Goal: Information Seeking & Learning: Learn about a topic

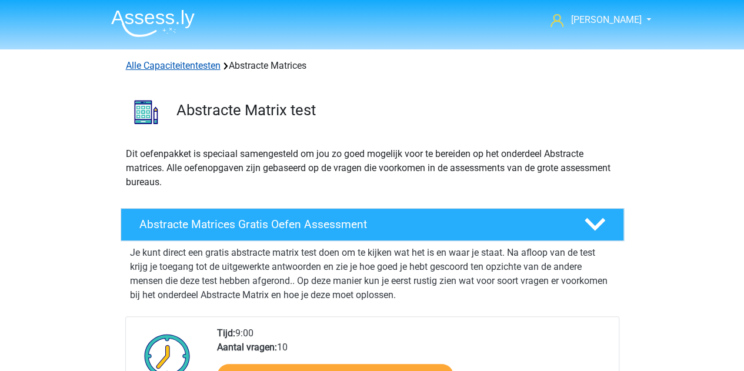
click at [180, 64] on link "Alle Capaciteitentesten" at bounding box center [173, 65] width 95 height 11
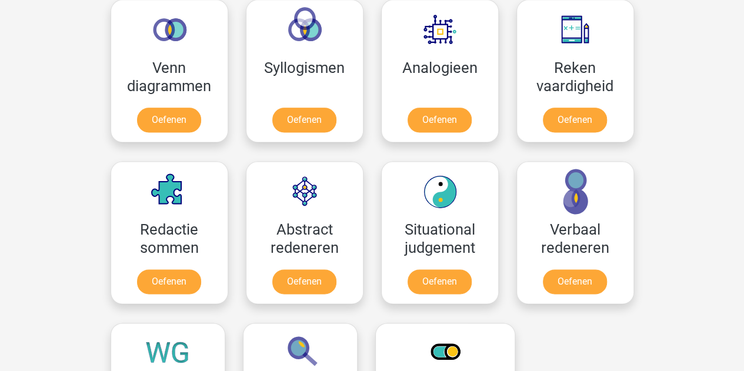
scroll to position [734, 0]
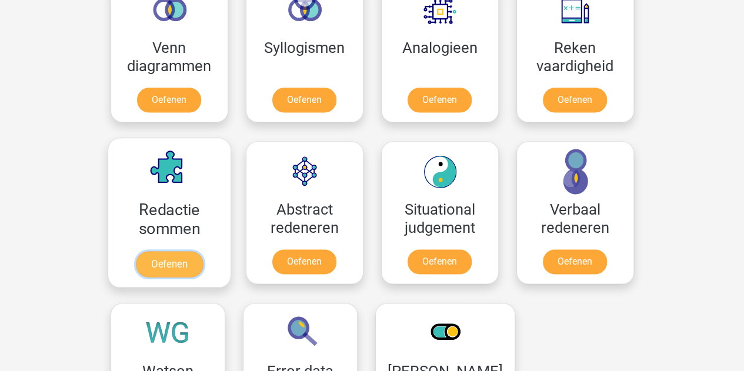
click at [188, 255] on link "Oefenen" at bounding box center [168, 264] width 67 height 26
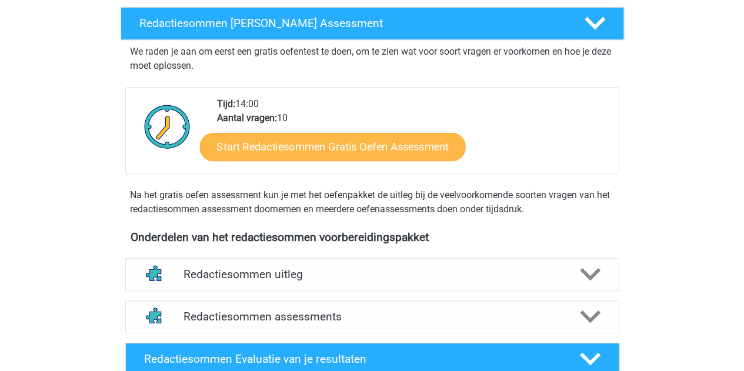
scroll to position [235, 0]
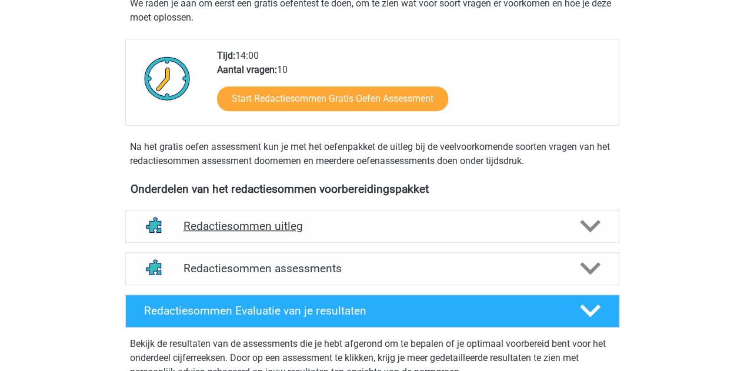
click at [338, 233] on h4 "Redactiesommen uitleg" at bounding box center [371, 226] width 377 height 14
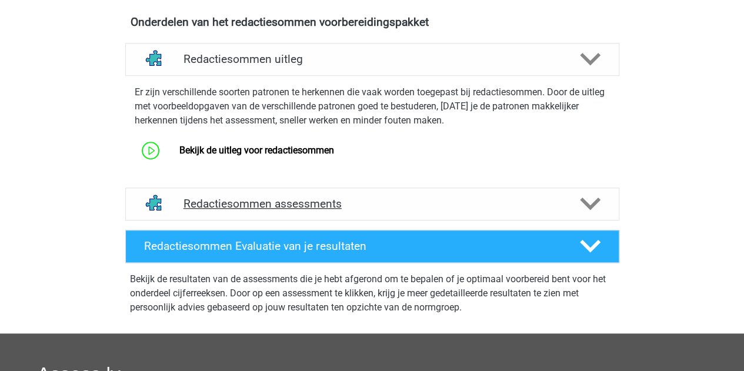
scroll to position [412, 0]
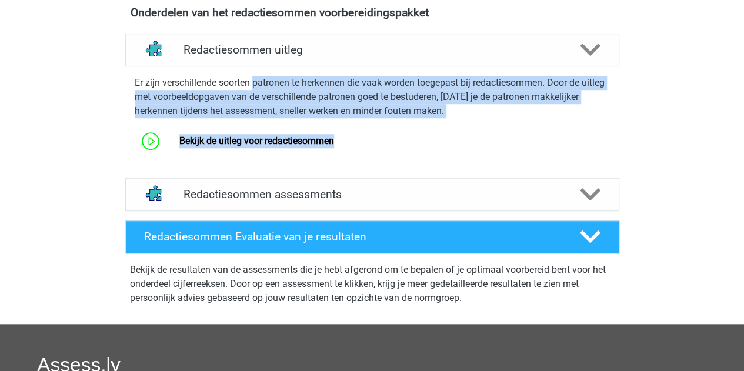
drag, startPoint x: 280, startPoint y: 92, endPoint x: 531, endPoint y: 138, distance: 255.2
click at [531, 138] on div "Er zijn verschillende soorten patronen te herkennen die vaak worden toegepast b…" at bounding box center [372, 112] width 503 height 83
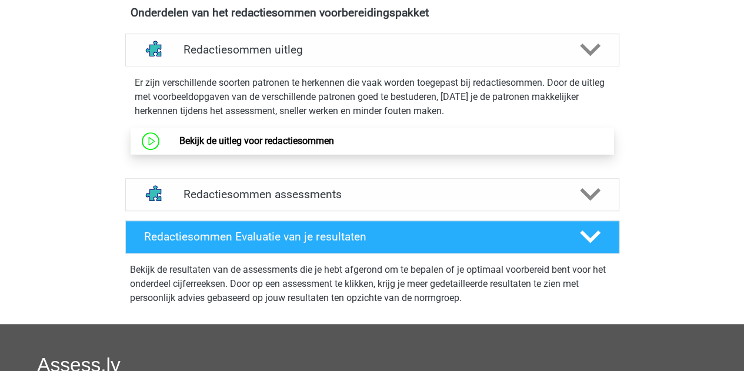
click at [328, 146] on link "Bekijk de uitleg voor redactiesommen" at bounding box center [256, 140] width 155 height 11
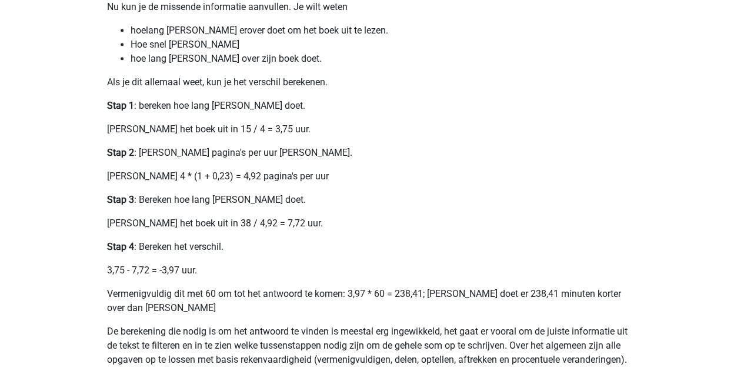
scroll to position [176, 0]
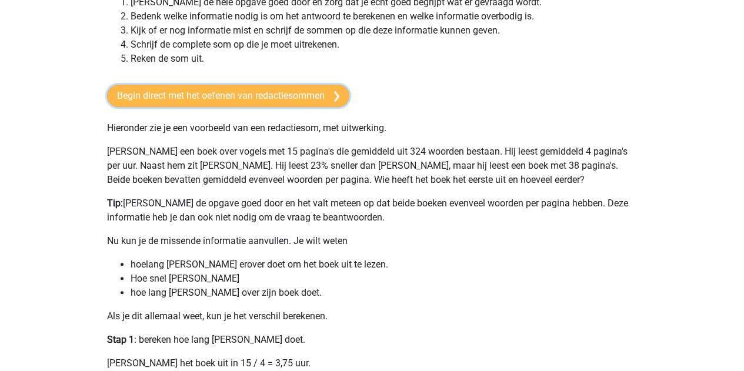
click at [295, 88] on link "Begin direct met het oefenen van redactiesommen" at bounding box center [228, 96] width 242 height 22
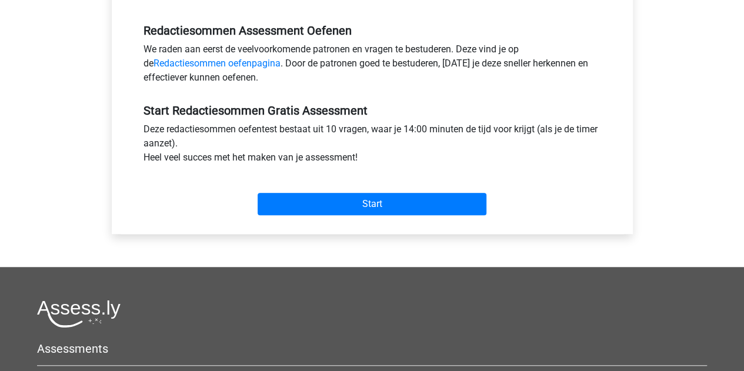
scroll to position [353, 0]
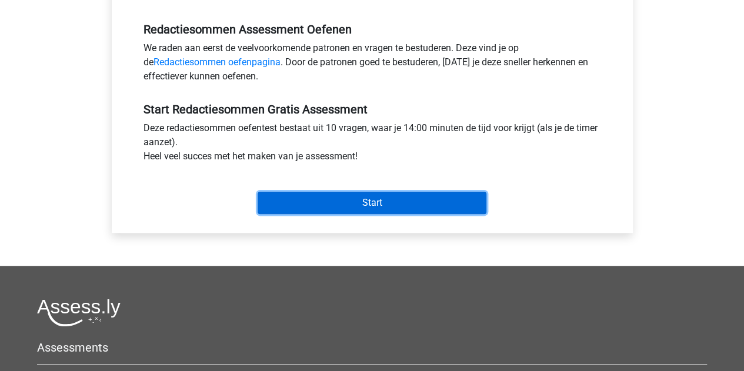
click at [375, 202] on input "Start" at bounding box center [372, 203] width 229 height 22
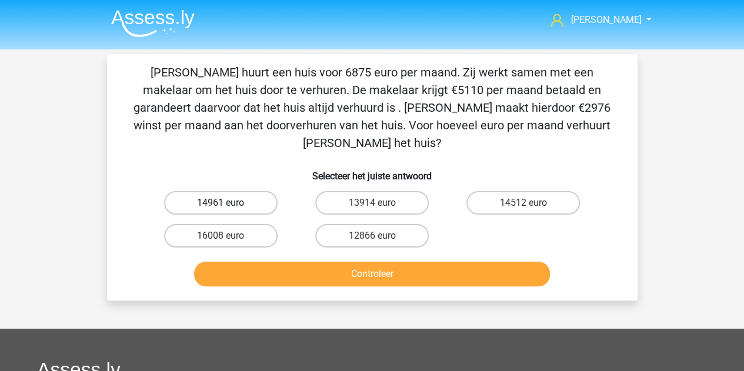
click at [193, 191] on label "14961 euro" at bounding box center [220, 203] width 113 height 24
click at [220, 203] on input "14961 euro" at bounding box center [224, 207] width 8 height 8
radio input "true"
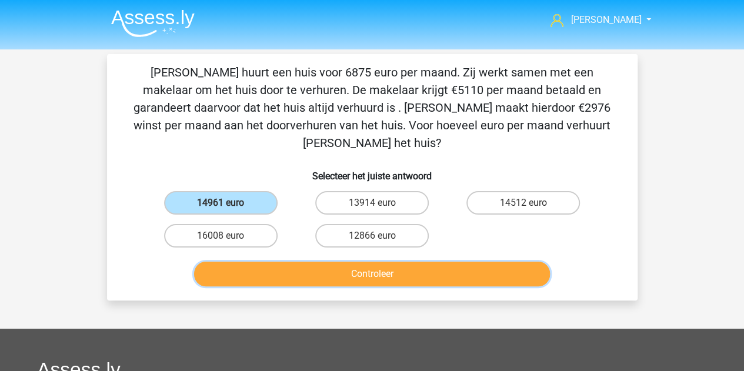
click at [317, 262] on button "Controleer" at bounding box center [372, 274] width 356 height 25
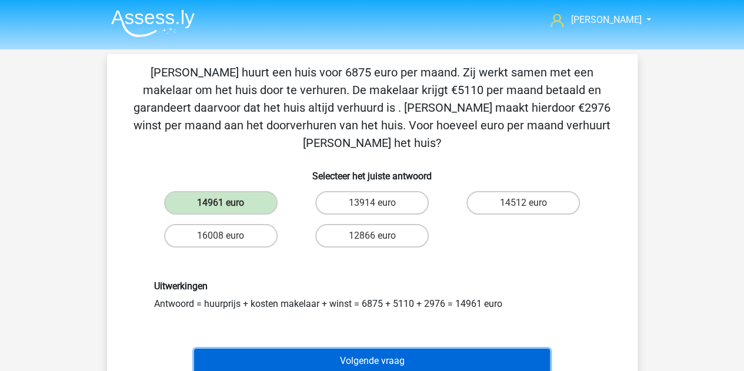
click at [377, 349] on button "Volgende vraag" at bounding box center [372, 361] width 356 height 25
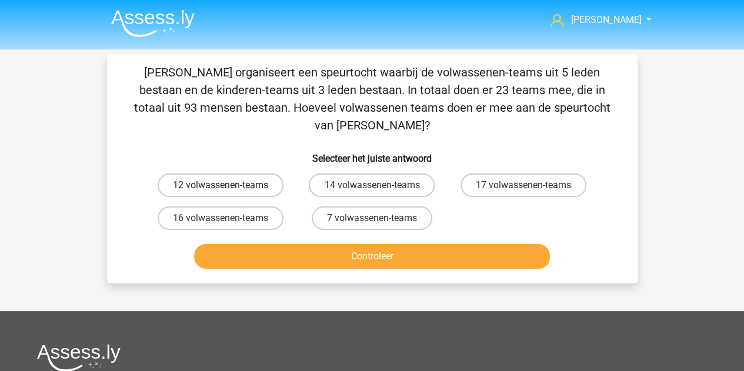
click at [256, 173] on label "12 volwassenen-teams" at bounding box center [221, 185] width 126 height 24
click at [228, 185] on input "12 volwassenen-teams" at bounding box center [224, 189] width 8 height 8
radio input "true"
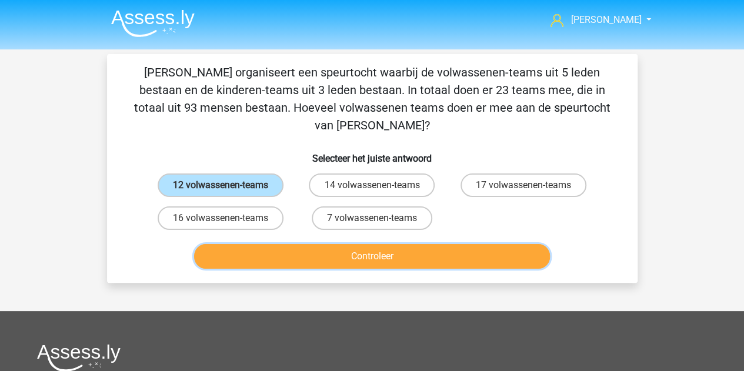
click at [346, 246] on button "Controleer" at bounding box center [372, 256] width 356 height 25
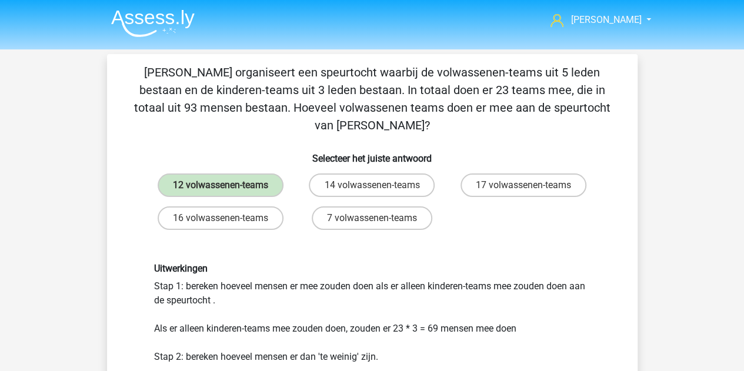
scroll to position [59, 0]
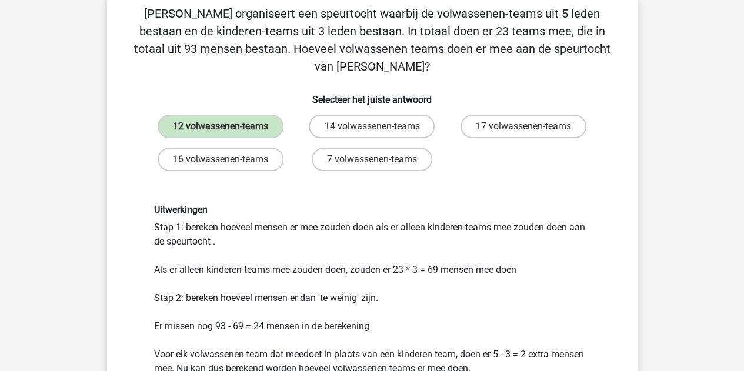
drag, startPoint x: 188, startPoint y: 206, endPoint x: 368, endPoint y: 230, distance: 181.4
click at [368, 230] on div "Uitwerkingen Stap 1: bereken hoeveel mensen er mee zouden doen als er alleen ki…" at bounding box center [372, 325] width 454 height 242
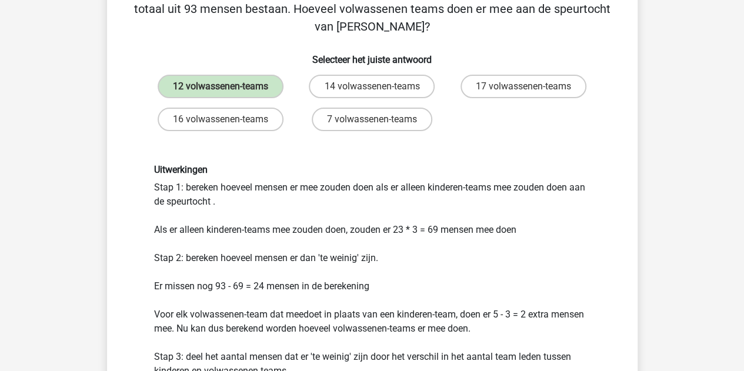
scroll to position [118, 0]
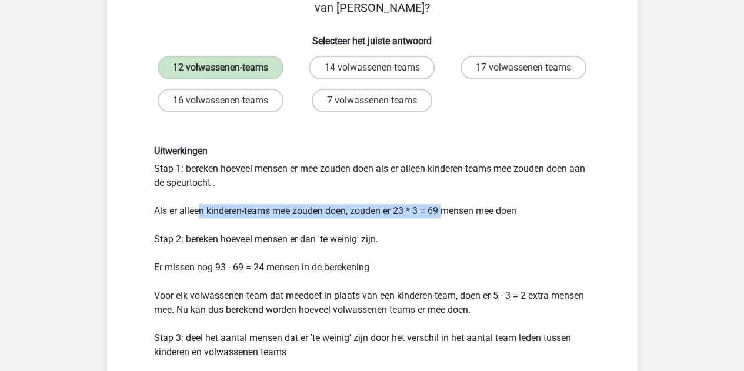
drag, startPoint x: 202, startPoint y: 193, endPoint x: 457, endPoint y: 202, distance: 255.9
click at [454, 201] on div "Uitwerkingen Stap 1: bereken hoeveel mensen er mee zouden doen als er alleen ki…" at bounding box center [372, 266] width 454 height 242
click at [506, 205] on div "Uitwerkingen Stap 1: bereken hoeveel mensen er mee zouden doen als er alleen ki…" at bounding box center [372, 266] width 454 height 242
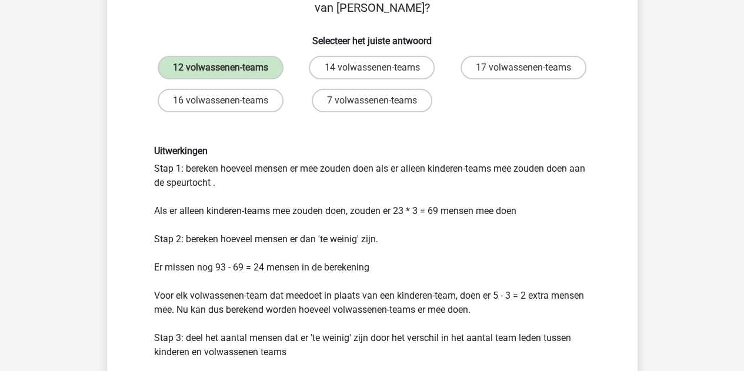
scroll to position [176, 0]
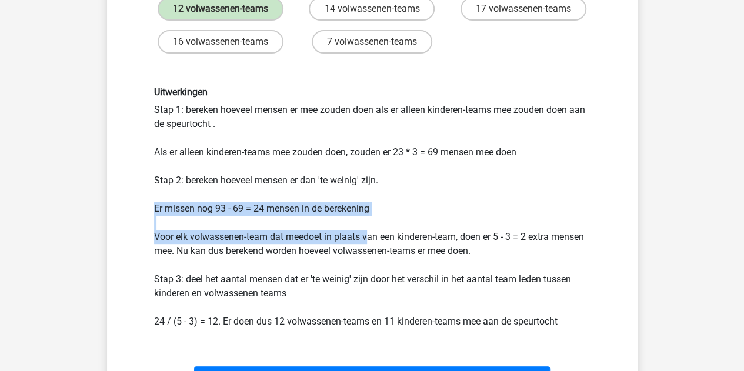
drag, startPoint x: 151, startPoint y: 191, endPoint x: 387, endPoint y: 216, distance: 238.2
click at [387, 216] on div "Uitwerkingen Stap 1: bereken hoeveel mensen er mee zouden doen als er alleen ki…" at bounding box center [372, 207] width 454 height 242
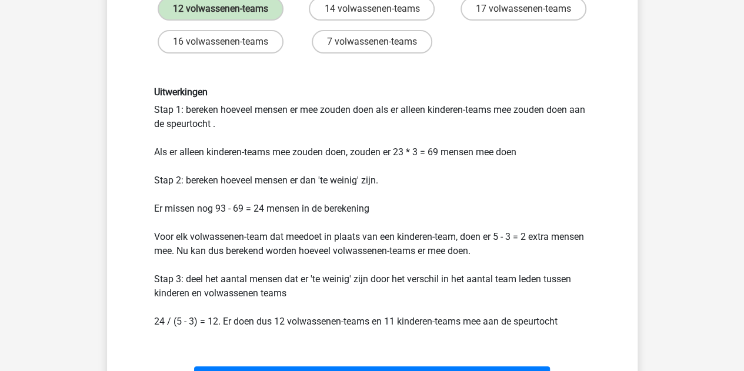
click at [389, 216] on div "Uitwerkingen Stap 1: bereken hoeveel mensen er mee zouden doen als er alleen ki…" at bounding box center [372, 207] width 454 height 242
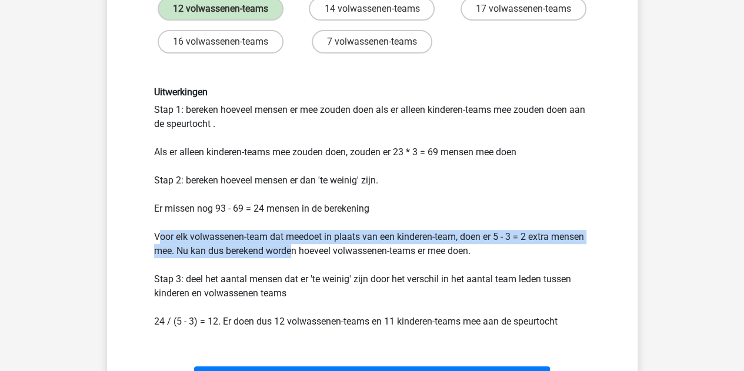
drag, startPoint x: 161, startPoint y: 219, endPoint x: 322, endPoint y: 233, distance: 162.3
click at [305, 233] on div "Uitwerkingen Stap 1: bereken hoeveel mensen er mee zouden doen als er alleen ki…" at bounding box center [372, 207] width 454 height 242
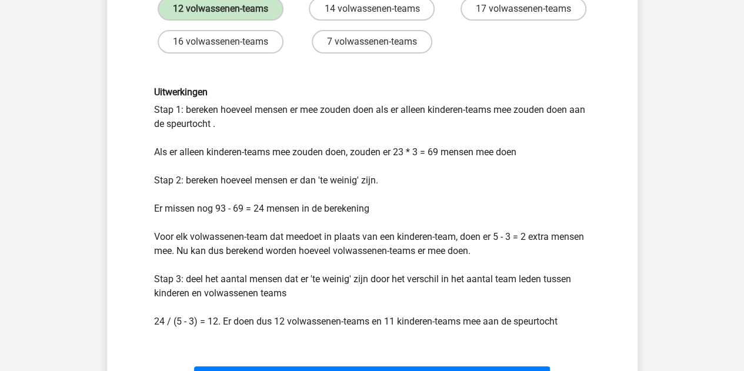
click at [376, 233] on div "Uitwerkingen Stap 1: bereken hoeveel mensen er mee zouden doen als er alleen ki…" at bounding box center [372, 207] width 454 height 242
drag, startPoint x: 463, startPoint y: 219, endPoint x: 636, endPoint y: 217, distance: 172.9
click at [636, 217] on div "Chris organiseert een speurtocht waarbij de volwassenen-teams uit 5 leden besta…" at bounding box center [372, 166] width 530 height 576
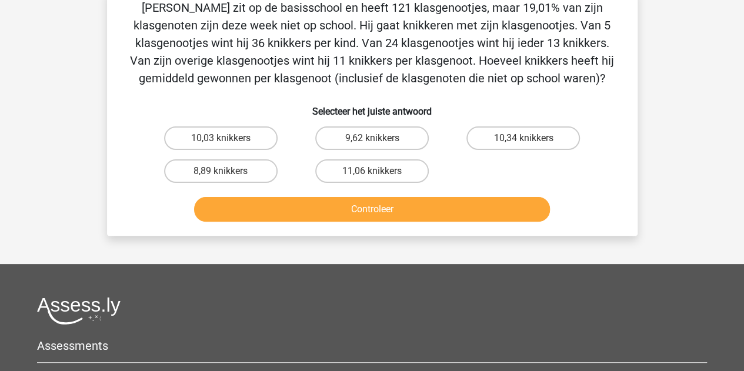
scroll to position [54, 0]
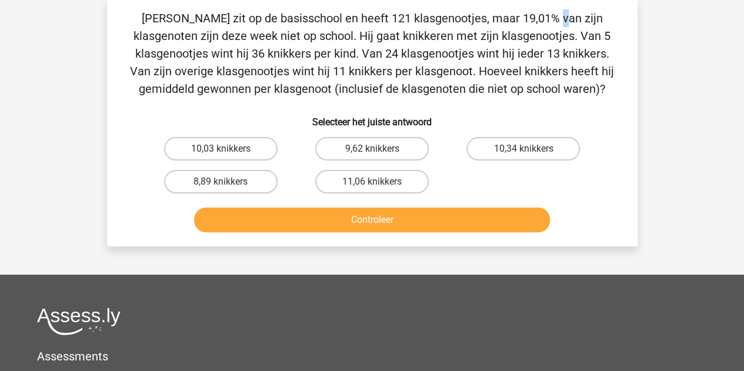
drag, startPoint x: 407, startPoint y: 268, endPoint x: 300, endPoint y: 25, distance: 265.1
click at [300, 25] on p "Jacques zit op de basisschool en heeft 121 klasgenootjes, maar 19,01% van zijn …" at bounding box center [372, 53] width 493 height 88
click at [312, 38] on p "Jacques zit op de basisschool en heeft 121 klasgenootjes, maar 19,01% van zijn …" at bounding box center [372, 53] width 493 height 88
click at [546, 143] on label "10,34 knikkers" at bounding box center [522, 149] width 113 height 24
click at [531, 149] on input "10,34 knikkers" at bounding box center [527, 153] width 8 height 8
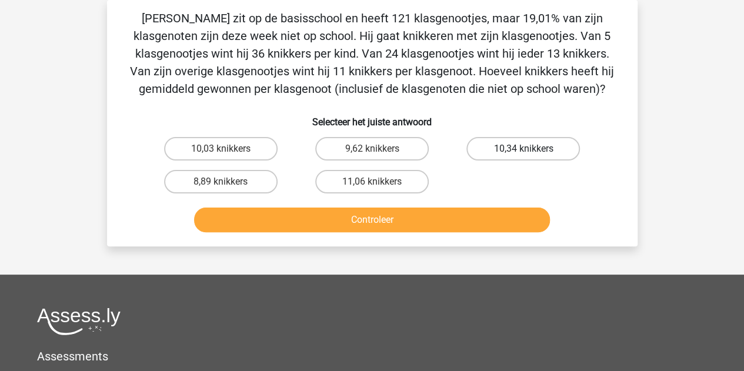
radio input "true"
click at [490, 206] on div "Controleer" at bounding box center [372, 217] width 493 height 39
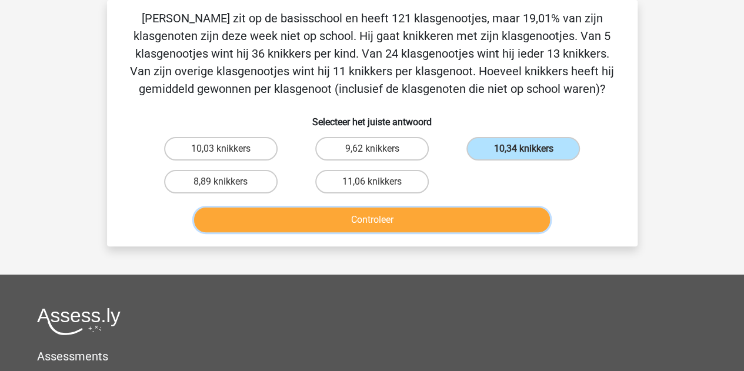
click at [489, 219] on button "Controleer" at bounding box center [372, 220] width 356 height 25
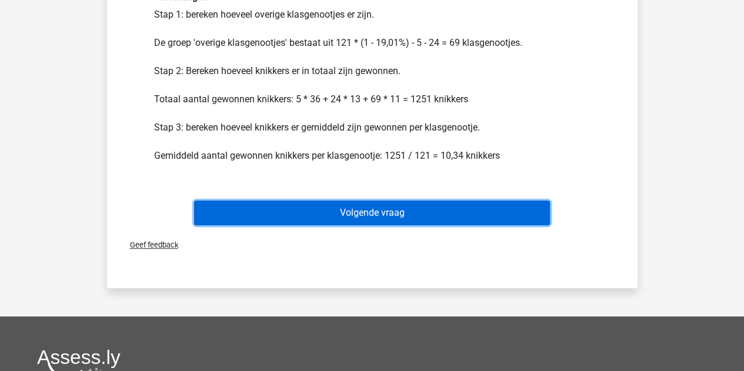
click at [466, 216] on button "Volgende vraag" at bounding box center [372, 212] width 356 height 25
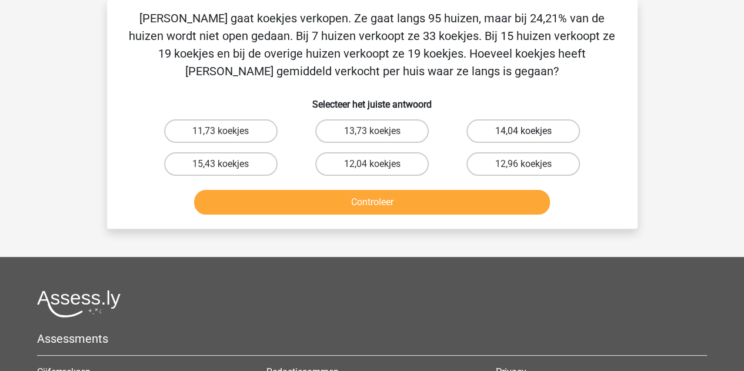
click at [503, 128] on label "14,04 koekjes" at bounding box center [522, 131] width 113 height 24
click at [523, 131] on input "14,04 koekjes" at bounding box center [527, 135] width 8 height 8
radio input "true"
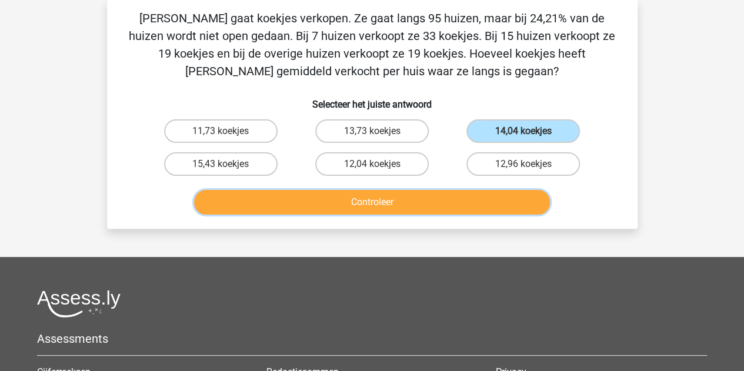
click at [439, 212] on button "Controleer" at bounding box center [372, 202] width 356 height 25
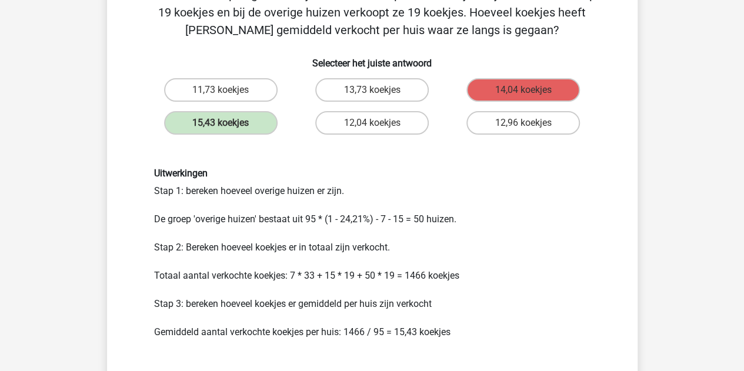
scroll to position [172, 0]
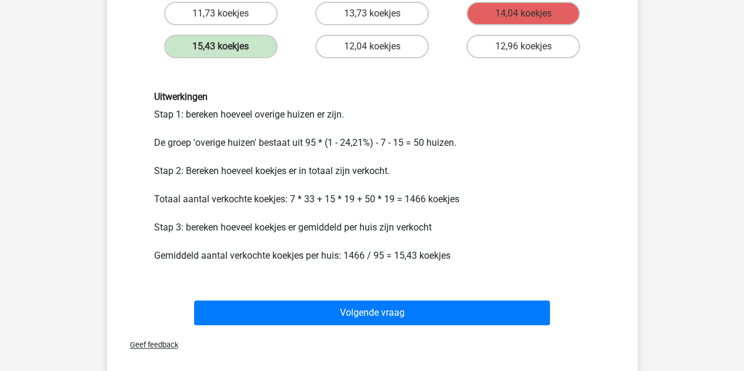
drag, startPoint x: 480, startPoint y: 217, endPoint x: 367, endPoint y: 184, distance: 117.6
click at [367, 184] on div "Uitwerkingen Stap 1: bereken hoeveel overige huizen er zijn. De groep 'overige …" at bounding box center [372, 176] width 454 height 171
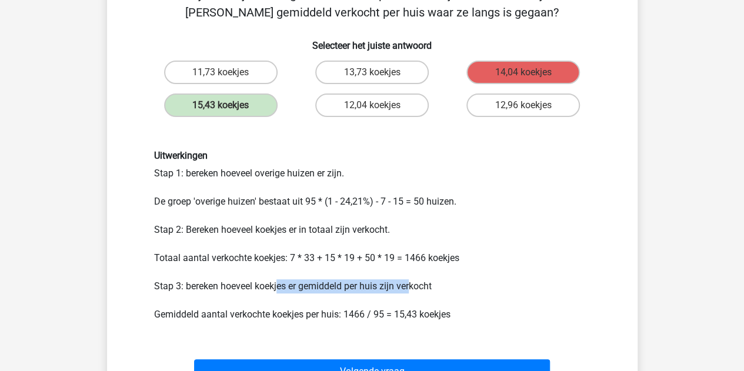
drag, startPoint x: 279, startPoint y: 288, endPoint x: 502, endPoint y: 296, distance: 223.0
click at [487, 293] on div "Uitwerkingen Stap 1: bereken hoeveel overige huizen er zijn. De groep 'overige …" at bounding box center [372, 235] width 454 height 171
click at [502, 296] on div "Uitwerkingen Stap 1: bereken hoeveel overige huizen er zijn. De groep 'overige …" at bounding box center [372, 235] width 454 height 171
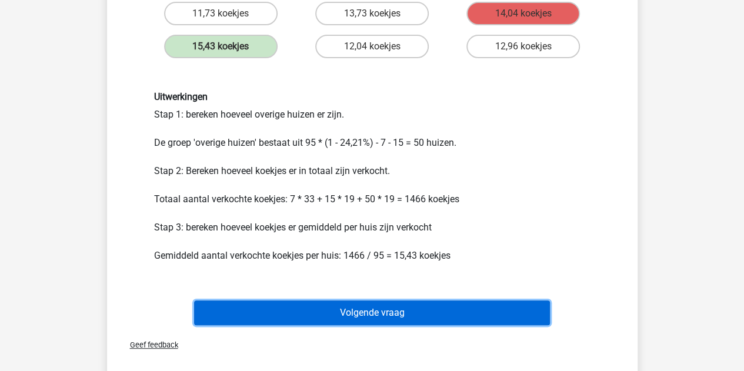
click at [460, 321] on button "Volgende vraag" at bounding box center [372, 312] width 356 height 25
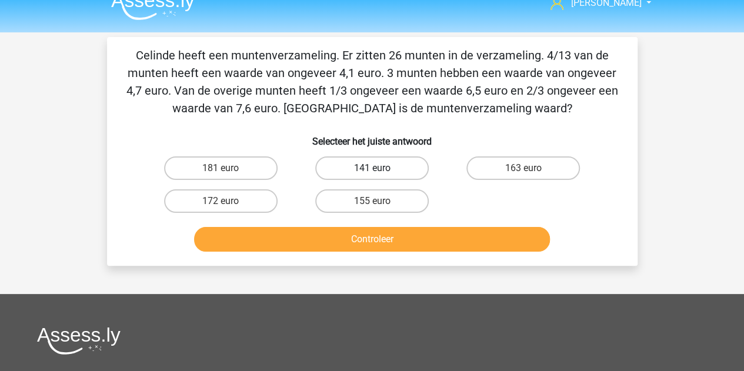
scroll to position [0, 0]
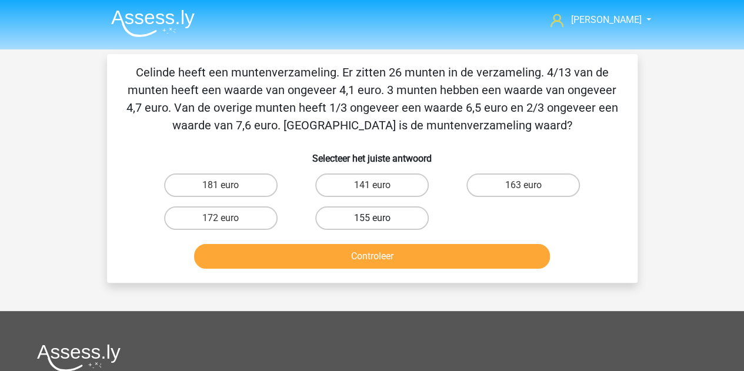
click at [401, 219] on label "155 euro" at bounding box center [371, 218] width 113 height 24
click at [379, 219] on input "155 euro" at bounding box center [376, 222] width 8 height 8
radio input "true"
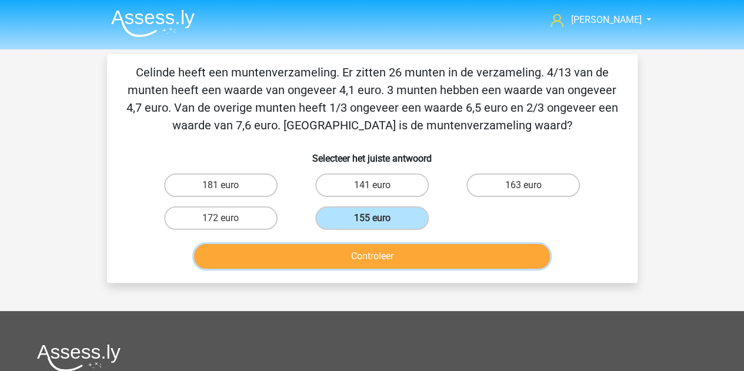
click at [407, 258] on button "Controleer" at bounding box center [372, 256] width 356 height 25
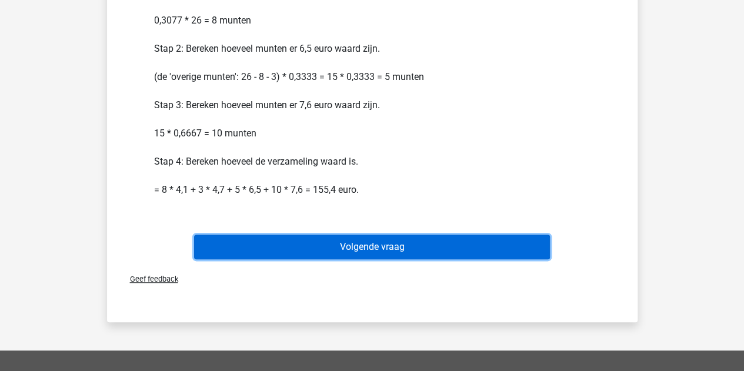
click at [406, 244] on button "Volgende vraag" at bounding box center [372, 247] width 356 height 25
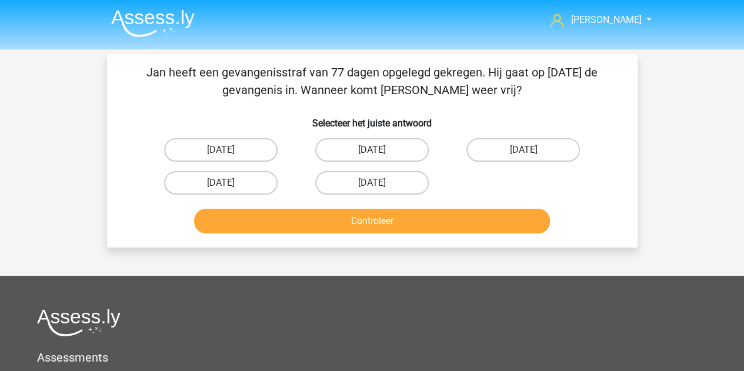
click at [402, 145] on label "13 augustus" at bounding box center [371, 150] width 113 height 24
click at [379, 150] on input "13 augustus" at bounding box center [376, 154] width 8 height 8
radio input "true"
click at [410, 236] on div "Controleer" at bounding box center [372, 223] width 454 height 29
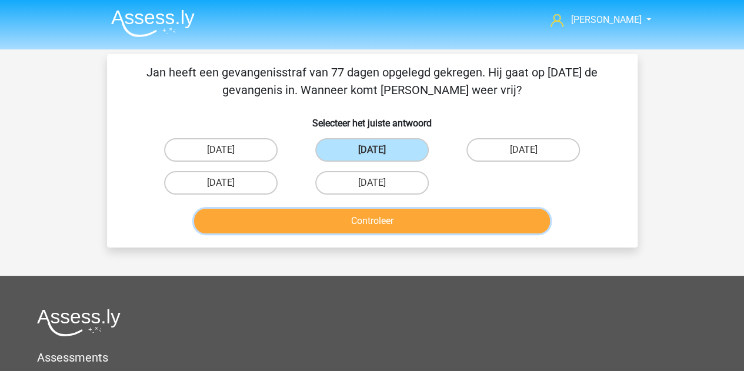
click at [414, 225] on button "Controleer" at bounding box center [372, 221] width 356 height 25
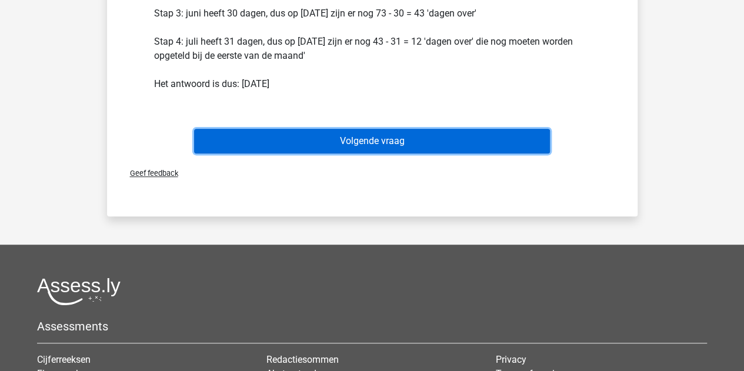
click at [425, 141] on button "Volgende vraag" at bounding box center [372, 141] width 356 height 25
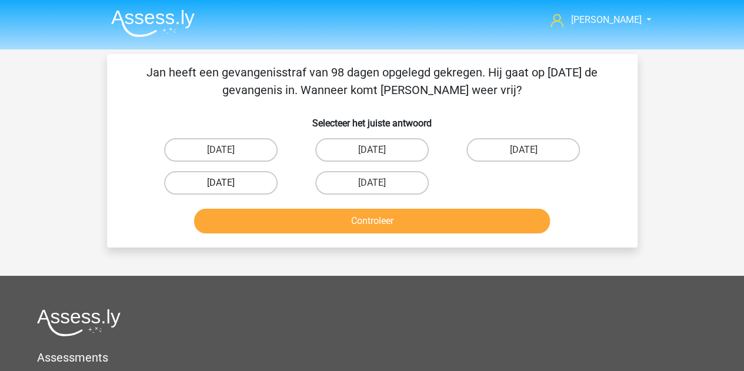
click at [206, 183] on label "22 augustus" at bounding box center [220, 183] width 113 height 24
click at [220, 183] on input "22 augustus" at bounding box center [224, 187] width 8 height 8
radio input "true"
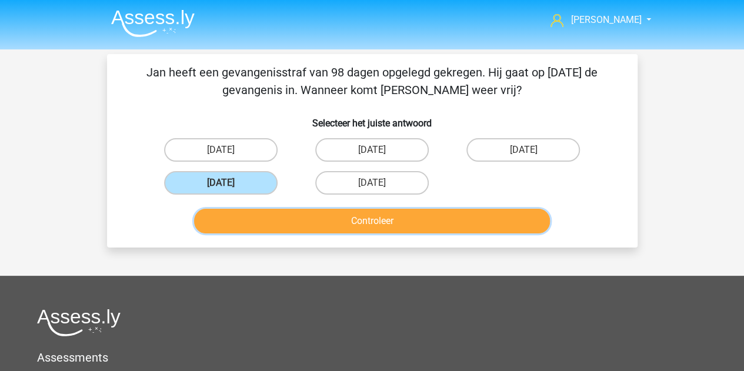
click at [328, 218] on button "Controleer" at bounding box center [372, 221] width 356 height 25
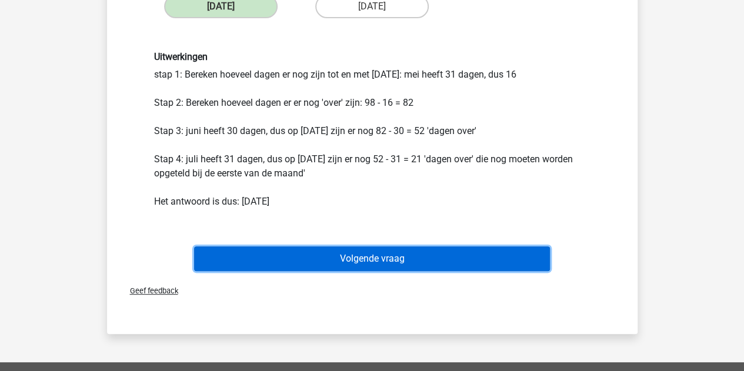
click at [399, 263] on button "Volgende vraag" at bounding box center [372, 258] width 356 height 25
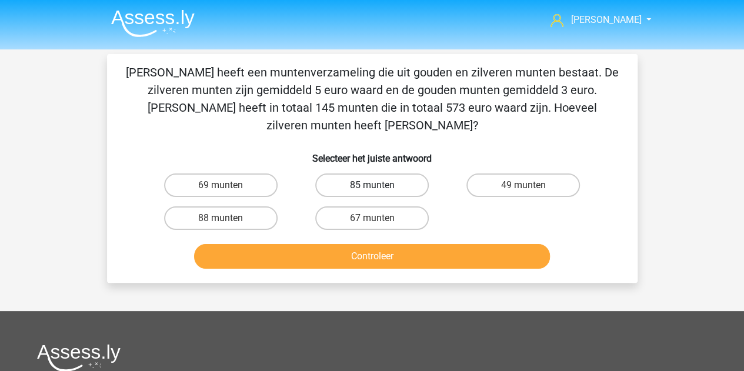
click at [358, 173] on label "85 munten" at bounding box center [371, 185] width 113 height 24
click at [372, 185] on input "85 munten" at bounding box center [376, 189] width 8 height 8
radio input "true"
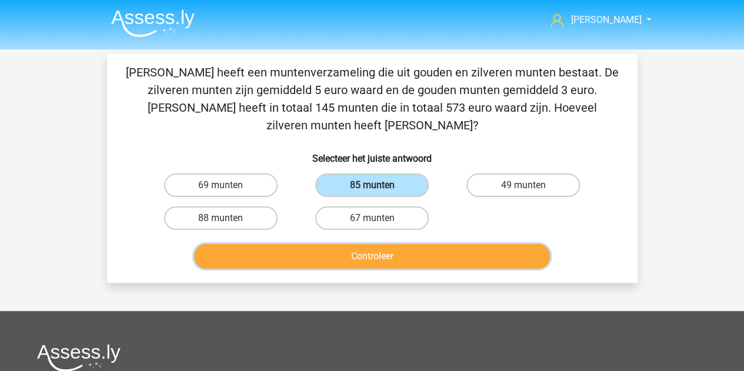
click at [383, 244] on button "Controleer" at bounding box center [372, 256] width 356 height 25
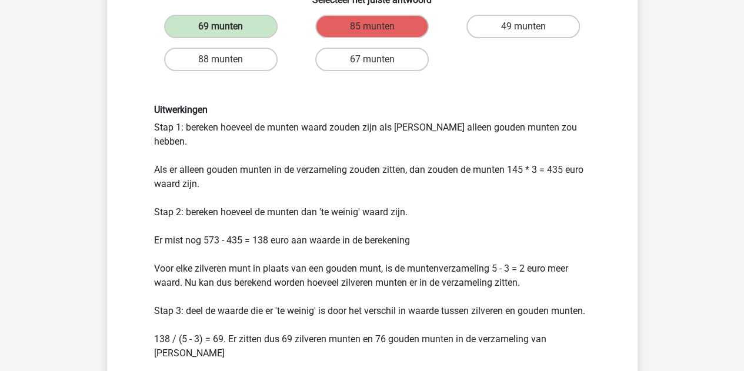
scroll to position [176, 0]
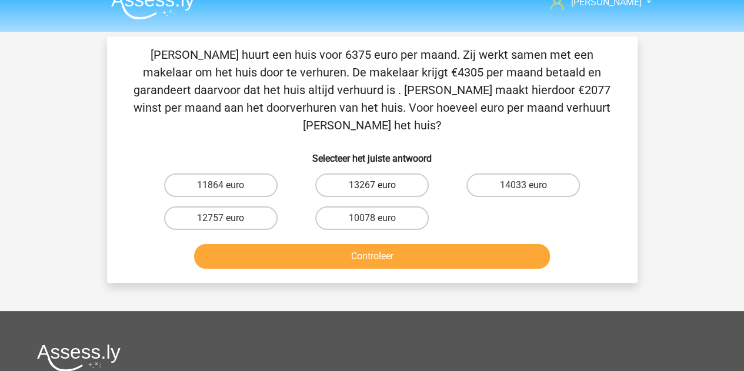
scroll to position [0, 0]
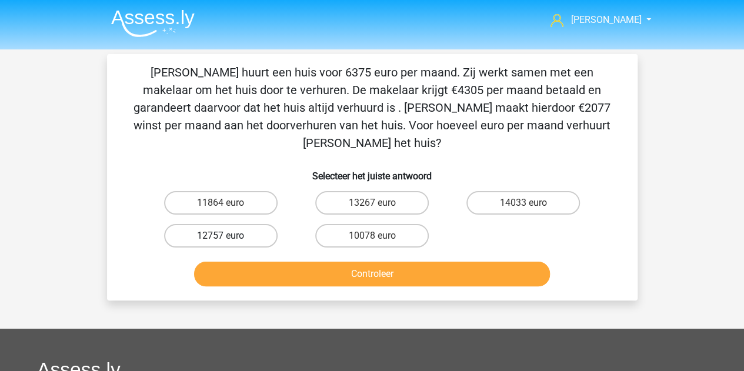
click at [243, 224] on label "12757 euro" at bounding box center [220, 236] width 113 height 24
click at [228, 236] on input "12757 euro" at bounding box center [224, 240] width 8 height 8
radio input "true"
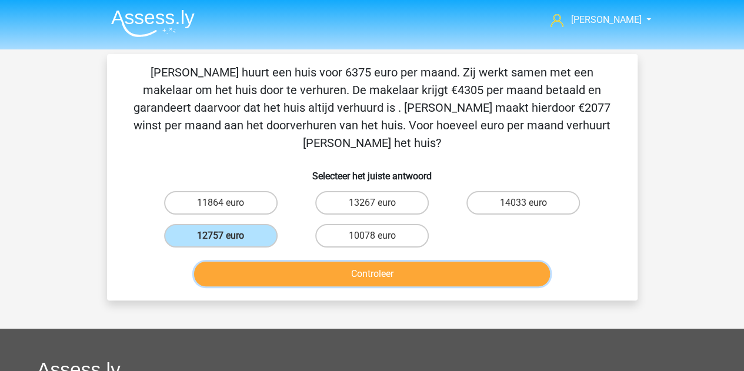
click at [312, 262] on button "Controleer" at bounding box center [372, 274] width 356 height 25
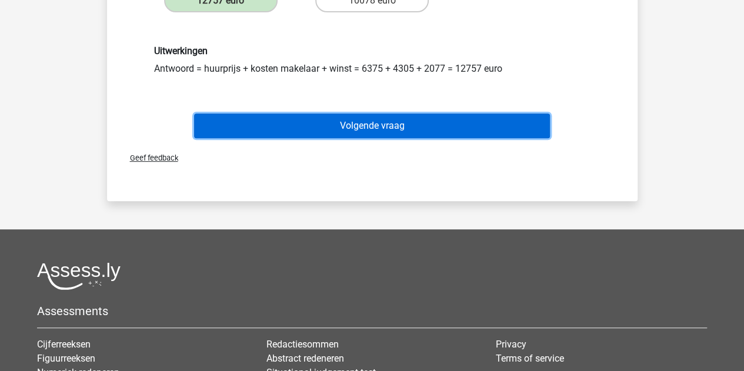
click at [403, 113] on button "Volgende vraag" at bounding box center [372, 125] width 356 height 25
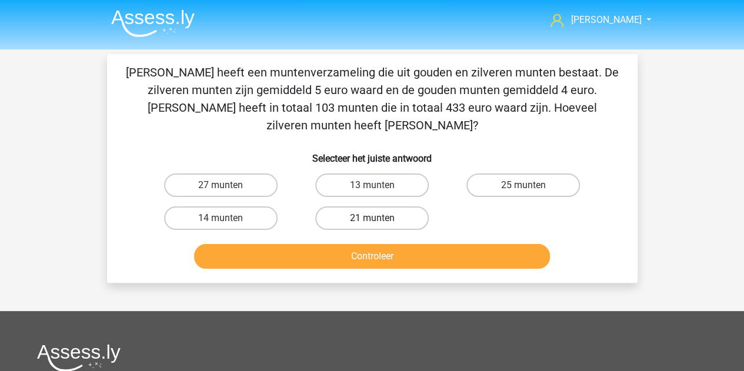
click at [380, 206] on label "21 munten" at bounding box center [371, 218] width 113 height 24
click at [379, 218] on input "21 munten" at bounding box center [376, 222] width 8 height 8
radio input "true"
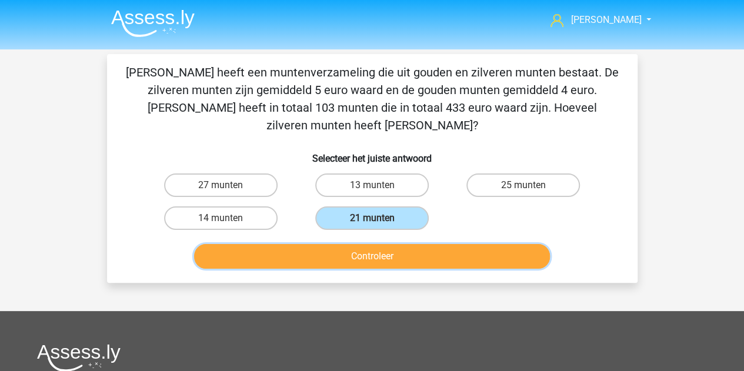
click at [369, 244] on button "Controleer" at bounding box center [372, 256] width 356 height 25
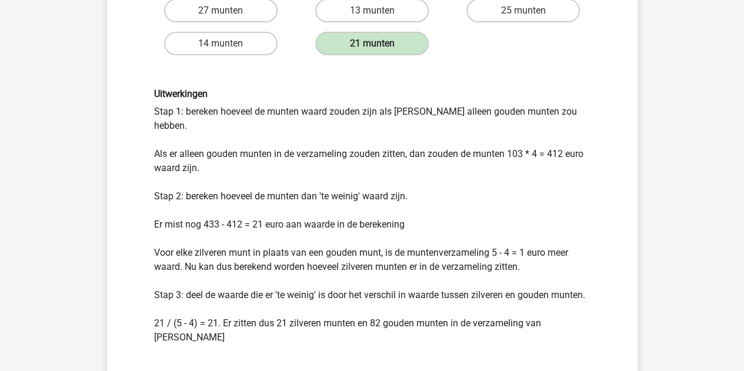
scroll to position [176, 0]
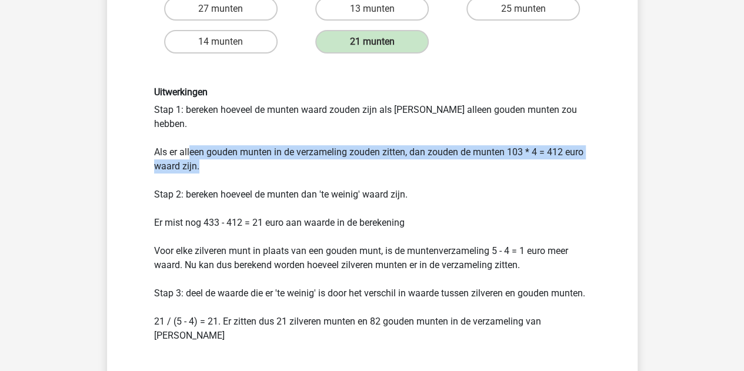
drag, startPoint x: 189, startPoint y: 124, endPoint x: 546, endPoint y: 137, distance: 357.1
click at [546, 137] on div "Uitwerkingen Stap 1: bereken hoeveel de munten waard zouden zijn als Chris alle…" at bounding box center [372, 214] width 454 height 256
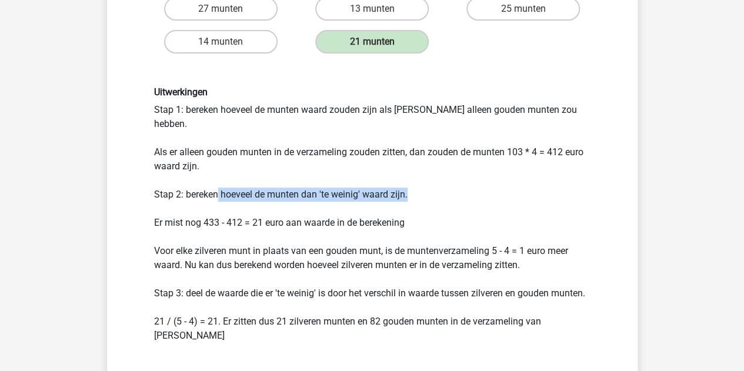
drag, startPoint x: 219, startPoint y: 166, endPoint x: 497, endPoint y: 166, distance: 278.7
click at [497, 166] on div "Uitwerkingen Stap 1: bereken hoeveel de munten waard zouden zijn als Chris alle…" at bounding box center [372, 214] width 454 height 256
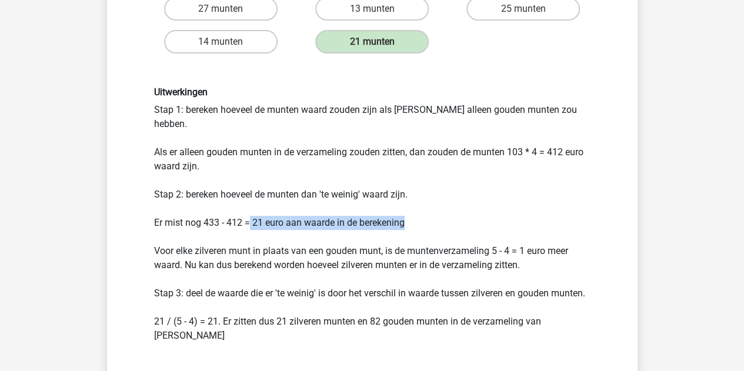
drag, startPoint x: 248, startPoint y: 195, endPoint x: 556, endPoint y: 197, distance: 308.1
click at [554, 196] on div "Uitwerkingen Stap 1: bereken hoeveel de munten waard zouden zijn als Chris alle…" at bounding box center [372, 214] width 454 height 256
click at [557, 202] on div "Uitwerkingen Stap 1: bereken hoeveel de munten waard zouden zijn als Chris alle…" at bounding box center [372, 214] width 454 height 256
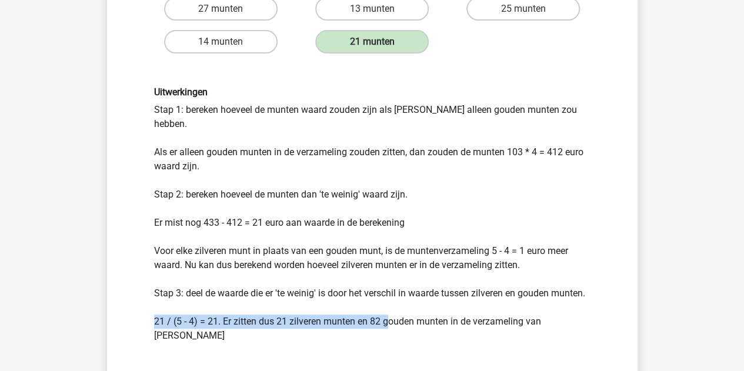
drag, startPoint x: 151, startPoint y: 285, endPoint x: 432, endPoint y: 286, distance: 281.0
click at [406, 286] on div "Uitwerkingen Stap 1: bereken hoeveel de munten waard zouden zijn als Chris alle…" at bounding box center [372, 214] width 454 height 256
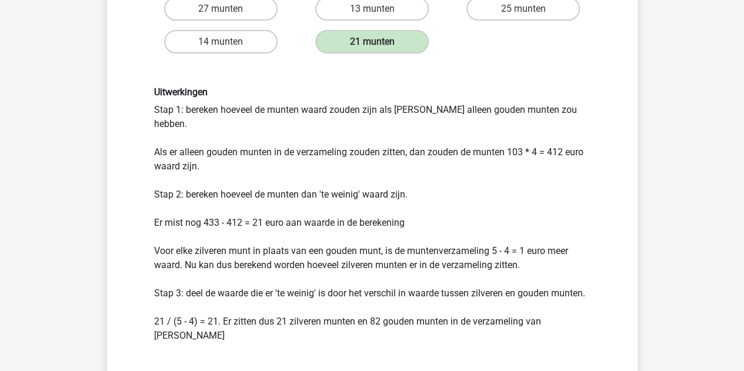
click at [432, 286] on div "Uitwerkingen Stap 1: bereken hoeveel de munten waard zouden zijn als Chris alle…" at bounding box center [372, 214] width 454 height 256
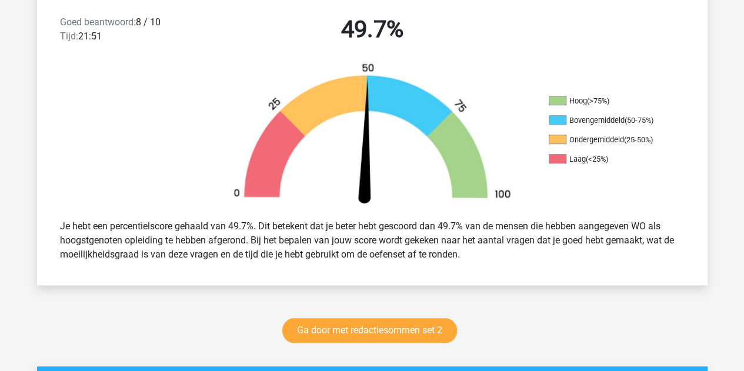
scroll to position [294, 0]
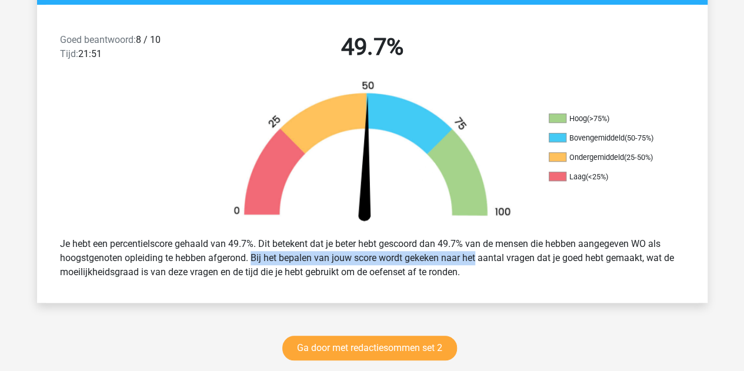
drag, startPoint x: 248, startPoint y: 253, endPoint x: 464, endPoint y: 257, distance: 216.4
click at [463, 256] on div "Je hebt een percentielscore gehaald van 49.7%. Dit betekent dat je beter hebt g…" at bounding box center [372, 258] width 642 height 52
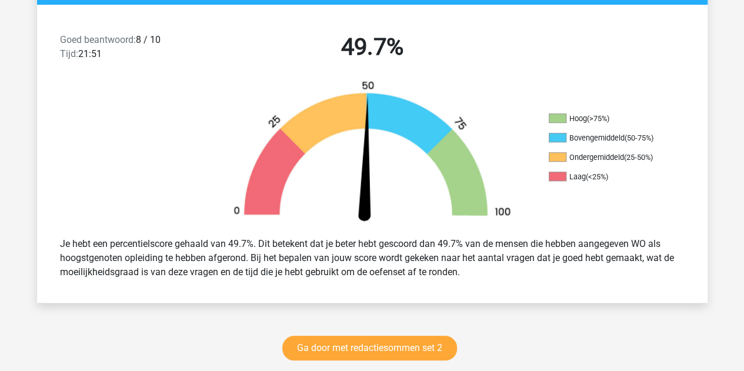
click at [469, 258] on div "Je hebt een percentielscore gehaald van 49.7%. Dit betekent dat je beter hebt g…" at bounding box center [372, 258] width 642 height 52
click at [623, 257] on div "Je hebt een percentielscore gehaald van 49.7%. Dit betekent dat je beter hebt g…" at bounding box center [372, 258] width 642 height 52
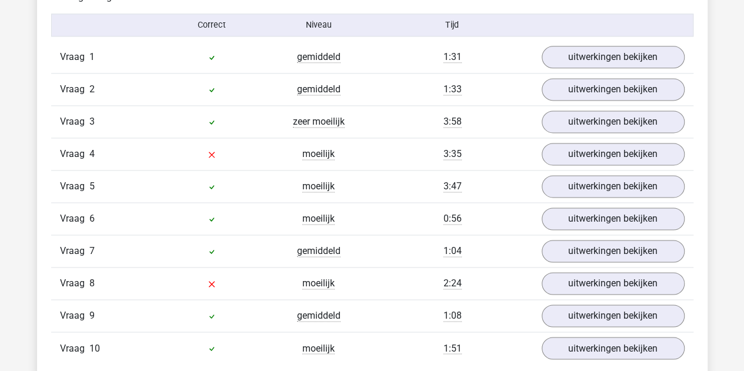
scroll to position [882, 0]
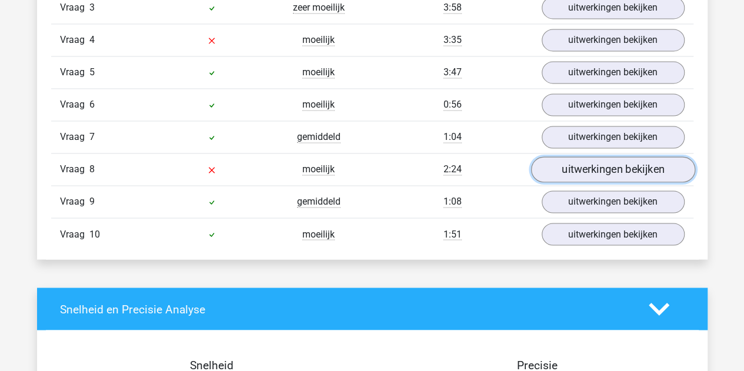
click at [576, 170] on link "uitwerkingen bekijken" at bounding box center [612, 169] width 164 height 26
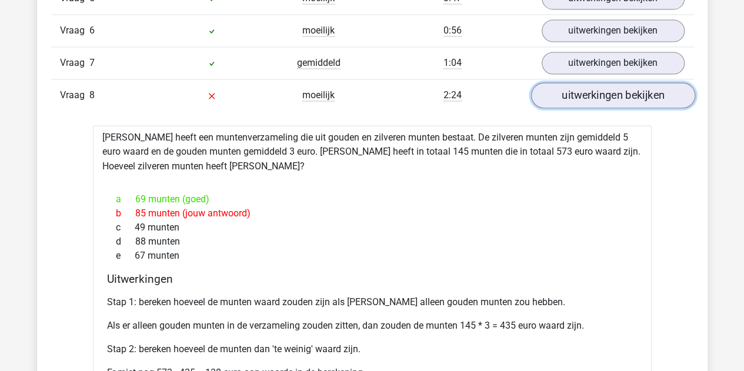
scroll to position [823, 0]
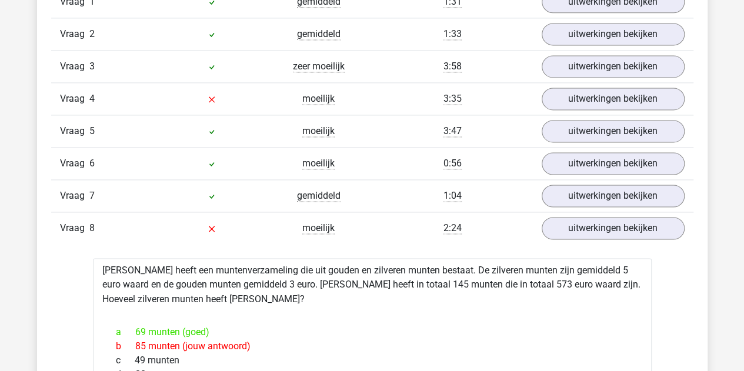
click at [367, 98] on div "moeilijk" at bounding box center [318, 99] width 107 height 14
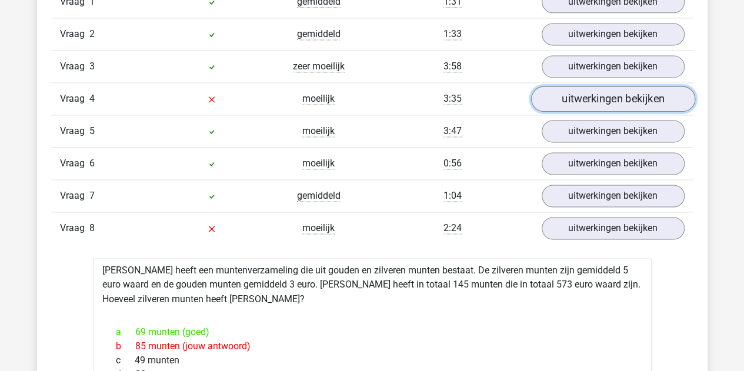
click at [568, 98] on link "uitwerkingen bekijken" at bounding box center [612, 99] width 164 height 26
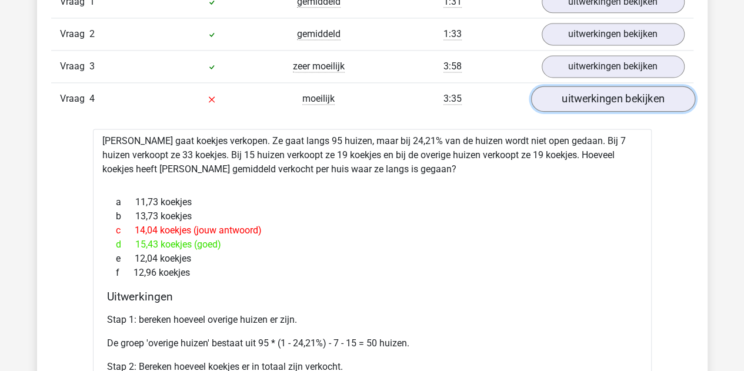
click at [568, 98] on link "uitwerkingen bekijken" at bounding box center [612, 99] width 164 height 26
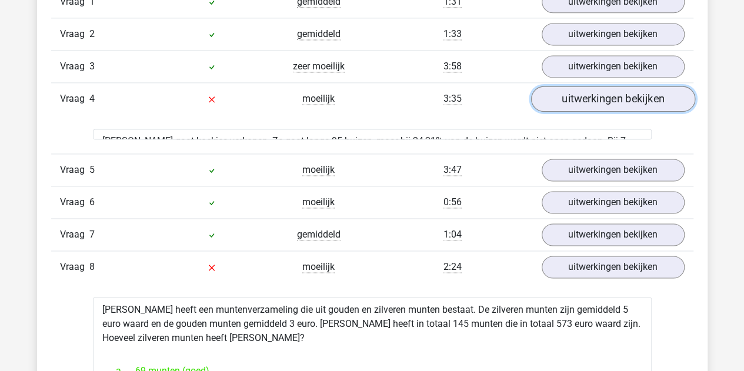
click at [568, 98] on link "uitwerkingen bekijken" at bounding box center [612, 99] width 164 height 26
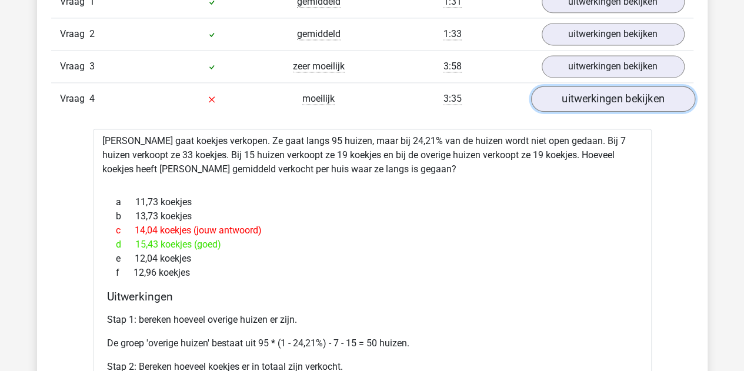
click at [597, 106] on link "uitwerkingen bekijken" at bounding box center [612, 99] width 164 height 26
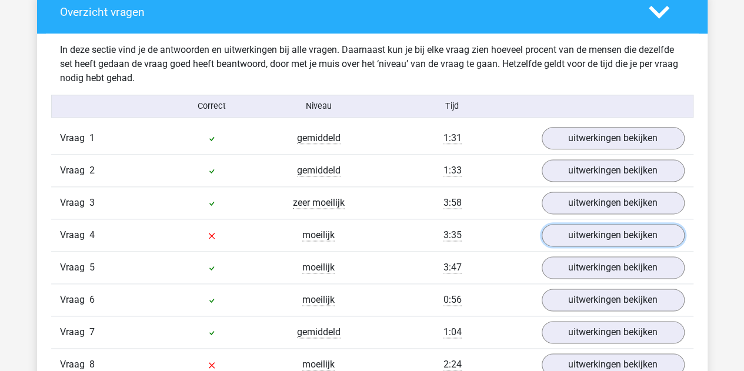
scroll to position [706, 0]
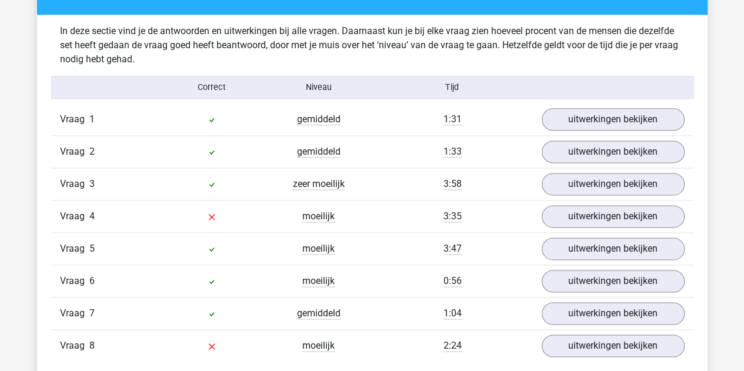
click at [479, 171] on div "Vraag 3 zeer moeilijk 3:58 uitwerkingen bekijken" at bounding box center [372, 184] width 642 height 32
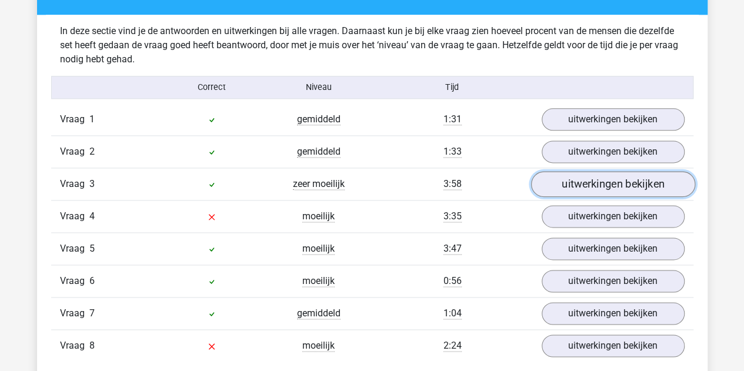
click at [564, 180] on link "uitwerkingen bekijken" at bounding box center [612, 184] width 164 height 26
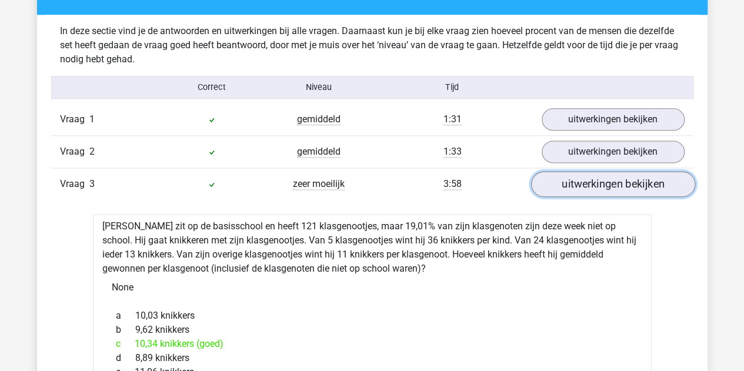
click at [564, 180] on link "uitwerkingen bekijken" at bounding box center [612, 184] width 164 height 26
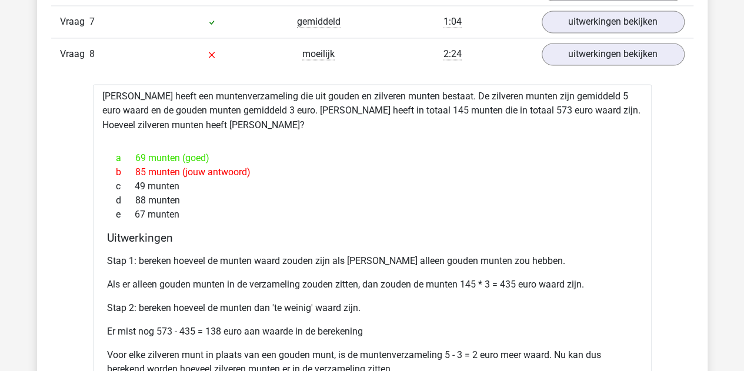
scroll to position [999, 0]
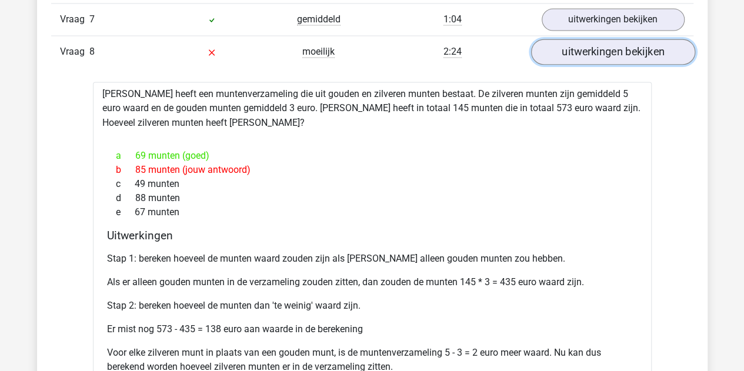
click at [604, 56] on link "uitwerkingen bekijken" at bounding box center [612, 52] width 164 height 26
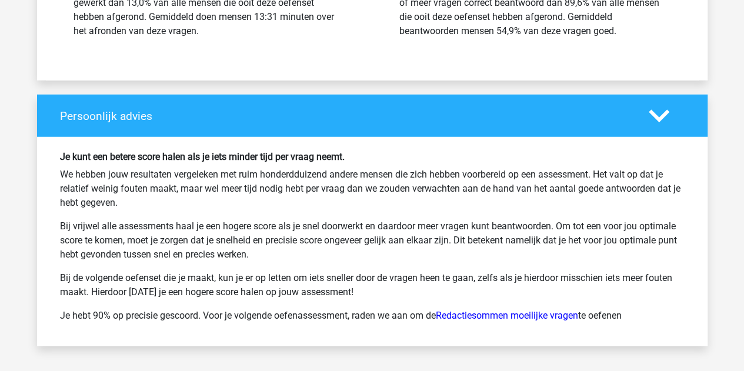
scroll to position [1764, 0]
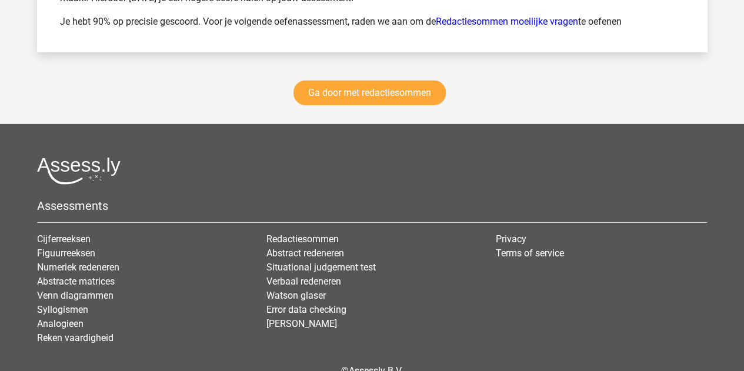
click at [375, 72] on div "Ga door met redactiesommen" at bounding box center [372, 95] width 670 height 58
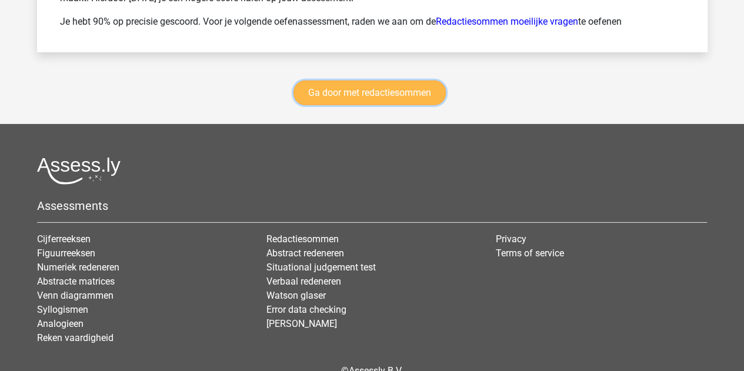
click at [382, 91] on link "Ga door met redactiesommen" at bounding box center [369, 93] width 152 height 25
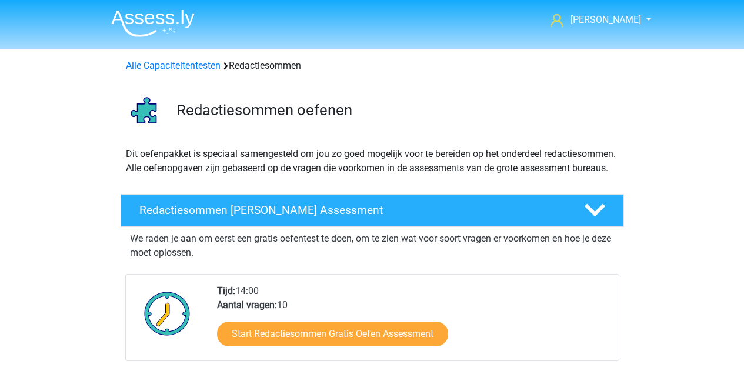
scroll to position [496, 0]
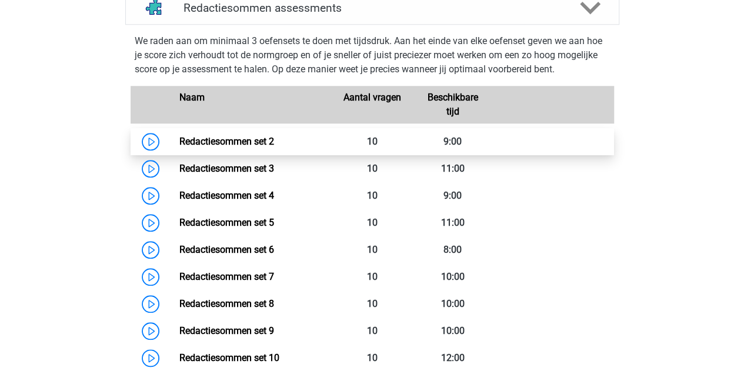
click at [179, 147] on link "Redactiesommen set 2" at bounding box center [226, 141] width 95 height 11
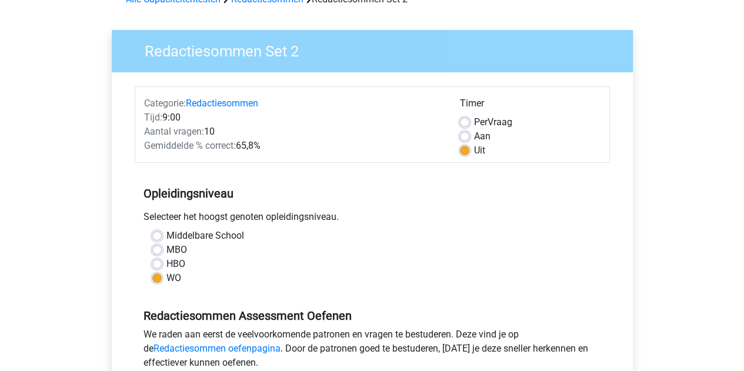
scroll to position [118, 0]
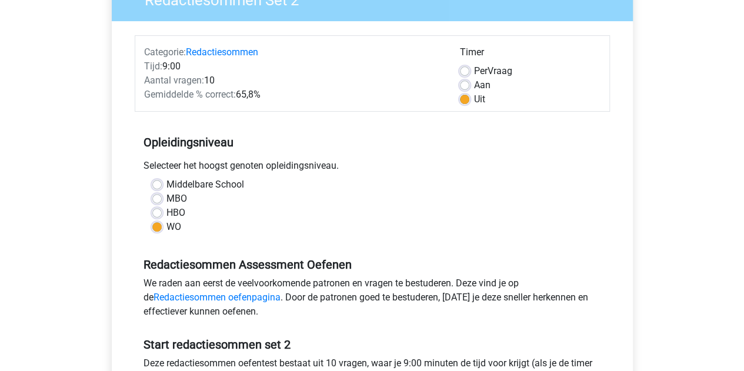
click at [476, 83] on label "Aan" at bounding box center [482, 85] width 16 height 14
click at [469, 83] on input "Aan" at bounding box center [464, 84] width 9 height 12
radio input "true"
click at [474, 66] on label "Per Vraag" at bounding box center [493, 71] width 38 height 14
click at [464, 66] on input "Per Vraag" at bounding box center [464, 70] width 9 height 12
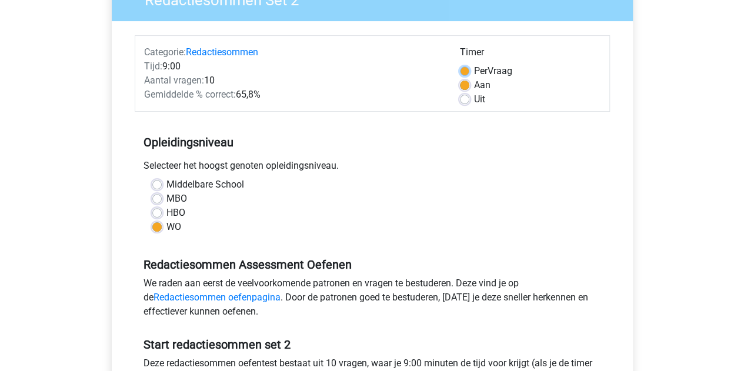
radio input "true"
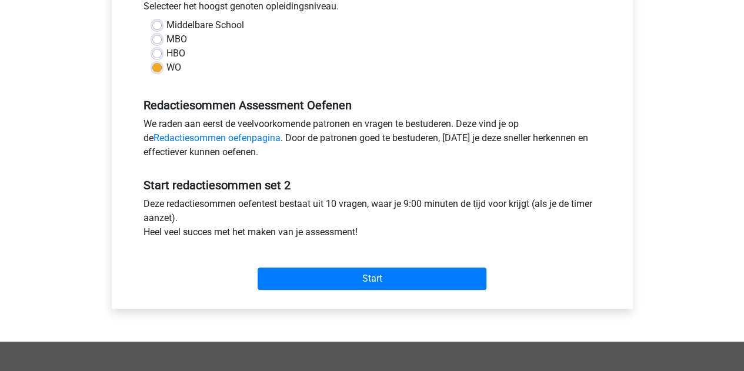
scroll to position [412, 0]
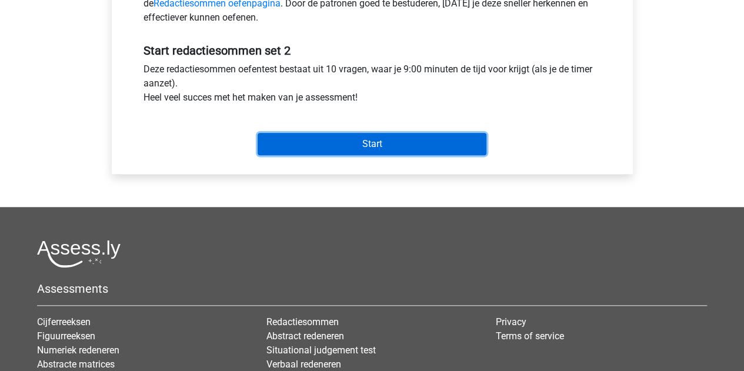
click at [399, 146] on input "Start" at bounding box center [372, 144] width 229 height 22
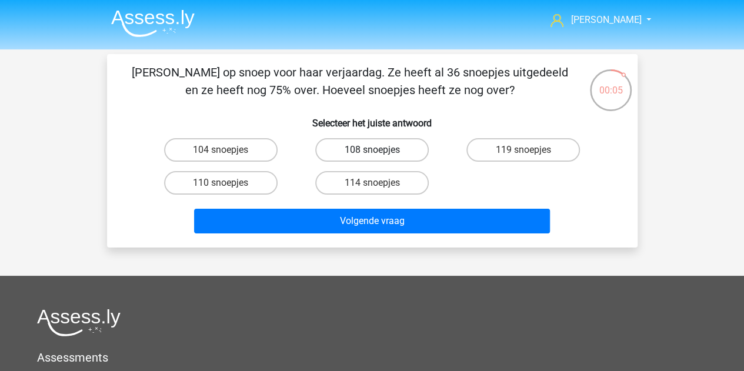
click at [371, 146] on label "108 snoepjes" at bounding box center [371, 150] width 113 height 24
click at [372, 150] on input "108 snoepjes" at bounding box center [376, 154] width 8 height 8
radio input "true"
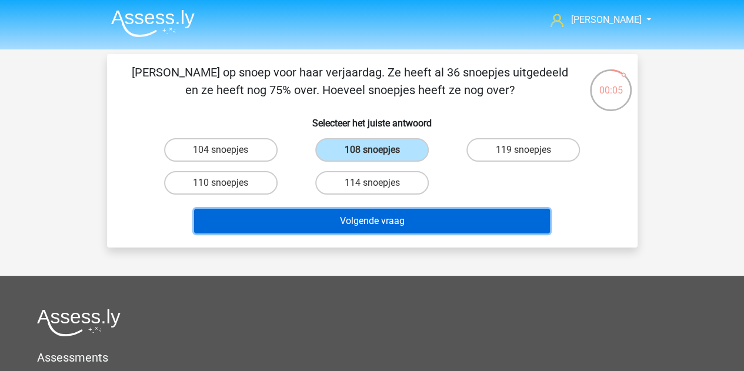
click at [406, 227] on button "Volgende vraag" at bounding box center [372, 221] width 356 height 25
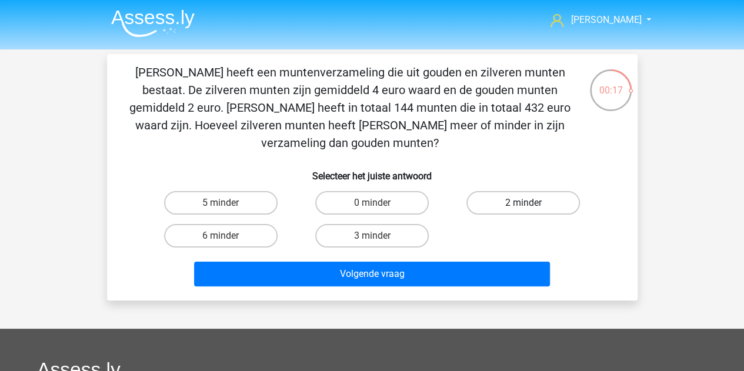
click at [514, 191] on label "2 minder" at bounding box center [522, 203] width 113 height 24
click at [523, 203] on input "2 minder" at bounding box center [527, 207] width 8 height 8
radio input "true"
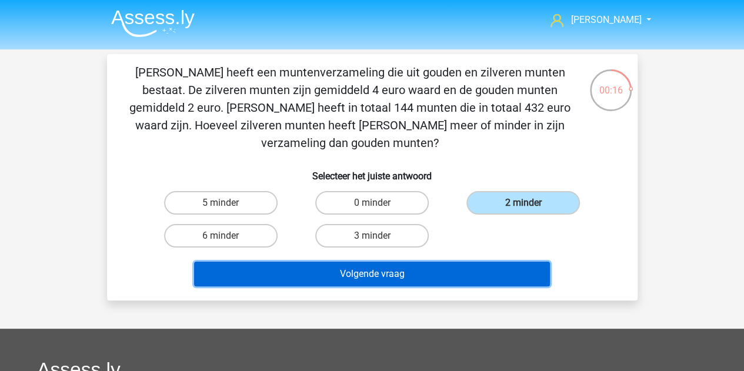
click at [490, 264] on button "Volgende vraag" at bounding box center [372, 274] width 356 height 25
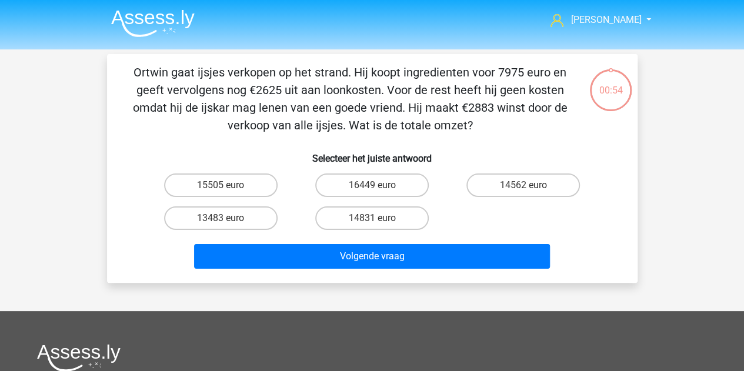
scroll to position [54, 0]
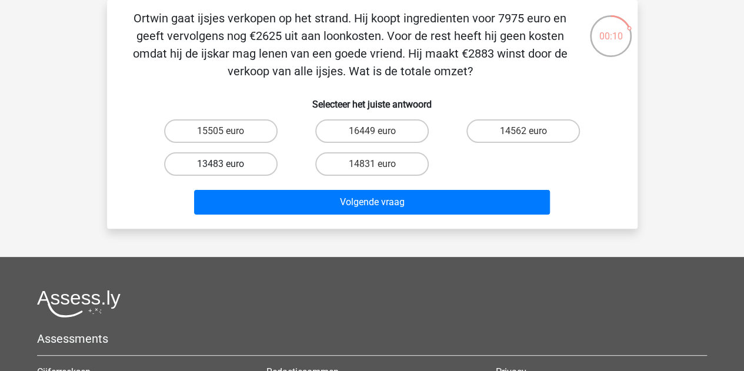
click at [229, 165] on label "13483 euro" at bounding box center [220, 164] width 113 height 24
click at [228, 165] on input "13483 euro" at bounding box center [224, 168] width 8 height 8
radio input "true"
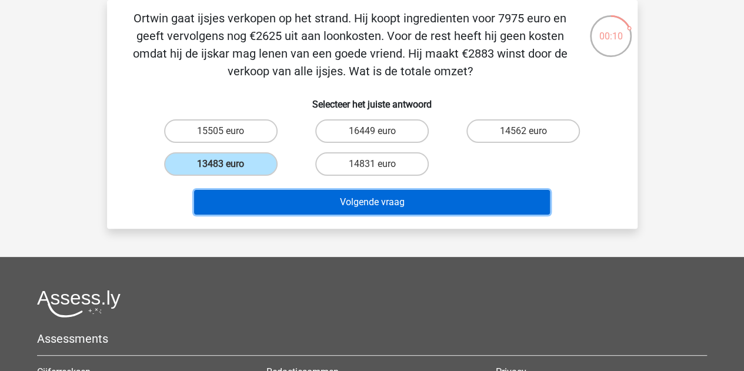
click at [323, 213] on button "Volgende vraag" at bounding box center [372, 202] width 356 height 25
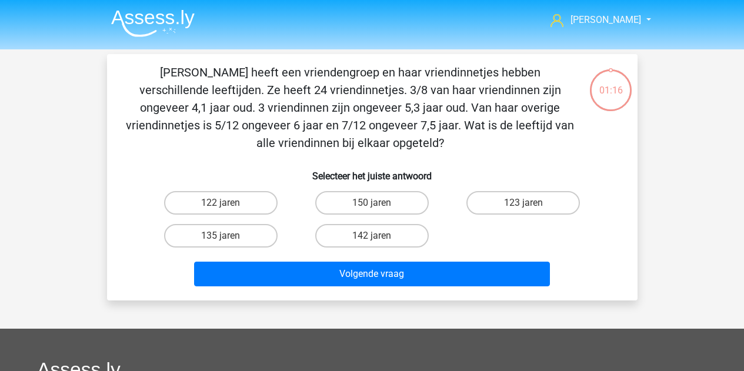
scroll to position [54, 0]
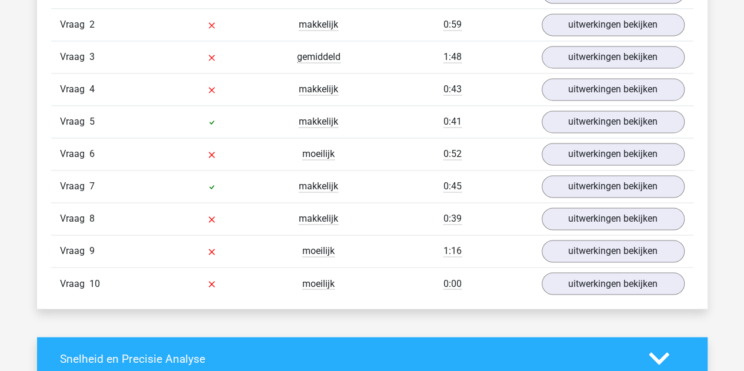
scroll to position [941, 0]
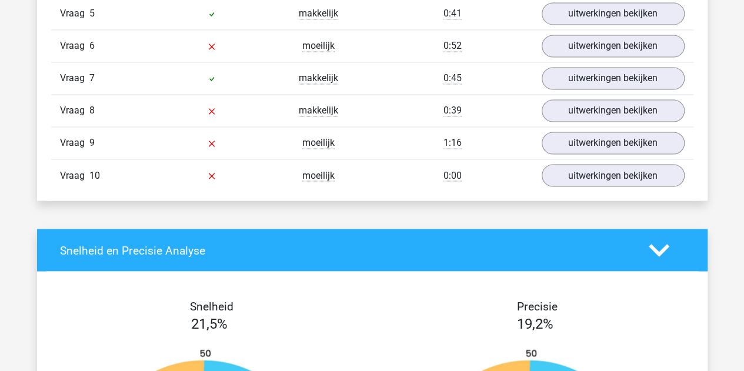
click at [414, 103] on div "0:39" at bounding box center [452, 110] width 161 height 14
click at [584, 50] on link "uitwerkingen bekijken" at bounding box center [612, 46] width 164 height 26
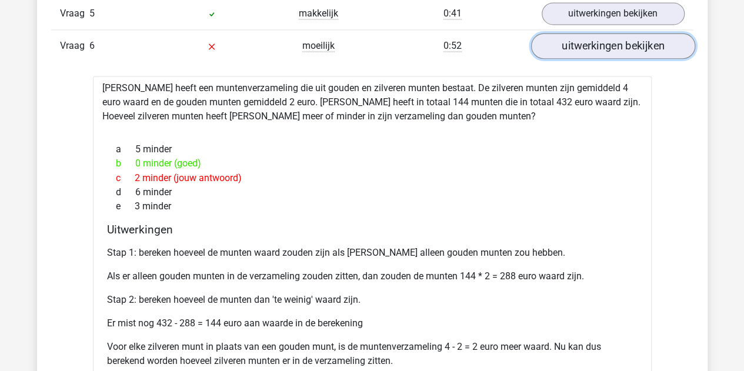
click at [584, 50] on link "uitwerkingen bekijken" at bounding box center [612, 46] width 164 height 26
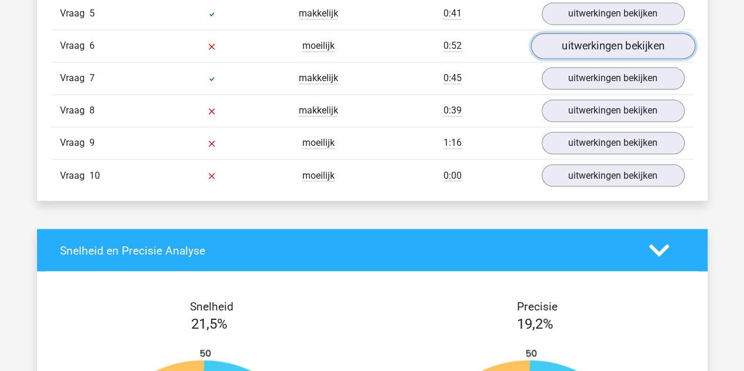
scroll to position [882, 0]
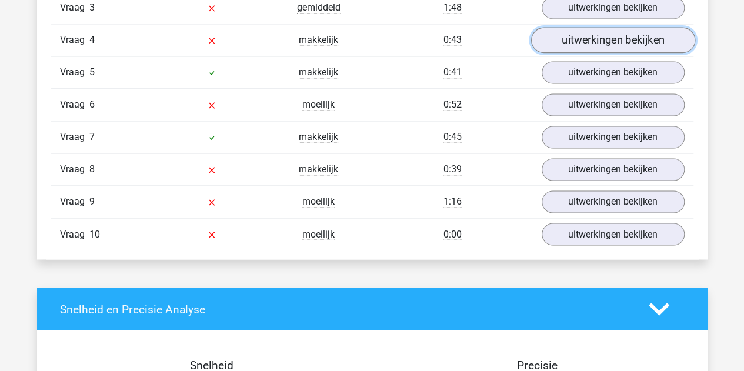
click at [584, 31] on link "uitwerkingen bekijken" at bounding box center [612, 40] width 164 height 26
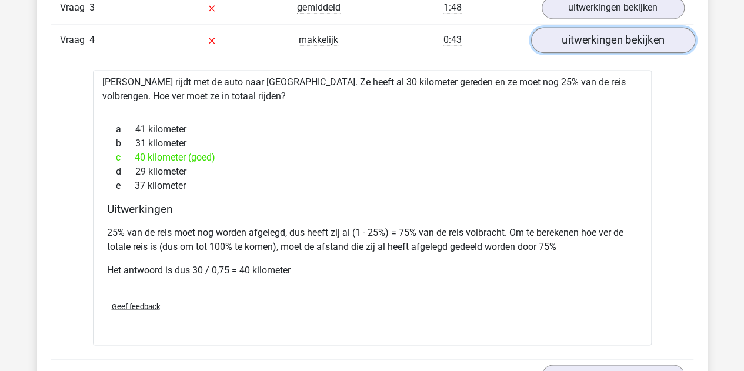
click at [584, 31] on link "uitwerkingen bekijken" at bounding box center [612, 40] width 164 height 26
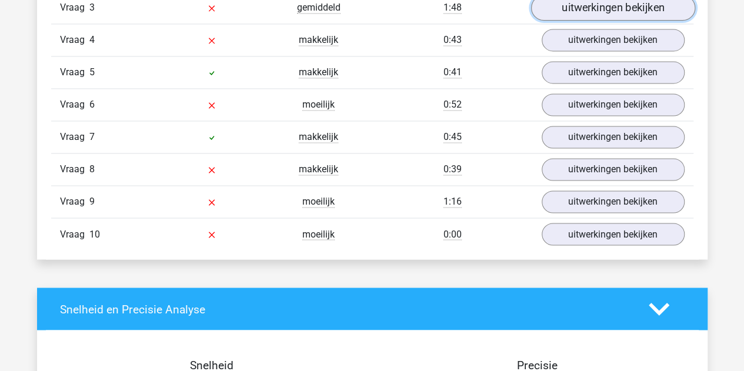
click at [587, 6] on link "uitwerkingen bekijken" at bounding box center [612, 8] width 164 height 26
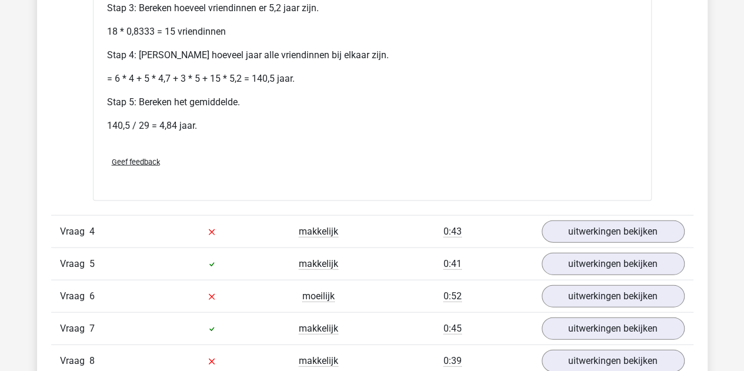
scroll to position [1235, 0]
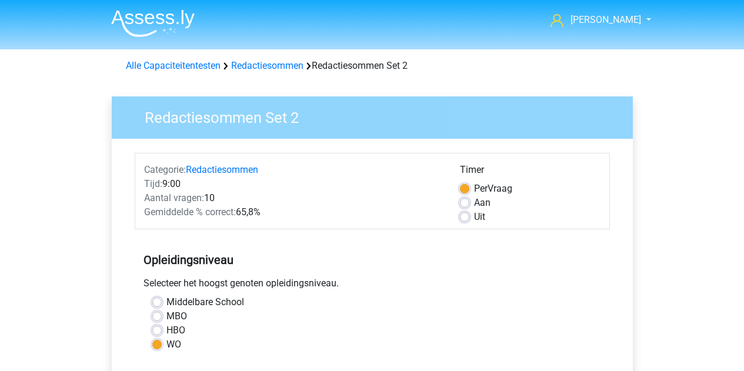
scroll to position [412, 0]
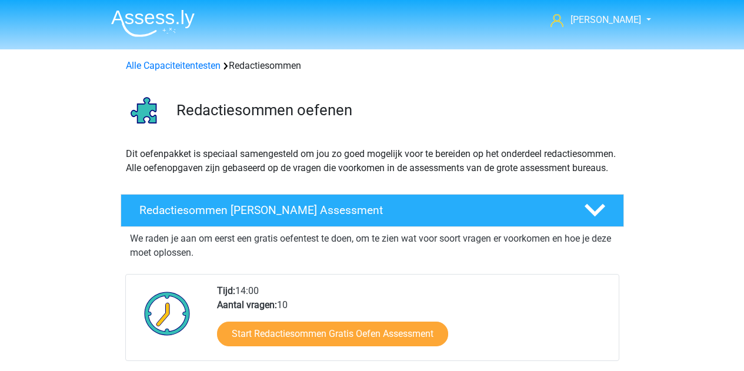
scroll to position [496, 0]
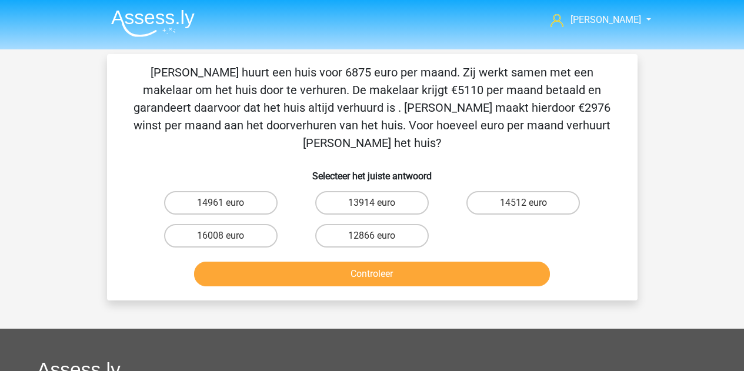
scroll to position [176, 0]
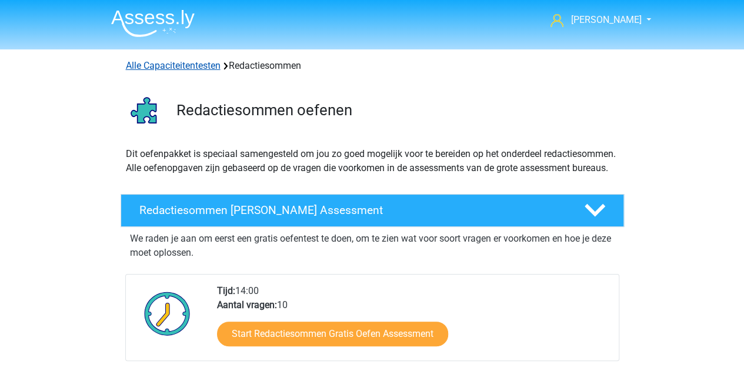
click at [204, 69] on link "Alle Capaciteitentesten" at bounding box center [173, 65] width 95 height 11
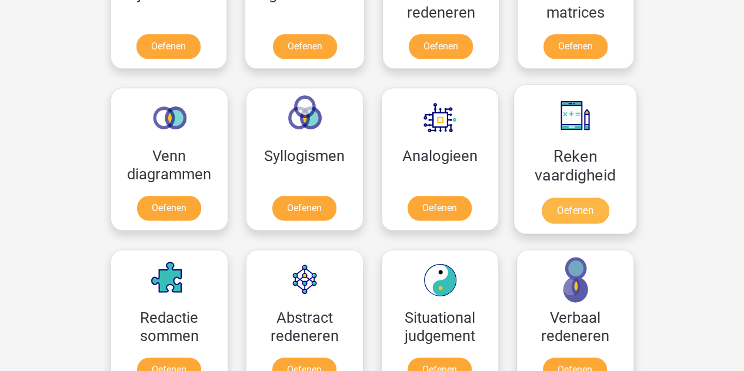
scroll to position [557, 0]
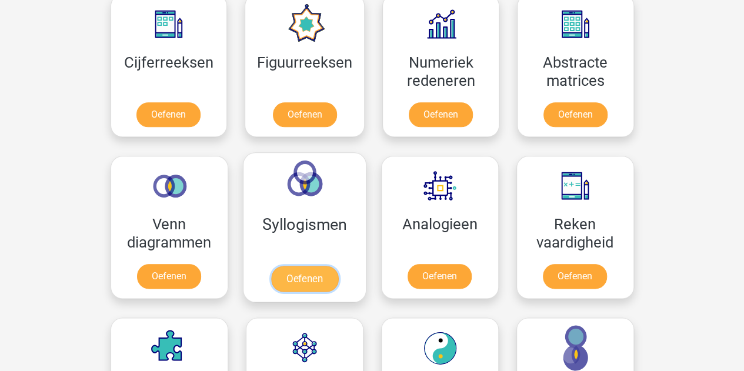
click at [308, 268] on link "Oefenen" at bounding box center [303, 279] width 67 height 26
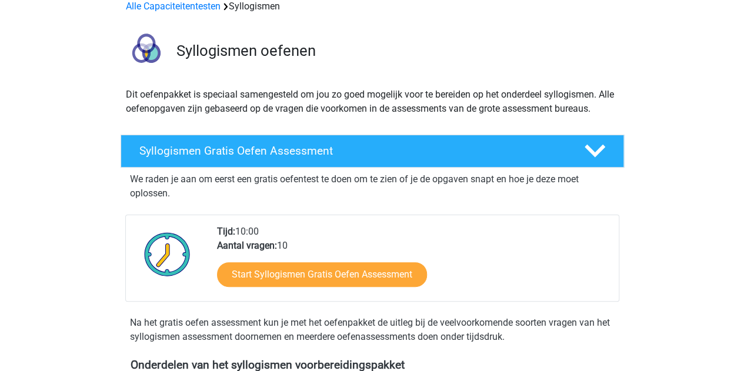
scroll to position [118, 0]
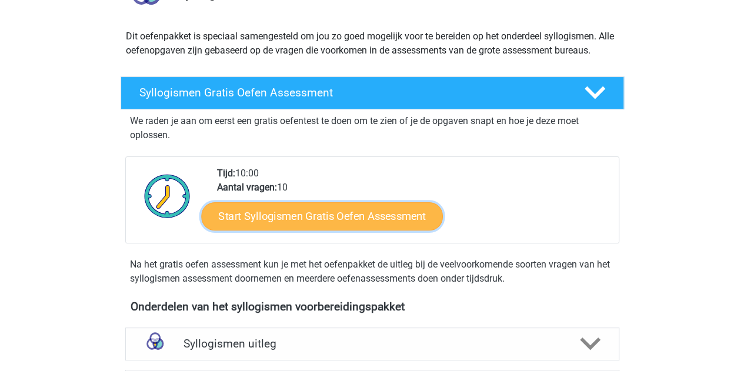
click at [322, 212] on link "Start Syllogismen Gratis Oefen Assessment" at bounding box center [322, 216] width 242 height 28
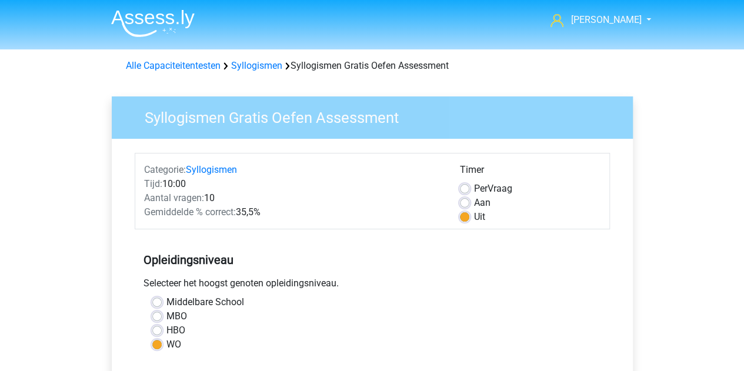
click at [469, 204] on div "Aan" at bounding box center [530, 203] width 141 height 14
click at [474, 190] on label "Per Vraag" at bounding box center [493, 189] width 38 height 14
click at [467, 190] on input "Per Vraag" at bounding box center [464, 188] width 9 height 12
radio input "true"
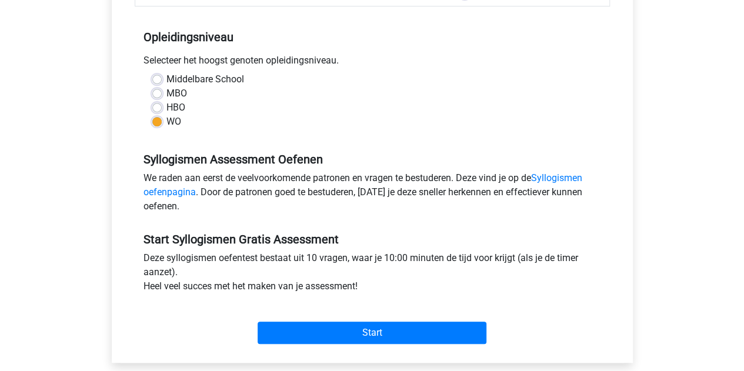
scroll to position [235, 0]
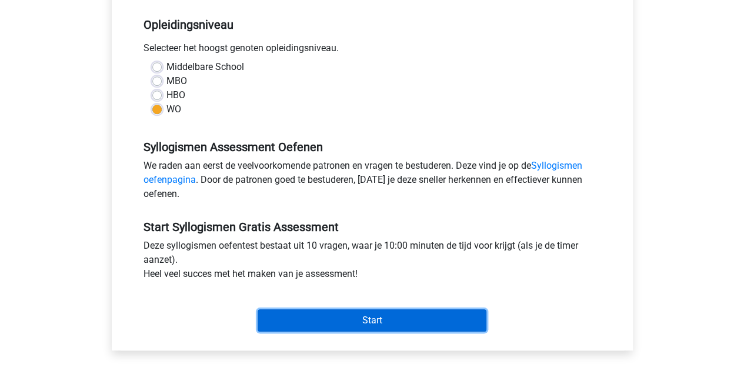
click at [421, 326] on input "Start" at bounding box center [372, 320] width 229 height 22
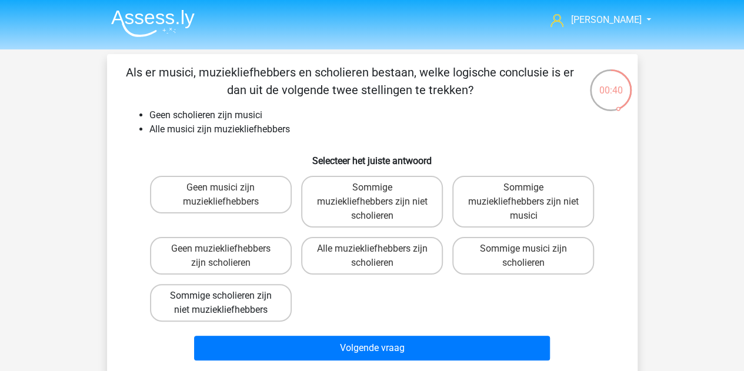
click at [270, 306] on label "Sommige scholieren zijn niet muziekliefhebbers" at bounding box center [221, 303] width 142 height 38
click at [228, 303] on input "Sommige scholieren zijn niet muziekliefhebbers" at bounding box center [224, 300] width 8 height 8
radio input "true"
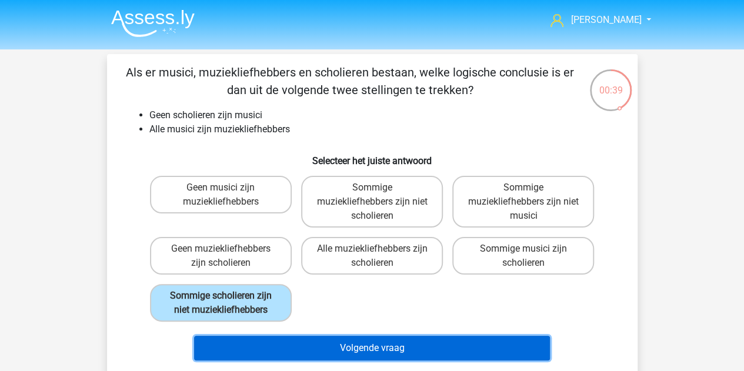
click at [332, 344] on button "Volgende vraag" at bounding box center [372, 348] width 356 height 25
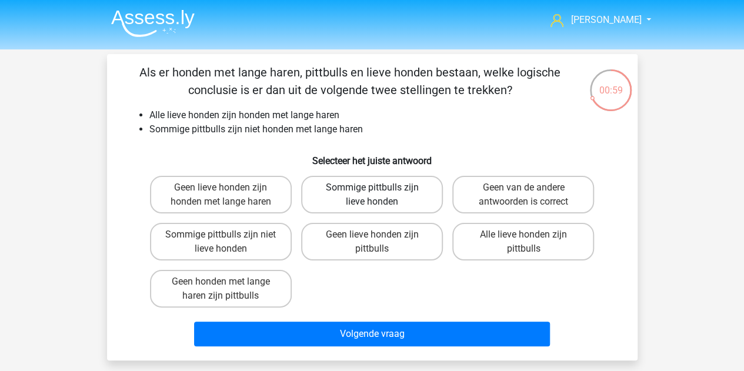
click at [364, 191] on label "Sommige pittbulls zijn lieve honden" at bounding box center [372, 195] width 142 height 38
click at [372, 191] on input "Sommige pittbulls zijn lieve honden" at bounding box center [376, 192] width 8 height 8
radio input "true"
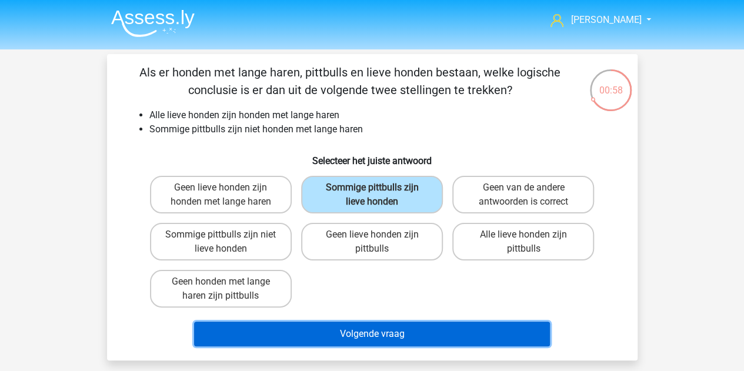
click at [403, 336] on button "Volgende vraag" at bounding box center [372, 334] width 356 height 25
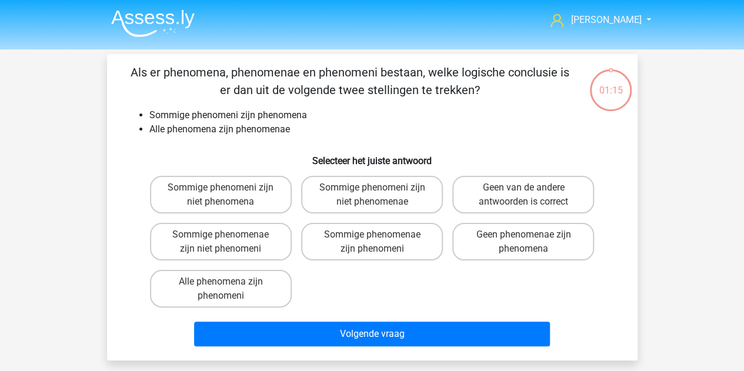
scroll to position [54, 0]
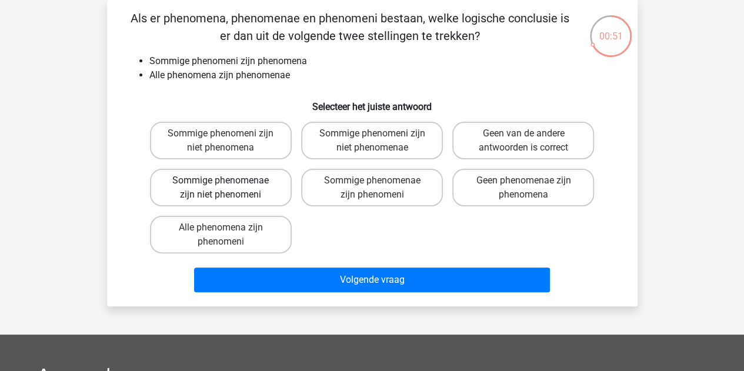
click at [270, 191] on label "Sommige phenomenae zijn niet phenomeni" at bounding box center [221, 188] width 142 height 38
click at [228, 188] on input "Sommige phenomenae zijn niet phenomeni" at bounding box center [224, 184] width 8 height 8
radio input "true"
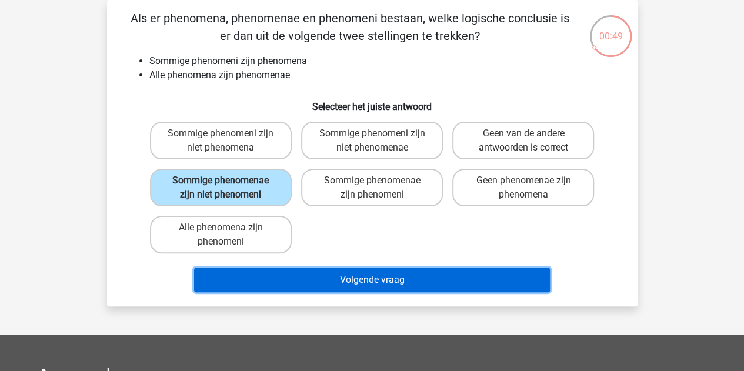
click at [310, 291] on button "Volgende vraag" at bounding box center [372, 280] width 356 height 25
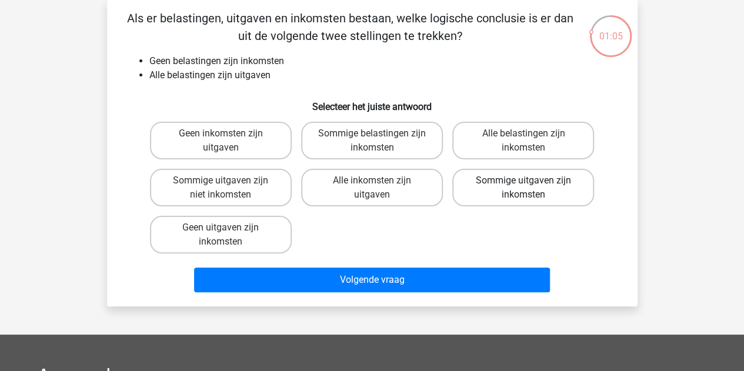
click at [521, 194] on label "Sommige uitgaven zijn inkomsten" at bounding box center [523, 188] width 142 height 38
click at [523, 188] on input "Sommige uitgaven zijn inkomsten" at bounding box center [527, 184] width 8 height 8
radio input "true"
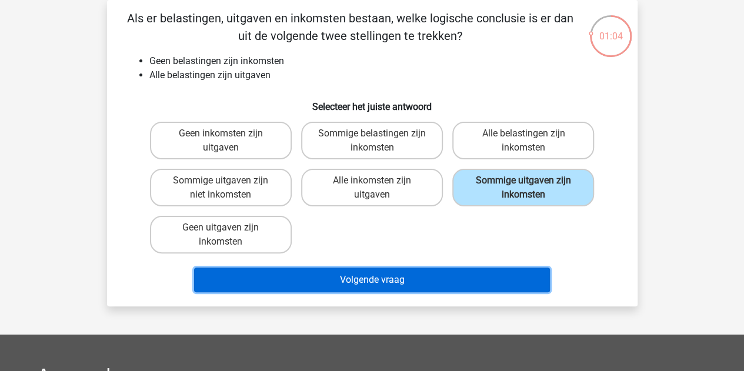
click at [482, 279] on button "Volgende vraag" at bounding box center [372, 280] width 356 height 25
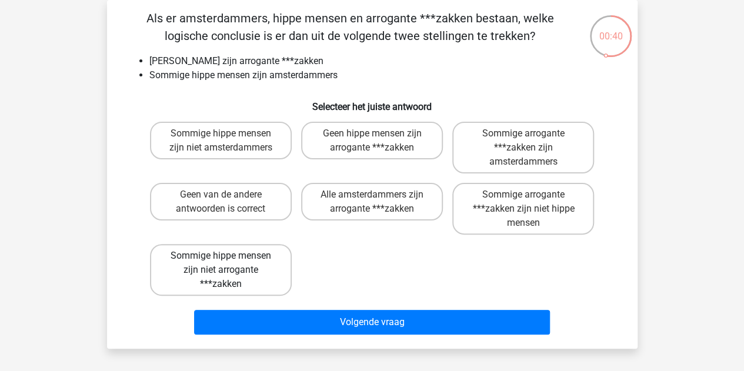
click at [268, 275] on label "Sommige hippe mensen zijn niet arrogante ***zakken" at bounding box center [221, 270] width 142 height 52
click at [228, 263] on input "Sommige hippe mensen zijn niet arrogante ***zakken" at bounding box center [224, 260] width 8 height 8
radio input "true"
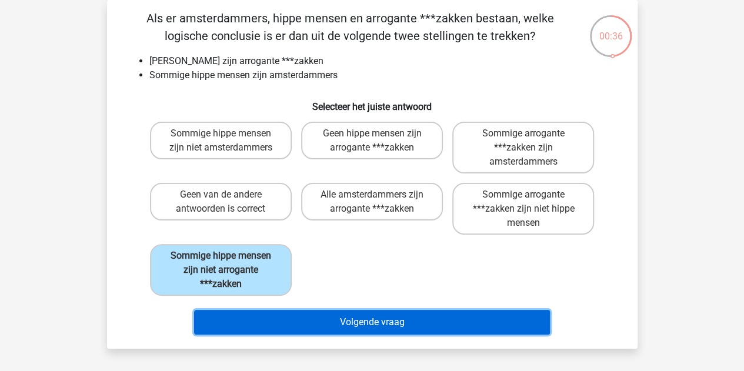
click at [346, 322] on button "Volgende vraag" at bounding box center [372, 322] width 356 height 25
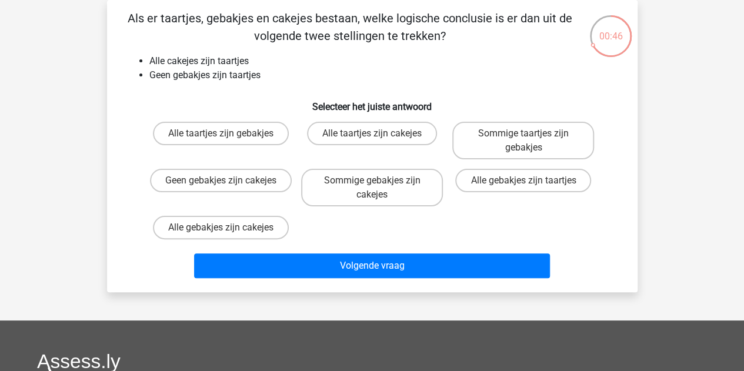
click at [372, 183] on input "Sommige gebakjes zijn cakejes" at bounding box center [376, 184] width 8 height 8
radio input "true"
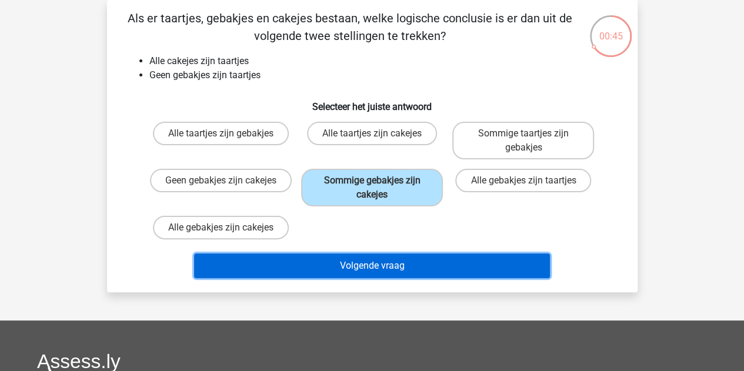
click at [417, 263] on button "Volgende vraag" at bounding box center [372, 265] width 356 height 25
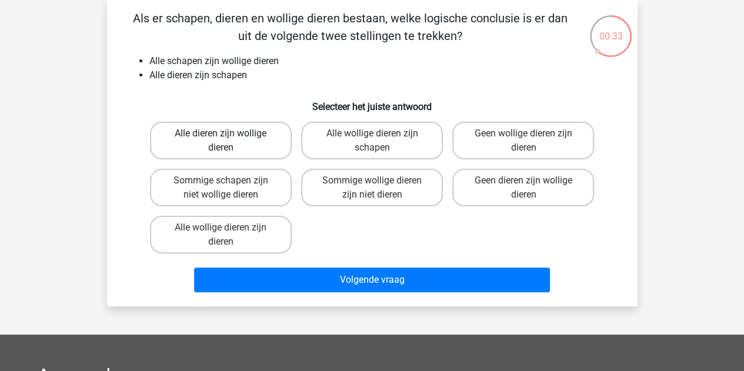
click at [267, 148] on label "Alle dieren zijn wollige dieren" at bounding box center [221, 141] width 142 height 38
click at [228, 141] on input "Alle dieren zijn wollige dieren" at bounding box center [224, 137] width 8 height 8
radio input "true"
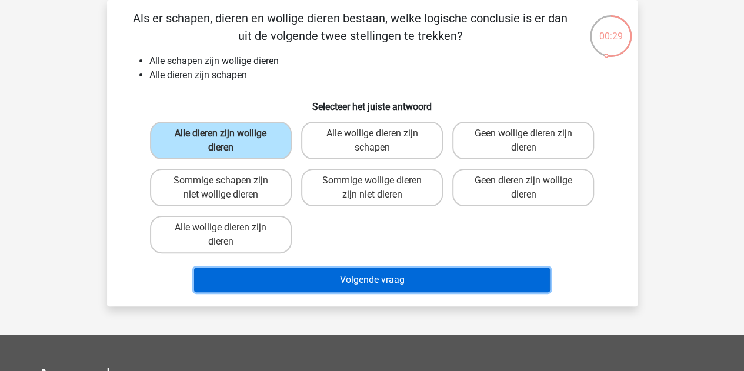
click at [385, 278] on button "Volgende vraag" at bounding box center [372, 280] width 356 height 25
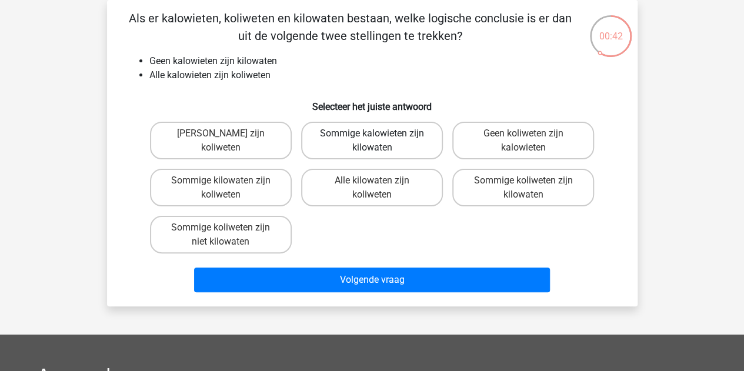
click at [395, 139] on label "Sommige kalowieten zijn kilowaten" at bounding box center [372, 141] width 142 height 38
click at [379, 139] on input "Sommige kalowieten zijn kilowaten" at bounding box center [376, 137] width 8 height 8
radio input "true"
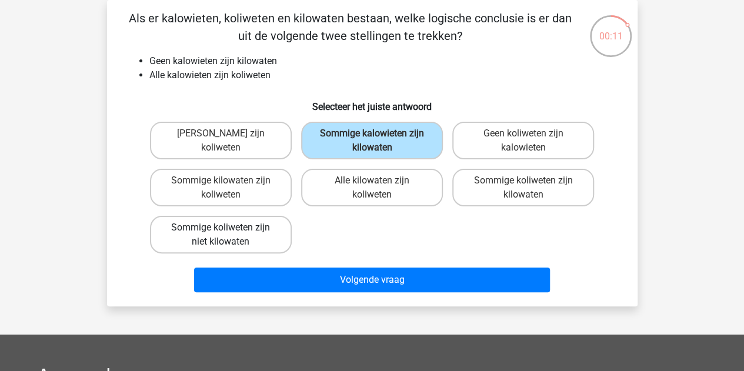
click at [272, 239] on label "Sommige koliweten zijn niet kilowaten" at bounding box center [221, 235] width 142 height 38
click at [228, 235] on input "Sommige koliweten zijn niet kilowaten" at bounding box center [224, 232] width 8 height 8
radio input "true"
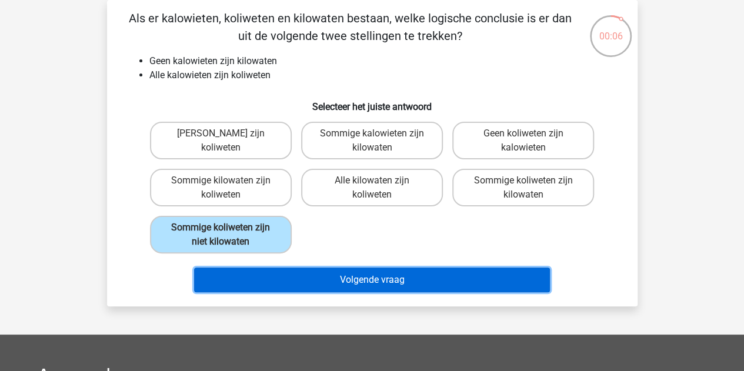
click at [319, 285] on button "Volgende vraag" at bounding box center [372, 280] width 356 height 25
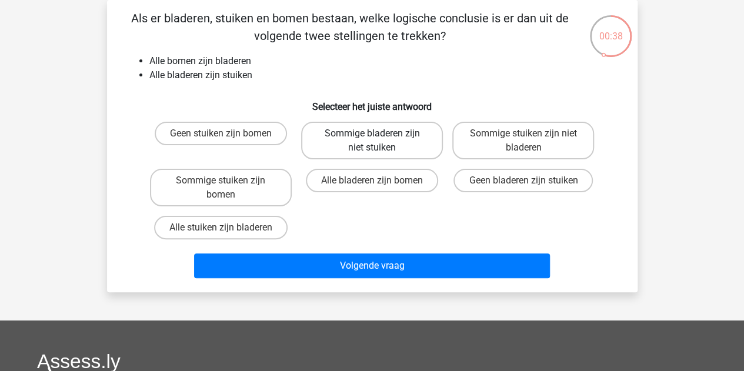
click at [407, 143] on label "Sommige bladeren zijn niet stuiken" at bounding box center [372, 141] width 142 height 38
click at [379, 141] on input "Sommige bladeren zijn niet stuiken" at bounding box center [376, 137] width 8 height 8
radio input "true"
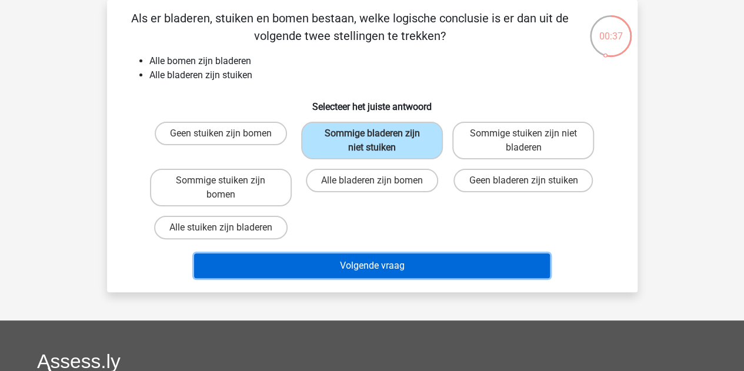
click at [416, 268] on button "Volgende vraag" at bounding box center [372, 265] width 356 height 25
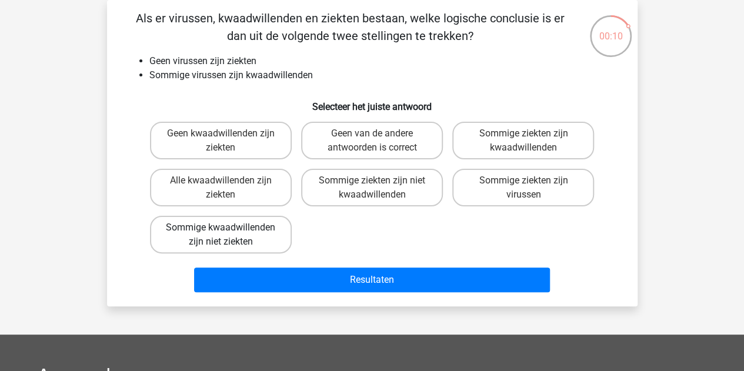
click at [266, 231] on label "Sommige kwaadwillenden zijn niet ziekten" at bounding box center [221, 235] width 142 height 38
click at [228, 231] on input "Sommige kwaadwillenden zijn niet ziekten" at bounding box center [224, 232] width 8 height 8
radio input "true"
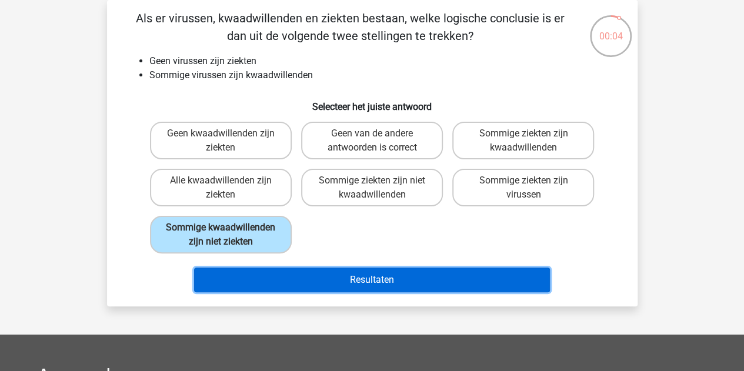
click at [400, 274] on button "Resultaten" at bounding box center [372, 280] width 356 height 25
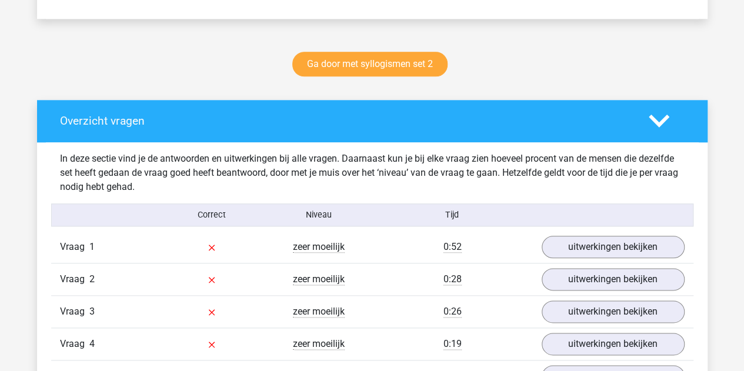
scroll to position [647, 0]
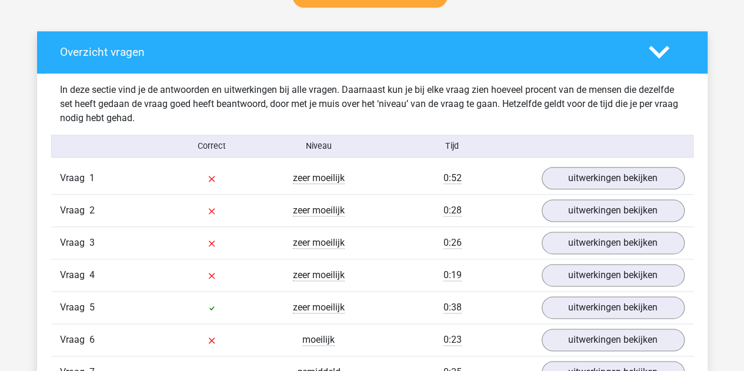
click at [347, 180] on div "zeer moeilijk" at bounding box center [318, 178] width 107 height 14
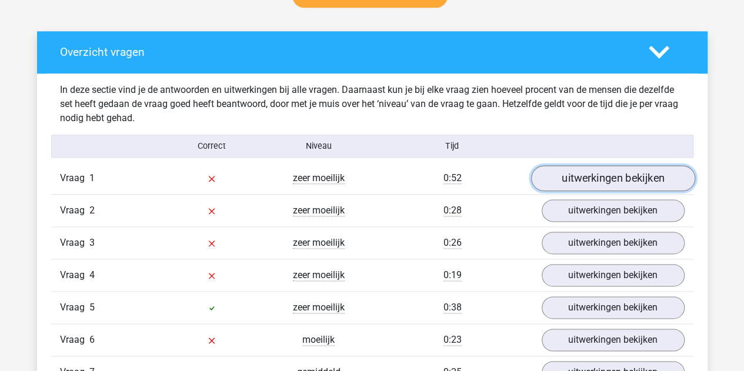
click at [574, 173] on link "uitwerkingen bekijken" at bounding box center [612, 178] width 164 height 26
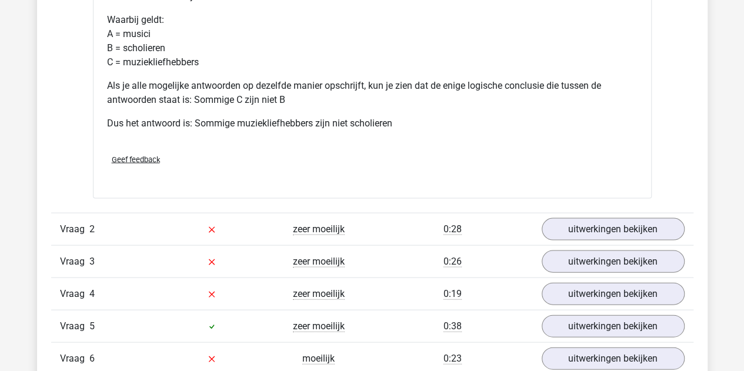
scroll to position [1176, 0]
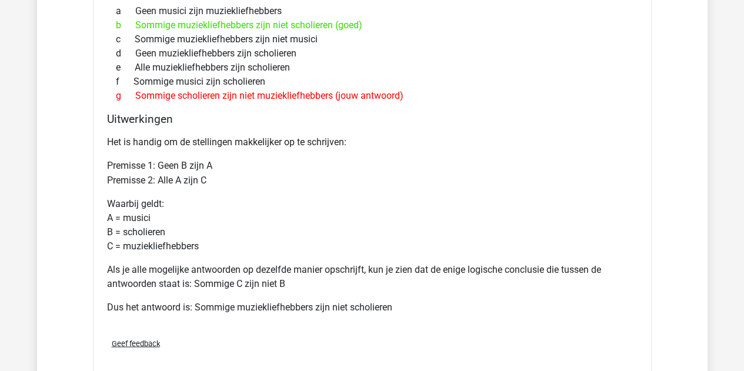
drag, startPoint x: 488, startPoint y: 152, endPoint x: 373, endPoint y: 101, distance: 125.5
click at [373, 101] on div "g Sommige scholieren zijn niet muziekliefhebbers (jouw antwoord)" at bounding box center [372, 96] width 530 height 14
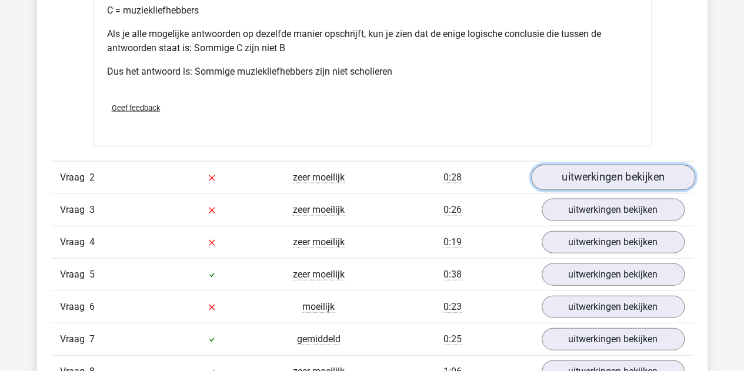
click at [559, 172] on link "uitwerkingen bekijken" at bounding box center [612, 178] width 164 height 26
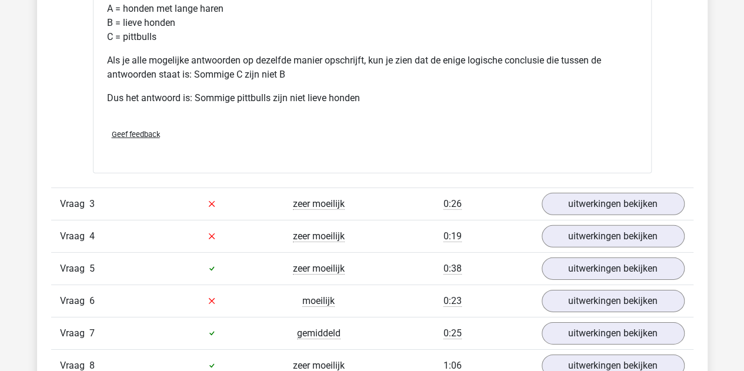
scroll to position [1764, 0]
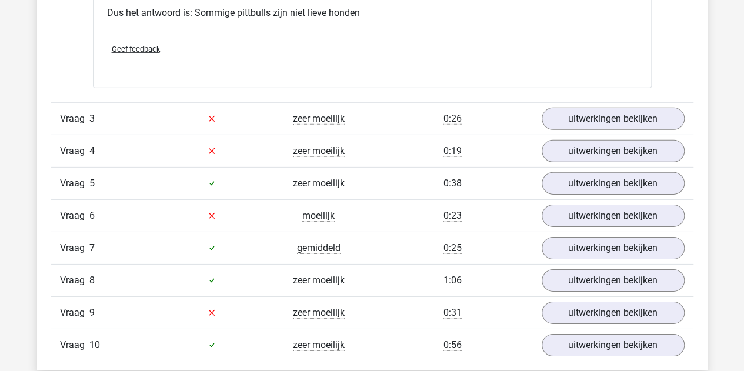
click at [396, 116] on div "0:26" at bounding box center [452, 119] width 161 height 14
click at [625, 113] on link "uitwerkingen bekijken" at bounding box center [612, 119] width 164 height 26
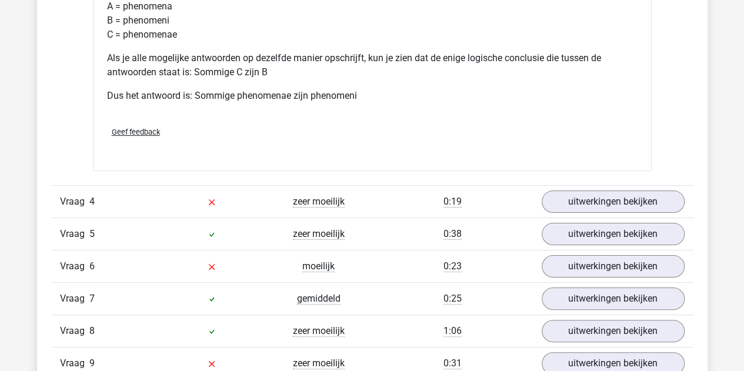
scroll to position [2293, 0]
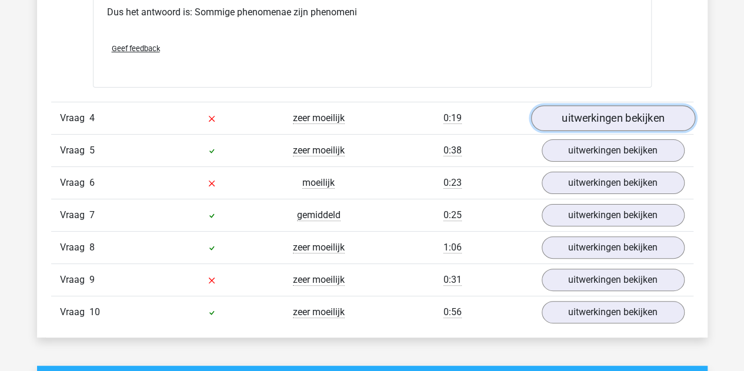
click at [587, 111] on link "uitwerkingen bekijken" at bounding box center [612, 118] width 164 height 26
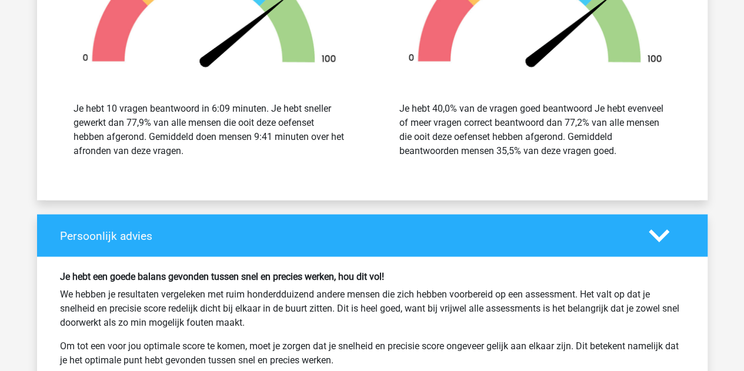
scroll to position [3469, 0]
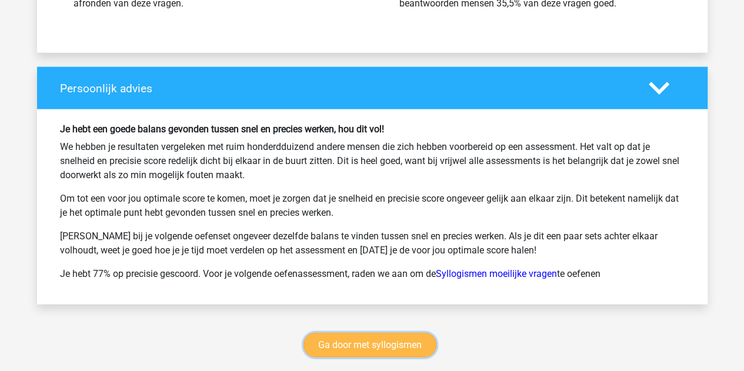
click at [380, 338] on link "Ga door met syllogismen" at bounding box center [369, 345] width 133 height 25
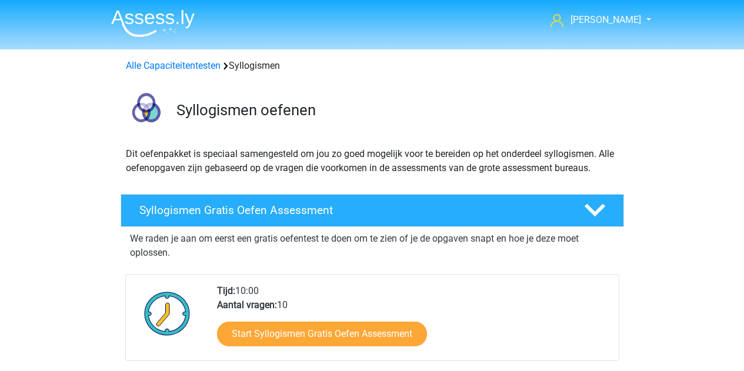
scroll to position [482, 0]
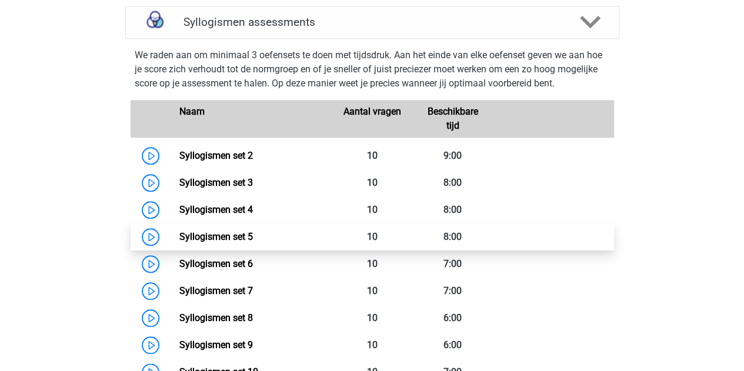
click at [179, 239] on link "Syllogismen set 5" at bounding box center [215, 236] width 73 height 11
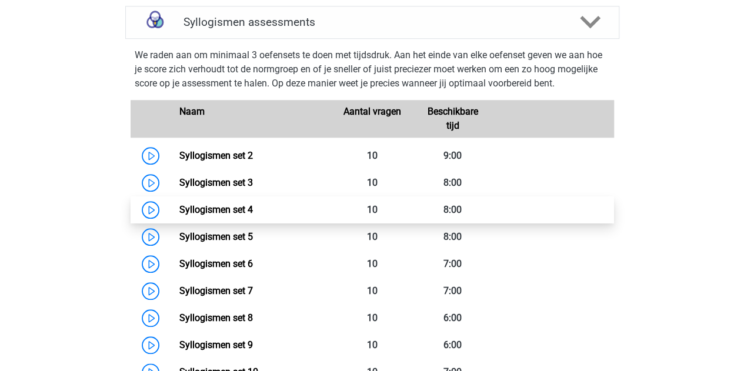
click at [179, 206] on link "Syllogismen set 4" at bounding box center [215, 209] width 73 height 11
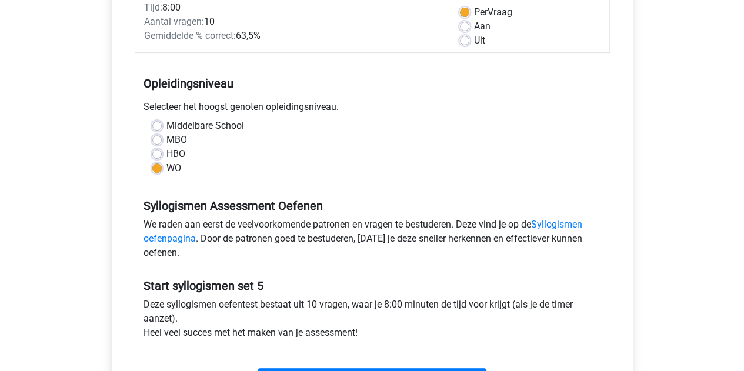
scroll to position [353, 0]
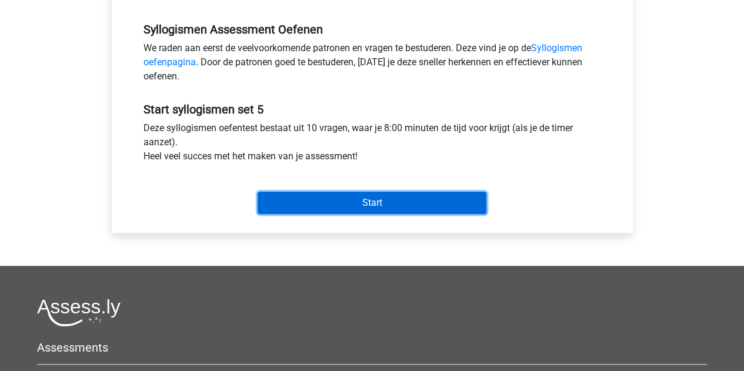
click at [342, 204] on input "Start" at bounding box center [372, 203] width 229 height 22
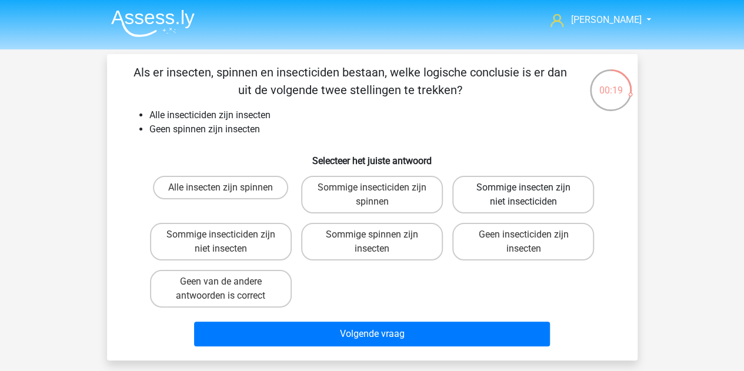
click at [566, 197] on label "Sommige insecten zijn niet insecticiden" at bounding box center [523, 195] width 142 height 38
click at [531, 195] on input "Sommige insecten zijn niet insecticiden" at bounding box center [527, 192] width 8 height 8
radio input "true"
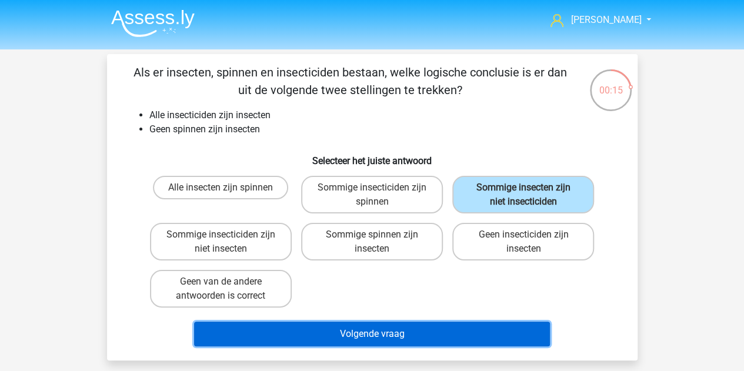
click at [502, 338] on button "Volgende vraag" at bounding box center [372, 334] width 356 height 25
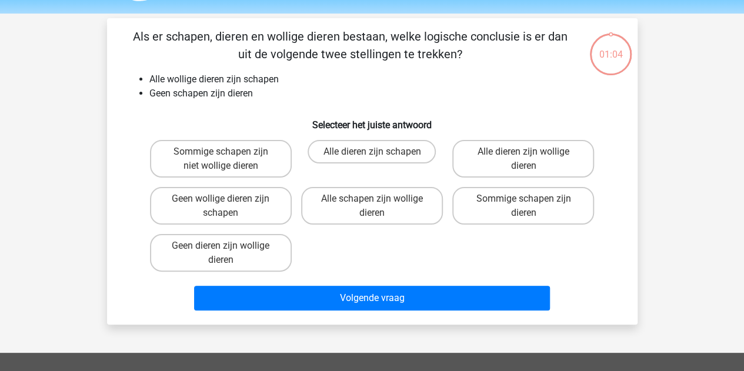
scroll to position [54, 0]
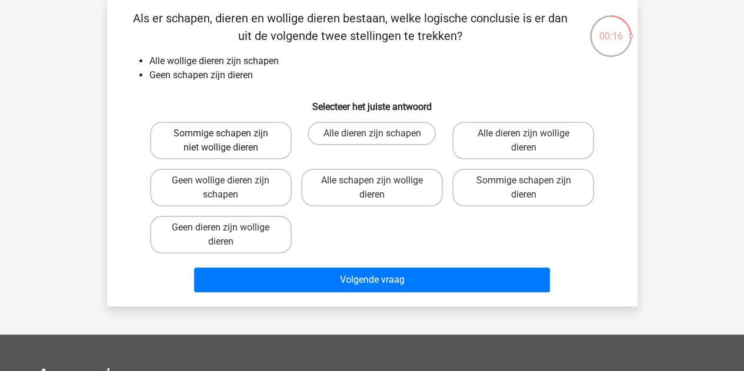
click at [208, 141] on label "Sommige schapen zijn niet wollige dieren" at bounding box center [221, 141] width 142 height 38
click at [220, 141] on input "Sommige schapen zijn niet wollige dieren" at bounding box center [224, 137] width 8 height 8
radio input "true"
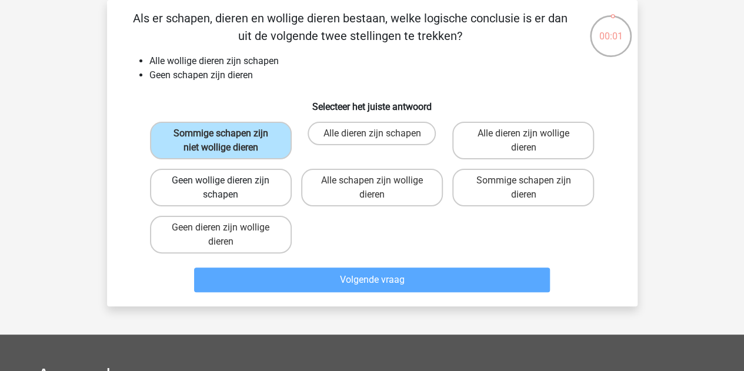
click at [261, 191] on label "Geen wollige dieren zijn schapen" at bounding box center [221, 188] width 142 height 38
click at [228, 188] on input "Geen wollige dieren zijn schapen" at bounding box center [224, 184] width 8 height 8
radio input "true"
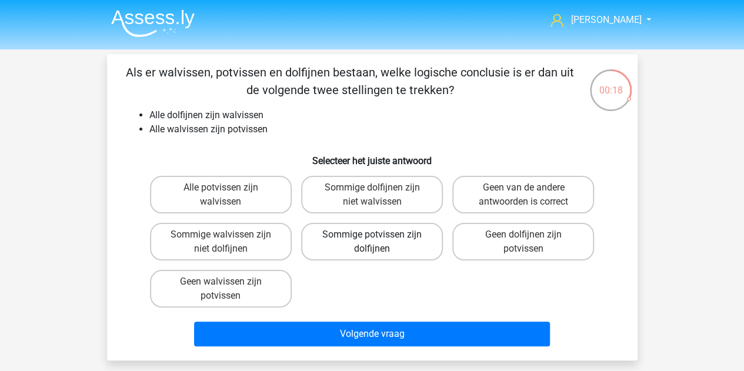
click at [415, 245] on label "Sommige potvissen zijn dolfijnen" at bounding box center [372, 242] width 142 height 38
click at [379, 242] on input "Sommige potvissen zijn dolfijnen" at bounding box center [376, 239] width 8 height 8
radio input "true"
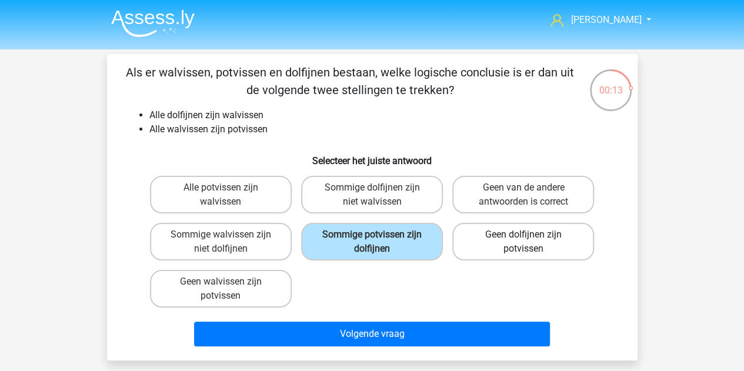
click at [533, 246] on label "Geen dolfijnen zijn potvissen" at bounding box center [523, 242] width 142 height 38
click at [531, 242] on input "Geen dolfijnen zijn potvissen" at bounding box center [527, 239] width 8 height 8
radio input "true"
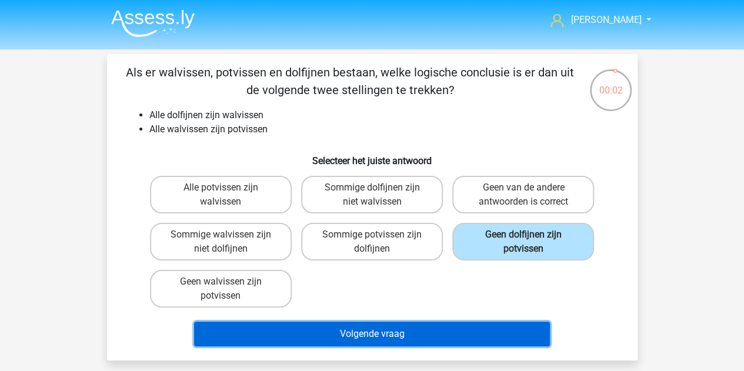
click at [409, 337] on button "Volgende vraag" at bounding box center [372, 334] width 356 height 25
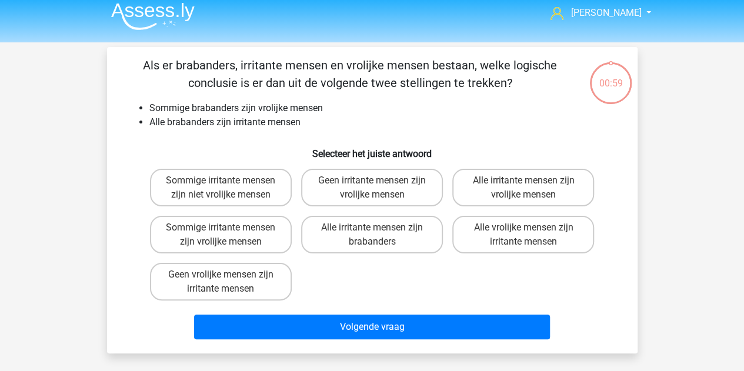
scroll to position [54, 0]
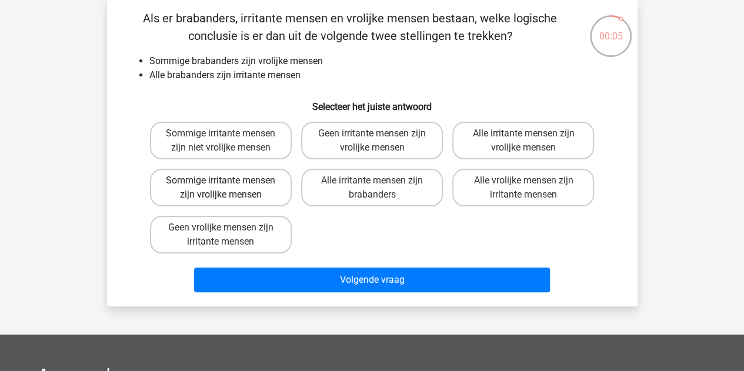
click at [269, 188] on label "Sommige irritante mensen zijn vrolijke mensen" at bounding box center [221, 188] width 142 height 38
click at [228, 188] on input "Sommige irritante mensen zijn vrolijke mensen" at bounding box center [224, 184] width 8 height 8
radio input "true"
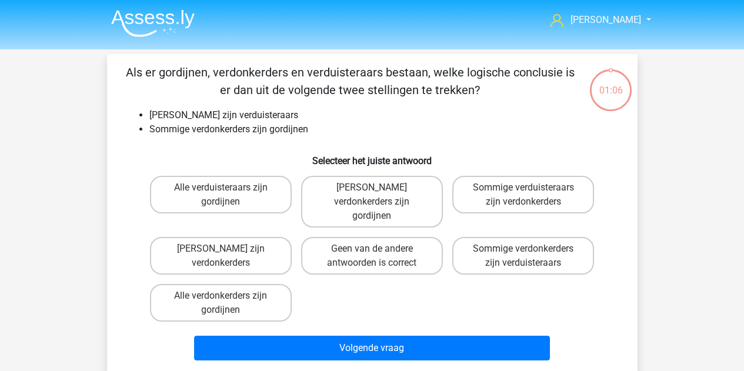
scroll to position [54, 0]
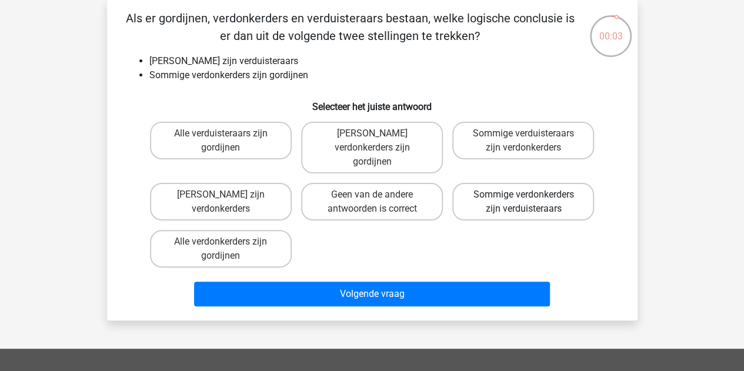
click at [472, 193] on label "Sommige verdonkerders zijn verduisteraars" at bounding box center [523, 202] width 142 height 38
click at [523, 195] on input "Sommige verdonkerders zijn verduisteraars" at bounding box center [527, 199] width 8 height 8
radio input "true"
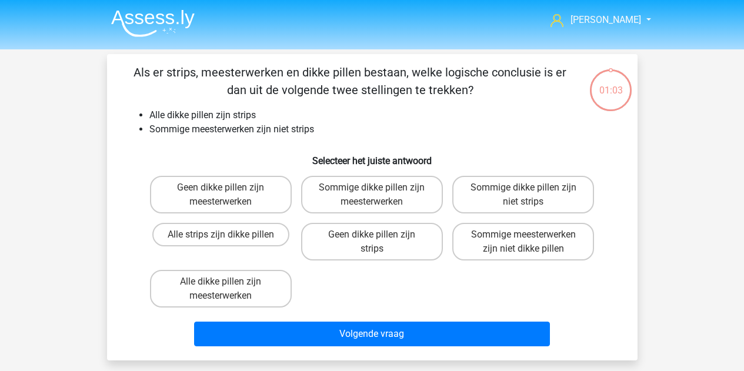
scroll to position [54, 0]
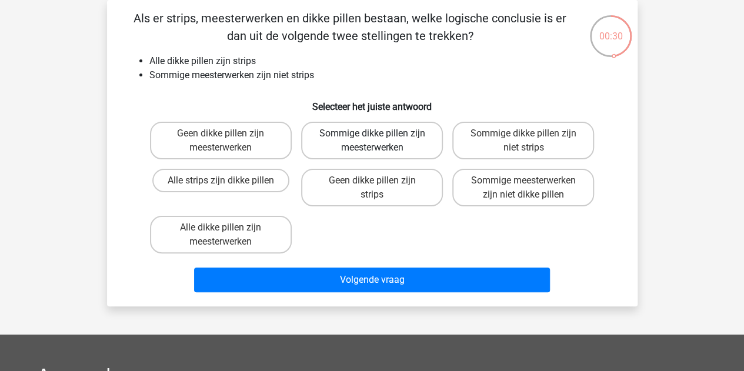
click at [339, 139] on label "Sommige dikke pillen zijn meesterwerken" at bounding box center [372, 141] width 142 height 38
click at [372, 139] on input "Sommige dikke pillen zijn meesterwerken" at bounding box center [376, 137] width 8 height 8
radio input "true"
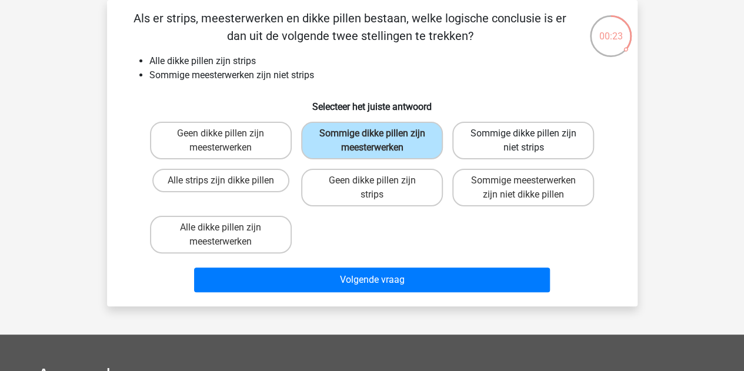
click at [482, 133] on label "Sommige dikke pillen zijn niet strips" at bounding box center [523, 141] width 142 height 38
click at [523, 133] on input "Sommige dikke pillen zijn niet strips" at bounding box center [527, 137] width 8 height 8
radio input "true"
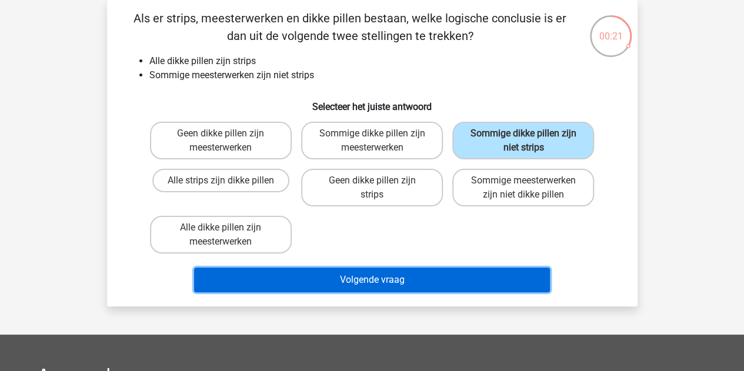
click at [455, 275] on button "Volgende vraag" at bounding box center [372, 280] width 356 height 25
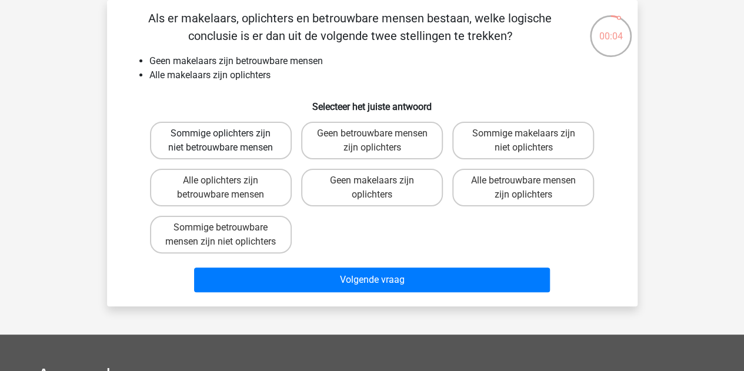
click at [253, 149] on label "Sommige oplichters zijn niet betrouwbare mensen" at bounding box center [221, 141] width 142 height 38
click at [228, 141] on input "Sommige oplichters zijn niet betrouwbare mensen" at bounding box center [224, 137] width 8 height 8
radio input "true"
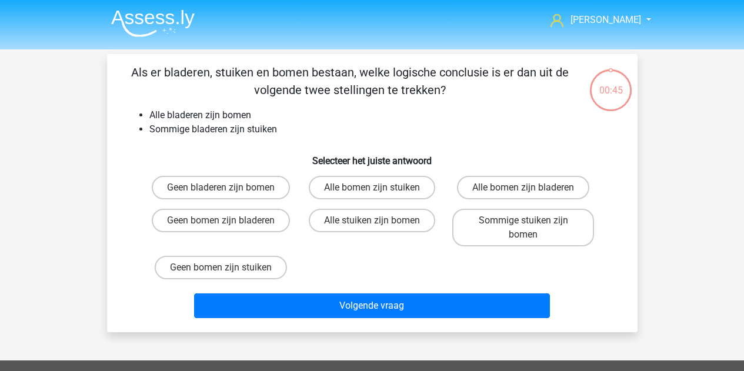
scroll to position [54, 0]
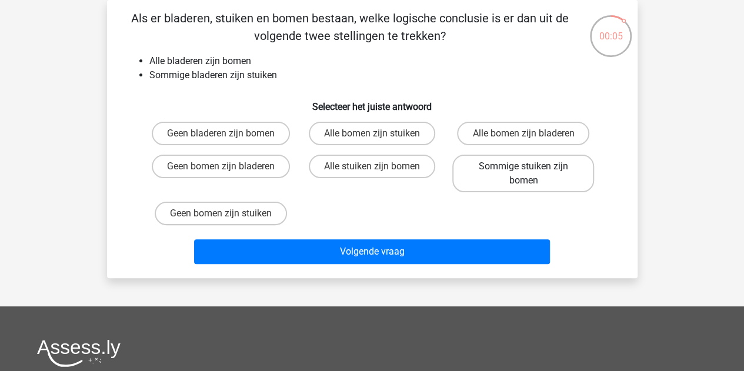
click at [519, 173] on label "Sommige stuiken zijn bomen" at bounding box center [523, 174] width 142 height 38
click at [523, 173] on input "Sommige stuiken zijn bomen" at bounding box center [527, 170] width 8 height 8
radio input "true"
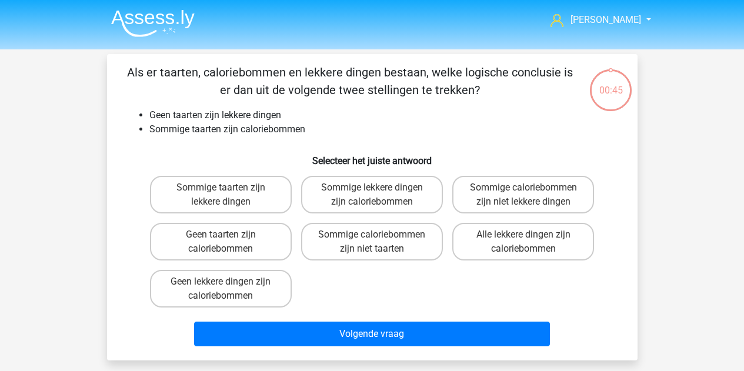
scroll to position [54, 0]
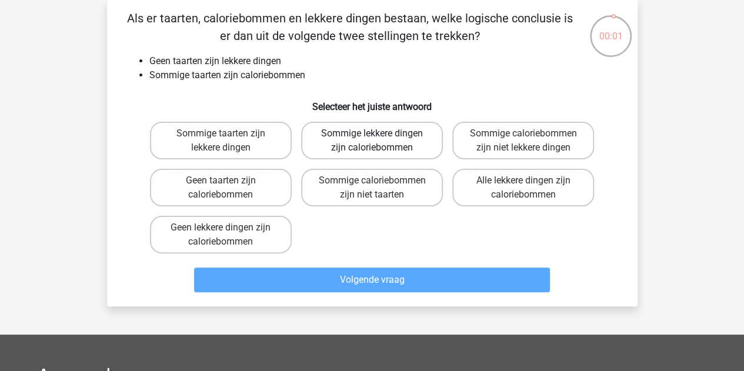
click at [406, 143] on label "Sommige lekkere dingen zijn caloriebommen" at bounding box center [372, 141] width 142 height 38
click at [379, 141] on input "Sommige lekkere dingen zijn caloriebommen" at bounding box center [376, 137] width 8 height 8
radio input "true"
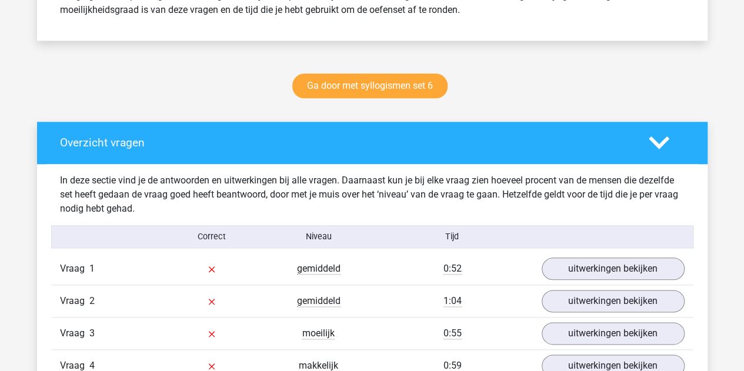
scroll to position [706, 0]
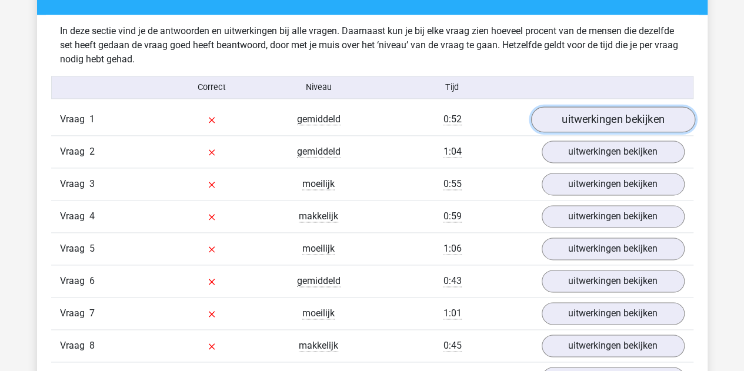
click at [589, 123] on link "uitwerkingen bekijken" at bounding box center [612, 119] width 164 height 26
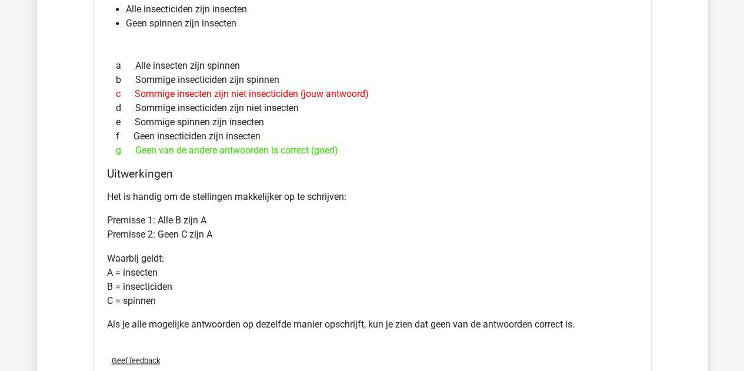
scroll to position [999, 0]
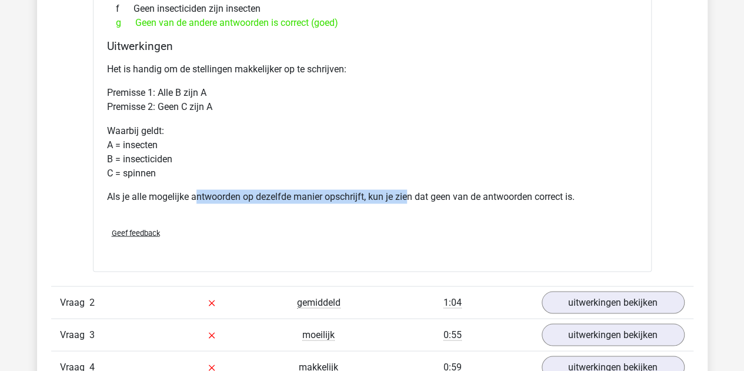
drag, startPoint x: 198, startPoint y: 193, endPoint x: 482, endPoint y: 191, distance: 284.0
click at [457, 193] on p "Als je alle mogelijke antwoorden op dezelfde manier opschrijft, kun je zien dat…" at bounding box center [372, 196] width 530 height 14
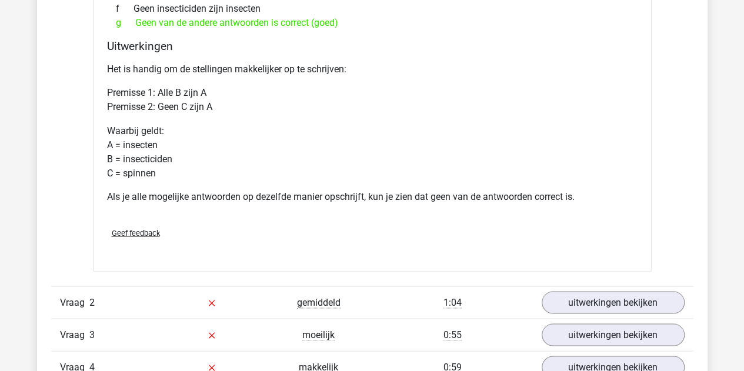
click at [488, 191] on p "Als je alle mogelijke antwoorden op dezelfde manier opschrijft, kun je zien dat…" at bounding box center [372, 196] width 530 height 14
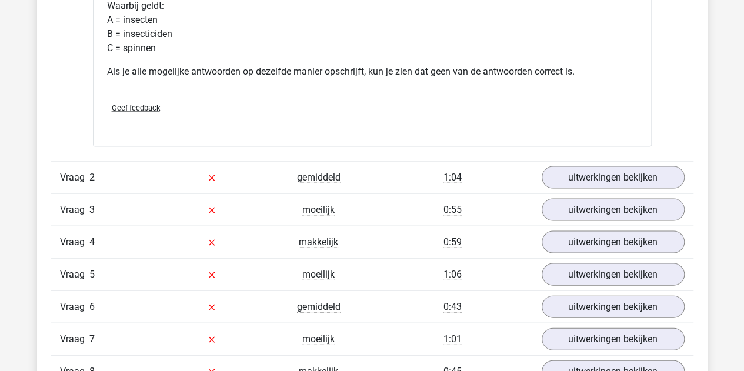
scroll to position [1176, 0]
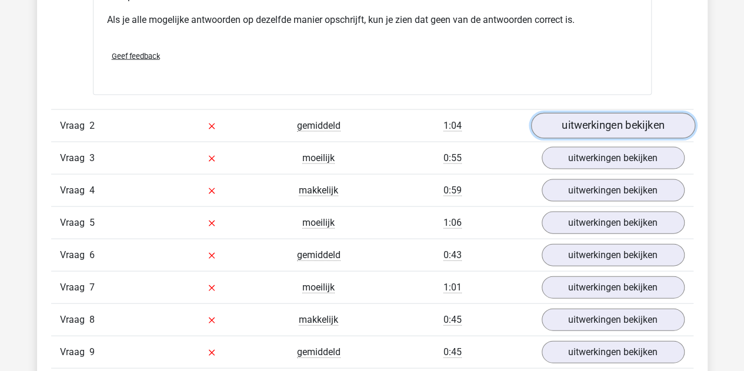
click at [583, 122] on link "uitwerkingen bekijken" at bounding box center [612, 126] width 164 height 26
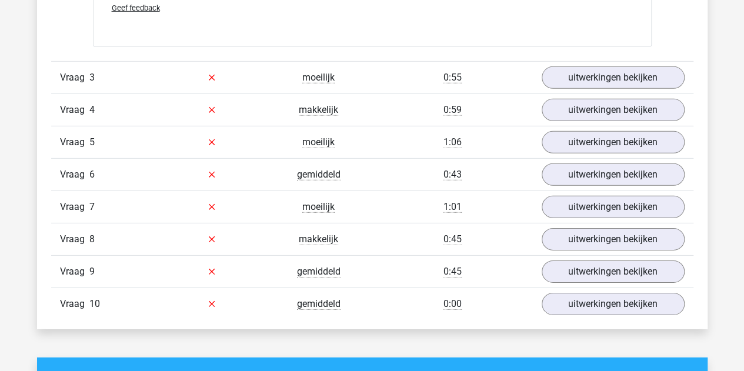
scroll to position [1823, 0]
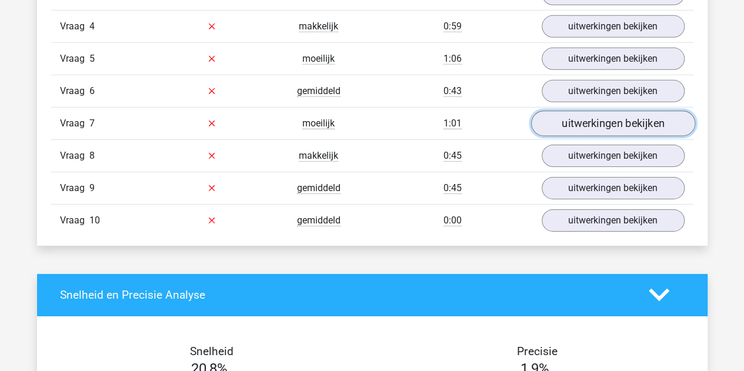
click at [572, 123] on link "uitwerkingen bekijken" at bounding box center [612, 124] width 164 height 26
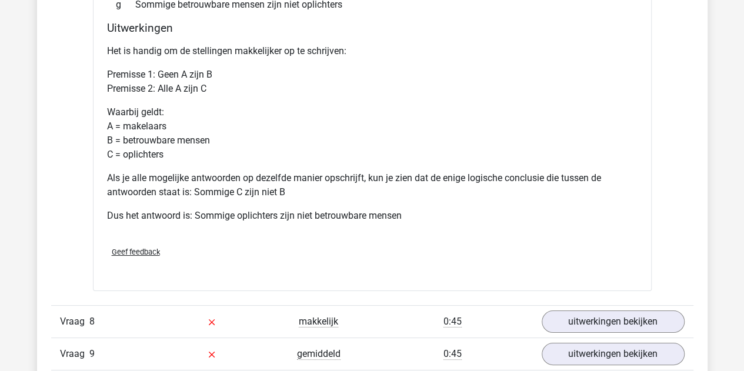
scroll to position [2175, 0]
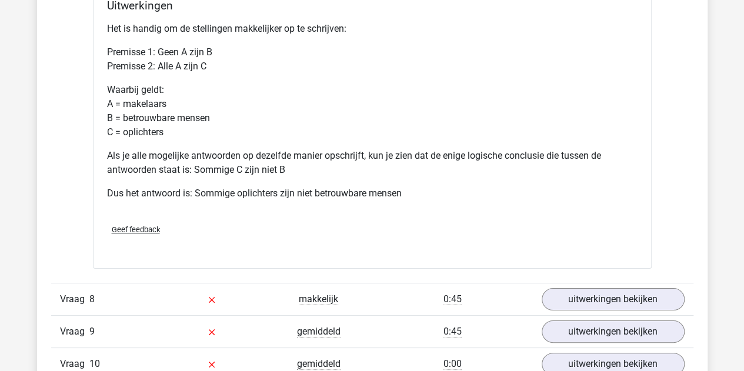
click at [274, 293] on div "makkelijk" at bounding box center [318, 299] width 107 height 14
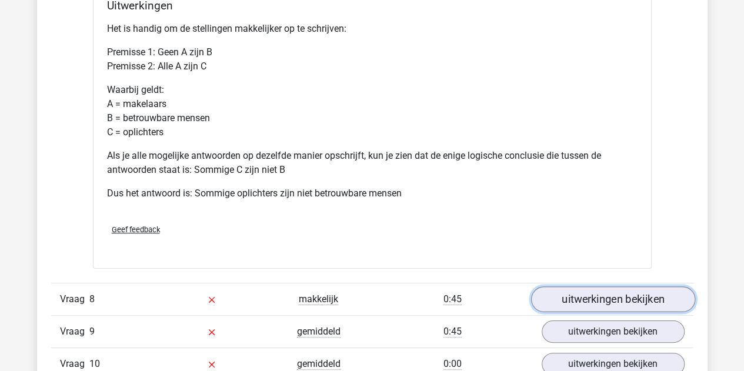
click at [543, 295] on link "uitwerkingen bekijken" at bounding box center [612, 299] width 164 height 26
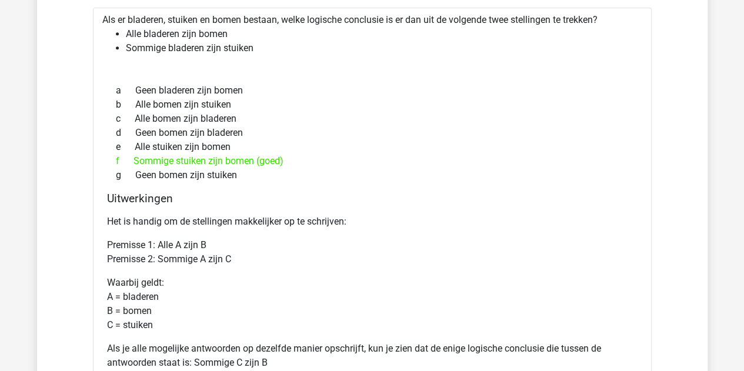
scroll to position [2704, 0]
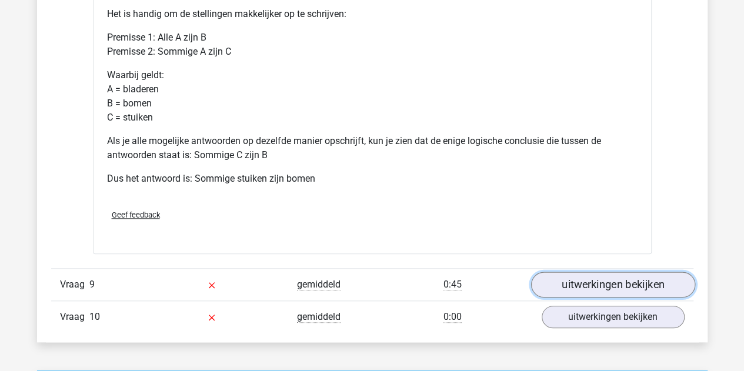
click at [579, 279] on link "uitwerkingen bekijken" at bounding box center [612, 285] width 164 height 26
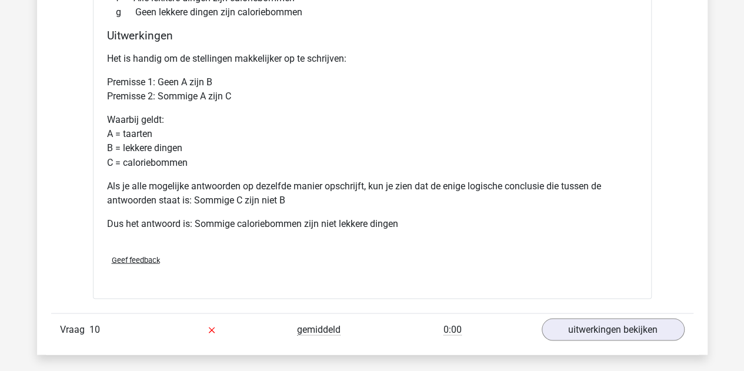
scroll to position [3410, 0]
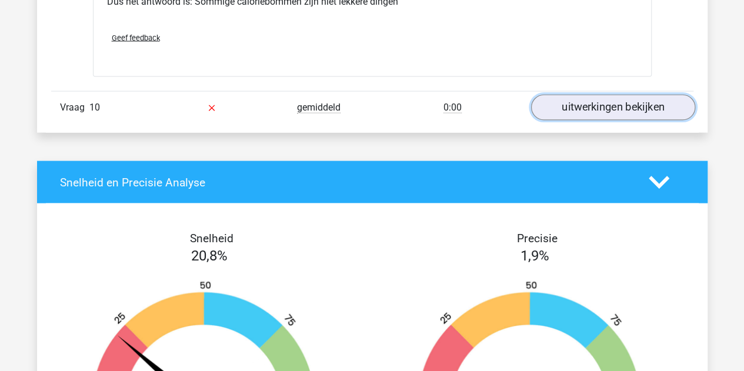
click at [591, 98] on link "uitwerkingen bekijken" at bounding box center [612, 108] width 164 height 26
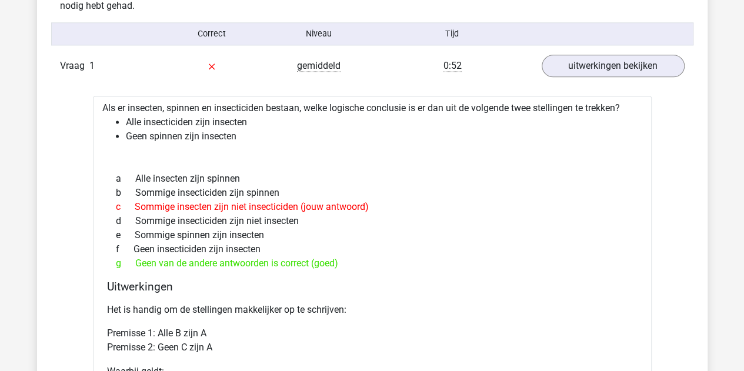
scroll to position [647, 0]
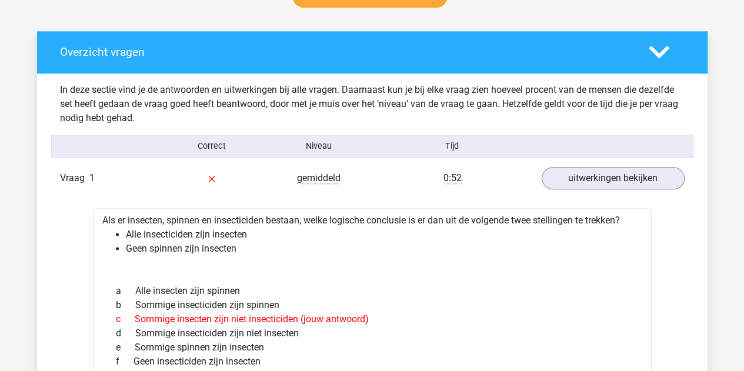
click at [656, 52] on polygon at bounding box center [658, 52] width 21 height 13
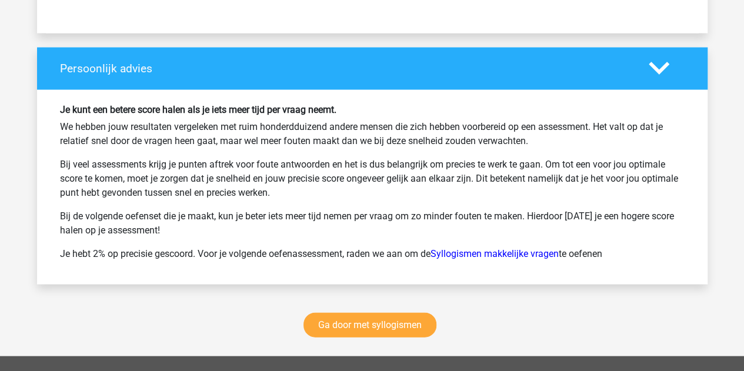
scroll to position [999, 0]
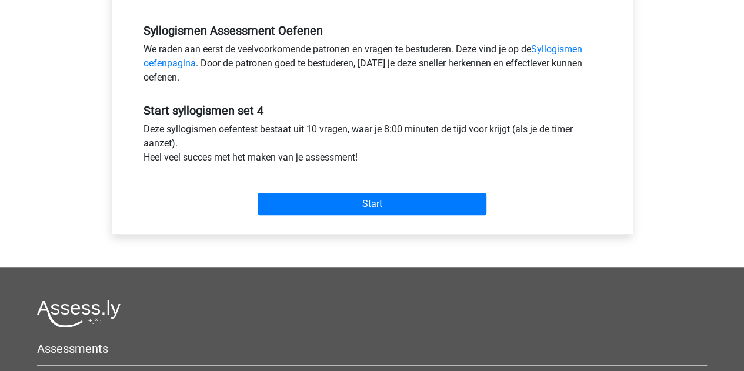
scroll to position [353, 0]
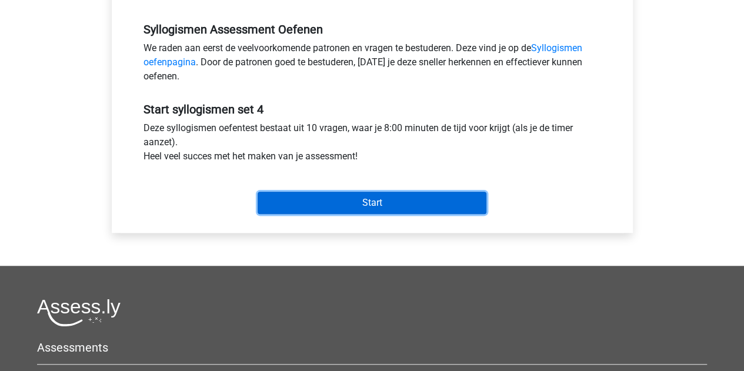
click at [372, 198] on input "Start" at bounding box center [372, 203] width 229 height 22
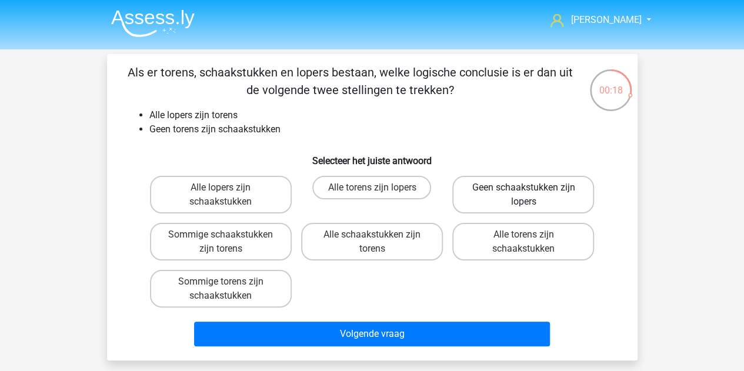
click at [530, 200] on label "Geen schaakstukken zijn lopers" at bounding box center [523, 195] width 142 height 38
click at [530, 195] on input "Geen schaakstukken zijn lopers" at bounding box center [527, 192] width 8 height 8
radio input "true"
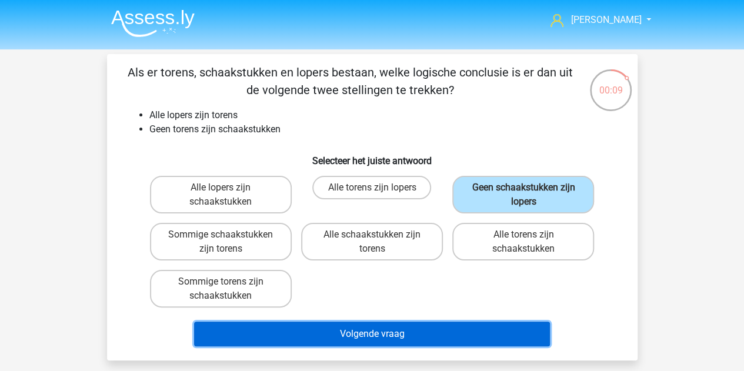
click at [460, 330] on button "Volgende vraag" at bounding box center [372, 334] width 356 height 25
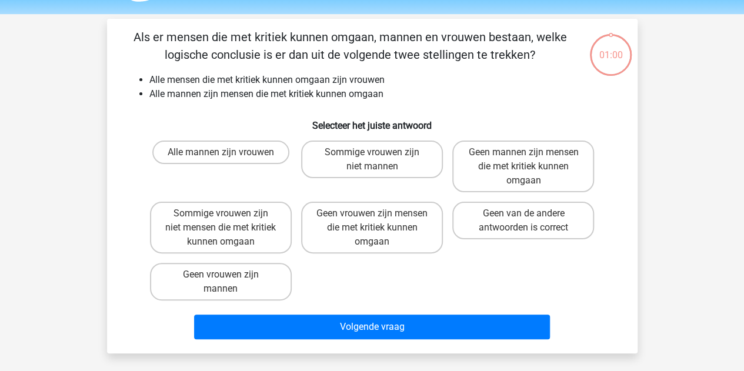
scroll to position [54, 0]
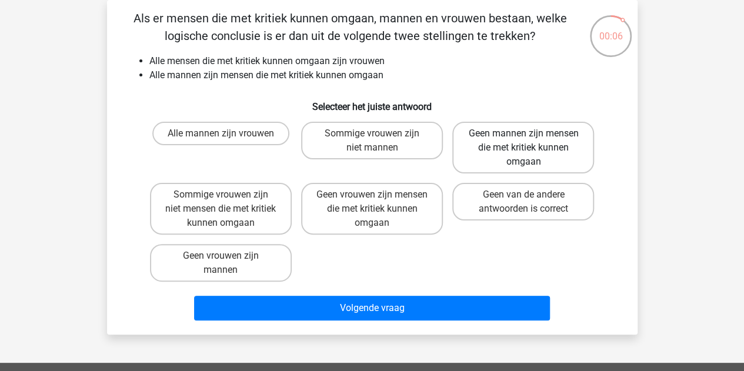
click at [567, 141] on label "Geen mannen zijn mensen die met kritiek kunnen omgaan" at bounding box center [523, 148] width 142 height 52
click at [531, 141] on input "Geen mannen zijn mensen die met kritiek kunnen omgaan" at bounding box center [527, 137] width 8 height 8
radio input "true"
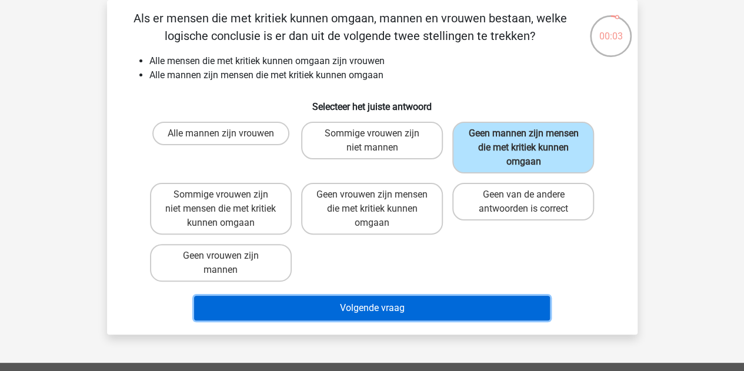
click at [489, 304] on button "Volgende vraag" at bounding box center [372, 308] width 356 height 25
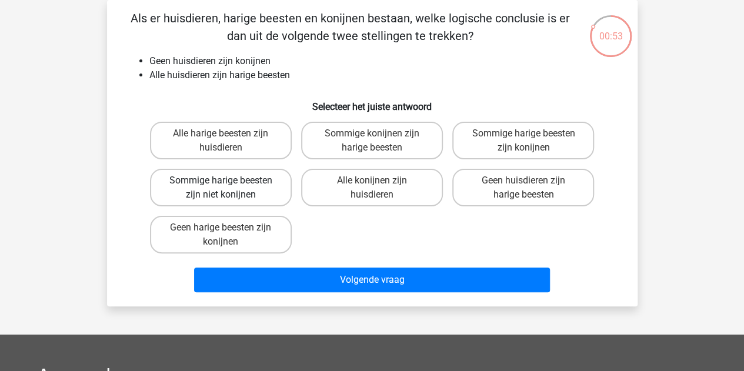
click at [266, 189] on label "Sommige harige beesten zijn niet konijnen" at bounding box center [221, 188] width 142 height 38
click at [228, 188] on input "Sommige harige beesten zijn niet konijnen" at bounding box center [224, 184] width 8 height 8
radio input "true"
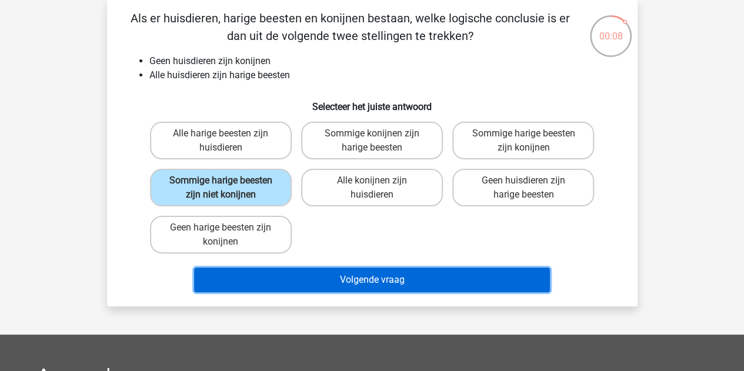
click at [381, 283] on button "Volgende vraag" at bounding box center [372, 280] width 356 height 25
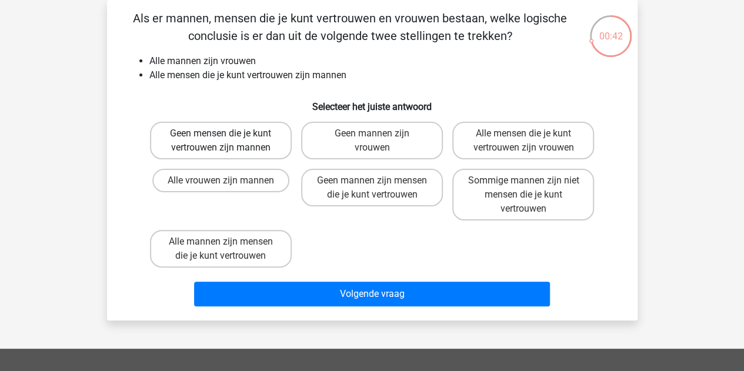
click at [260, 142] on label "Geen mensen die je kunt vertrouwen zijn mannen" at bounding box center [221, 141] width 142 height 38
click at [228, 141] on input "Geen mensen die je kunt vertrouwen zijn mannen" at bounding box center [224, 137] width 8 height 8
radio input "true"
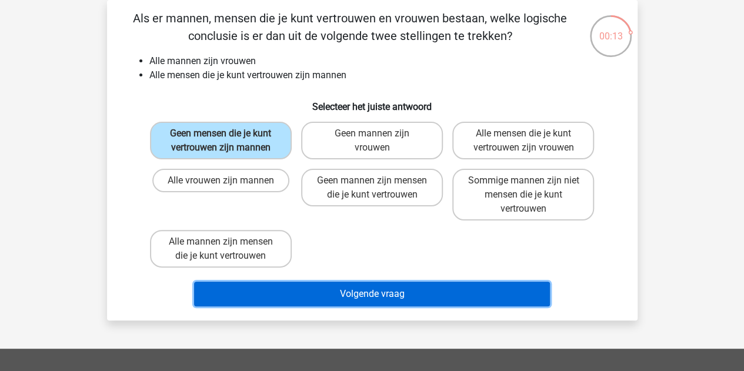
click at [365, 295] on button "Volgende vraag" at bounding box center [372, 294] width 356 height 25
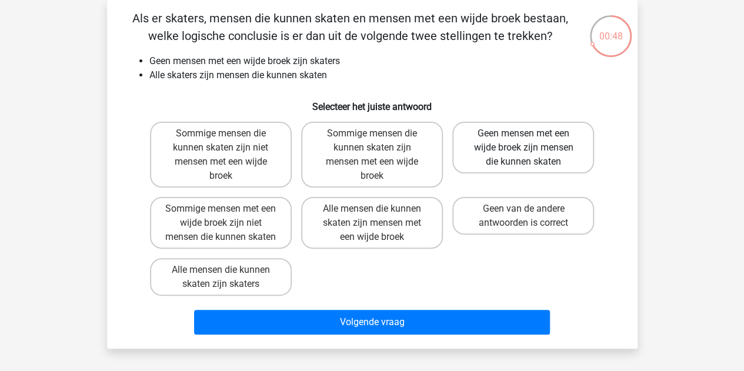
click at [579, 151] on label "Geen mensen met een wijde broek zijn mensen die kunnen skaten" at bounding box center [523, 148] width 142 height 52
click at [531, 141] on input "Geen mensen met een wijde broek zijn mensen die kunnen skaten" at bounding box center [527, 137] width 8 height 8
radio input "true"
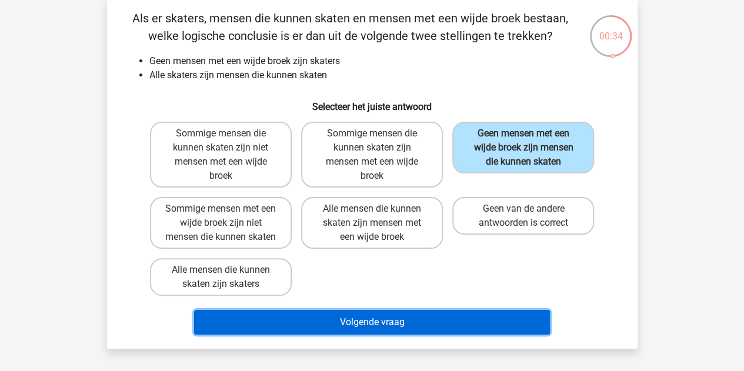
click at [372, 330] on button "Volgende vraag" at bounding box center [372, 322] width 356 height 25
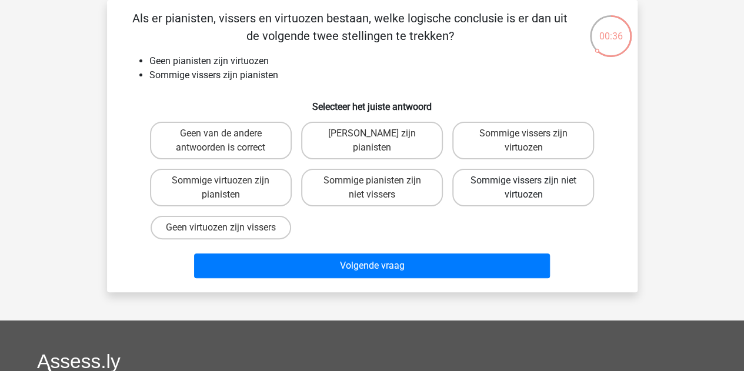
click at [519, 188] on label "Sommige vissers zijn niet virtuozen" at bounding box center [523, 188] width 142 height 38
click at [523, 188] on input "Sommige vissers zijn niet virtuozen" at bounding box center [527, 184] width 8 height 8
radio input "true"
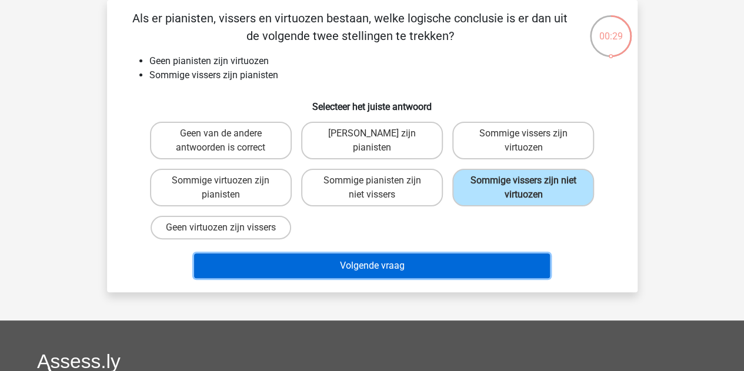
click at [456, 266] on button "Volgende vraag" at bounding box center [372, 265] width 356 height 25
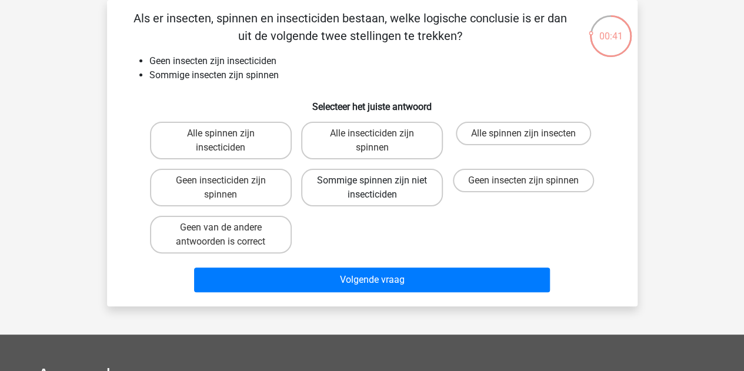
click at [413, 188] on label "Sommige spinnen zijn niet insecticiden" at bounding box center [372, 188] width 142 height 38
click at [379, 188] on input "Sommige spinnen zijn niet insecticiden" at bounding box center [376, 184] width 8 height 8
radio input "true"
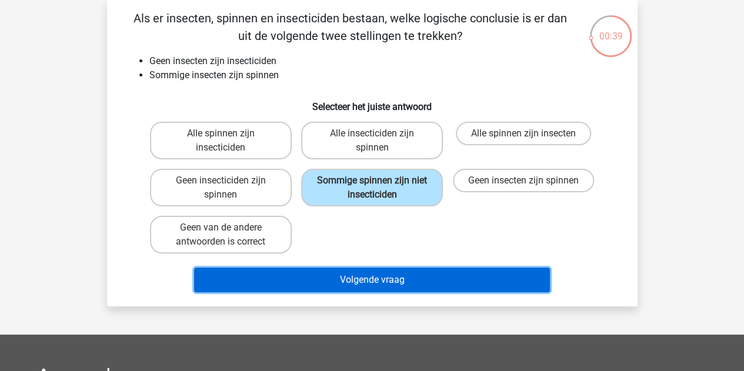
click at [445, 280] on button "Volgende vraag" at bounding box center [372, 280] width 356 height 25
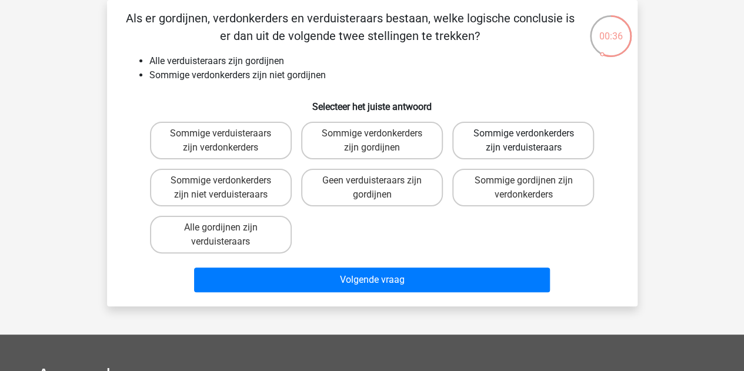
click at [485, 148] on label "Sommige verdonkerders zijn verduisteraars" at bounding box center [523, 141] width 142 height 38
click at [523, 141] on input "Sommige verdonkerders zijn verduisteraars" at bounding box center [527, 137] width 8 height 8
radio input "true"
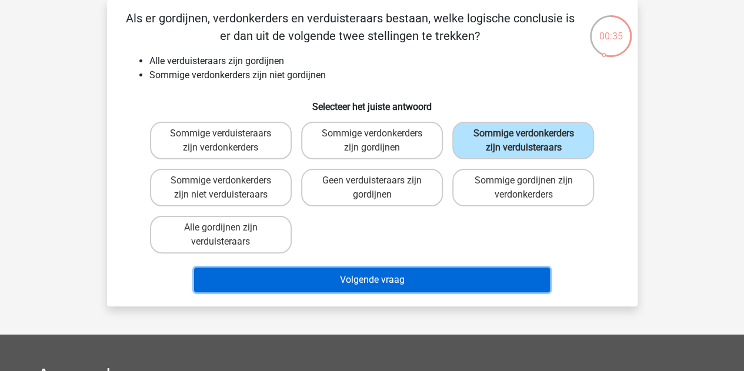
click at [423, 284] on button "Volgende vraag" at bounding box center [372, 280] width 356 height 25
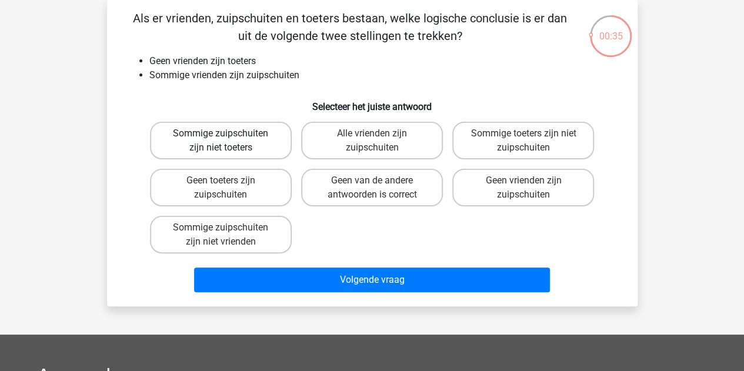
click at [270, 144] on label "Sommige zuipschuiten zijn niet toeters" at bounding box center [221, 141] width 142 height 38
click at [228, 141] on input "Sommige zuipschuiten zijn niet toeters" at bounding box center [224, 137] width 8 height 8
radio input "true"
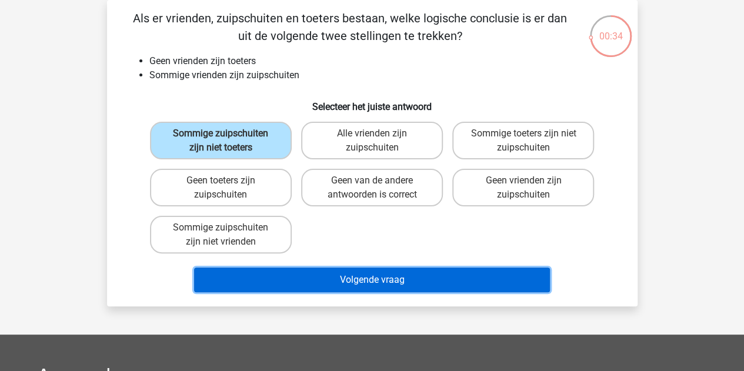
click at [386, 280] on button "Volgende vraag" at bounding box center [372, 280] width 356 height 25
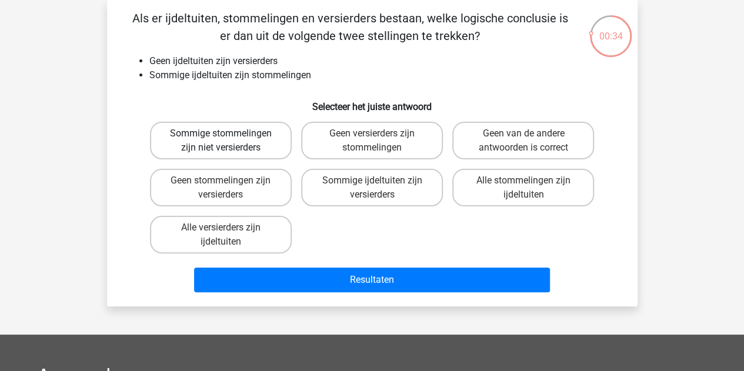
click at [252, 135] on label "Sommige stommelingen zijn niet versierders" at bounding box center [221, 141] width 142 height 38
click at [228, 135] on input "Sommige stommelingen zijn niet versierders" at bounding box center [224, 137] width 8 height 8
radio input "true"
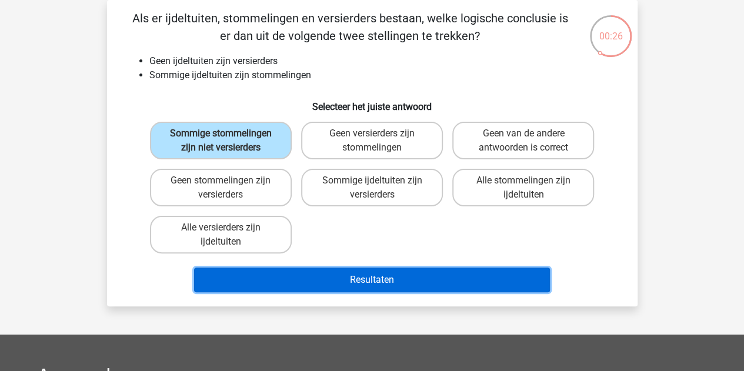
click at [357, 279] on button "Resultaten" at bounding box center [372, 280] width 356 height 25
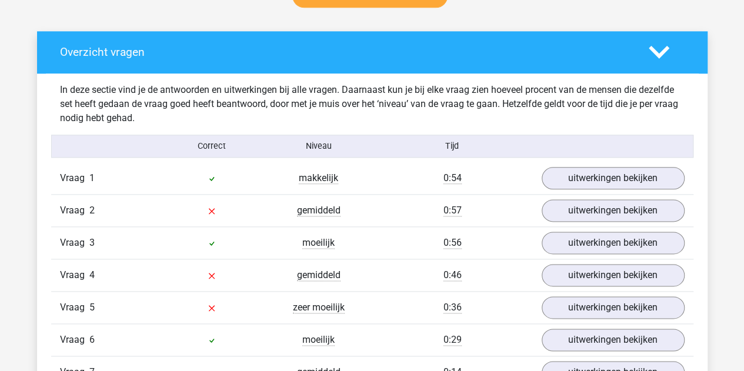
scroll to position [764, 0]
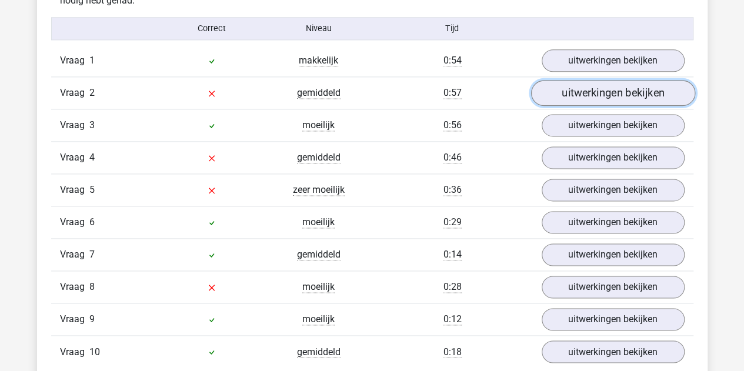
click at [576, 90] on link "uitwerkingen bekijken" at bounding box center [612, 93] width 164 height 26
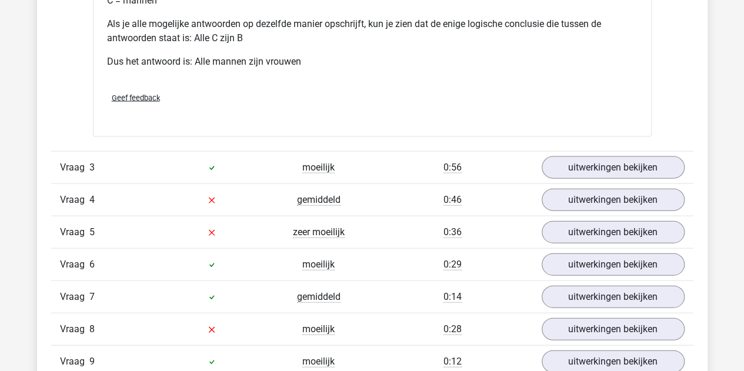
scroll to position [1235, 0]
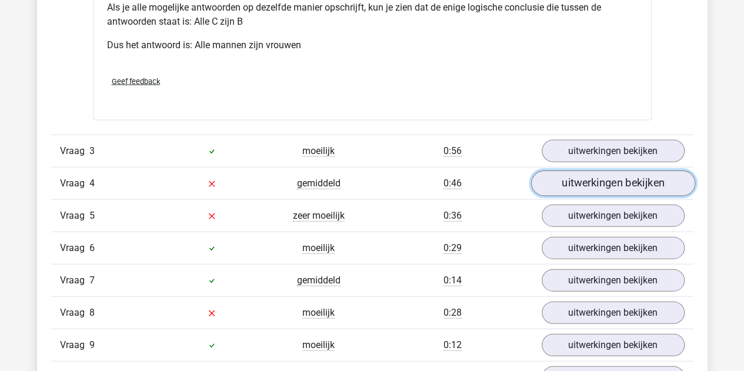
click at [560, 179] on link "uitwerkingen bekijken" at bounding box center [612, 184] width 164 height 26
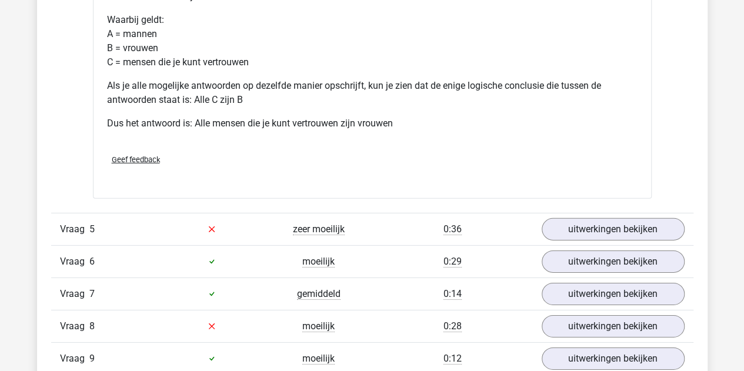
scroll to position [1764, 0]
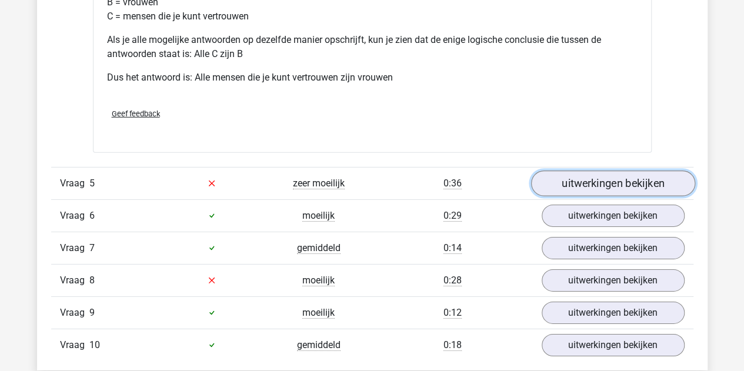
click at [584, 180] on link "uitwerkingen bekijken" at bounding box center [612, 183] width 164 height 26
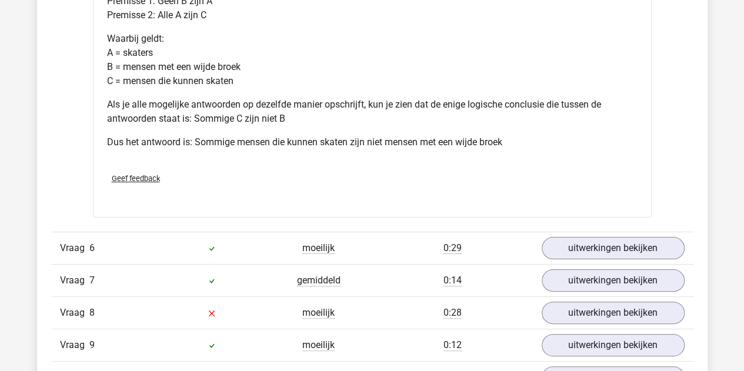
scroll to position [2234, 0]
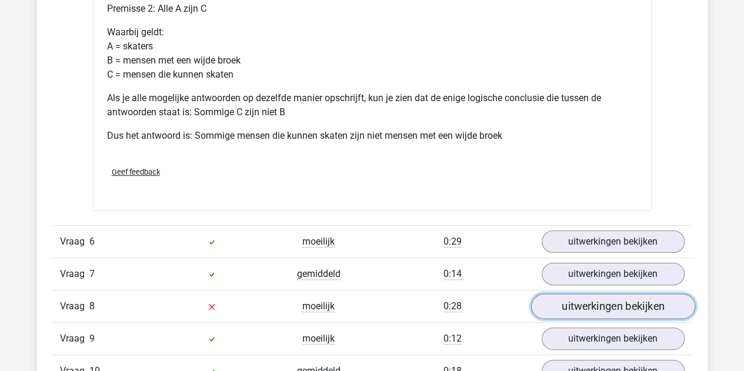
click at [628, 306] on link "uitwerkingen bekijken" at bounding box center [612, 306] width 164 height 26
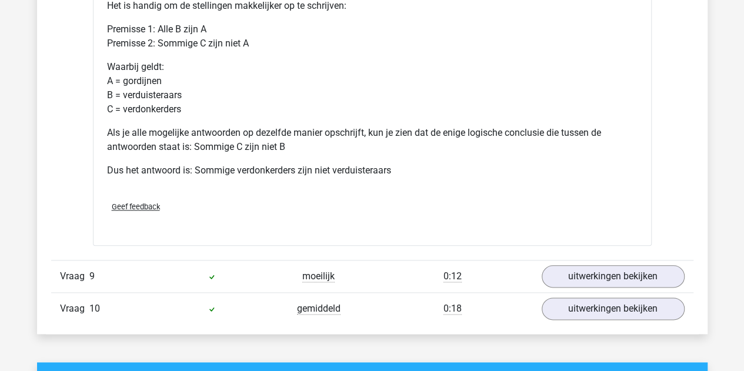
scroll to position [2881, 0]
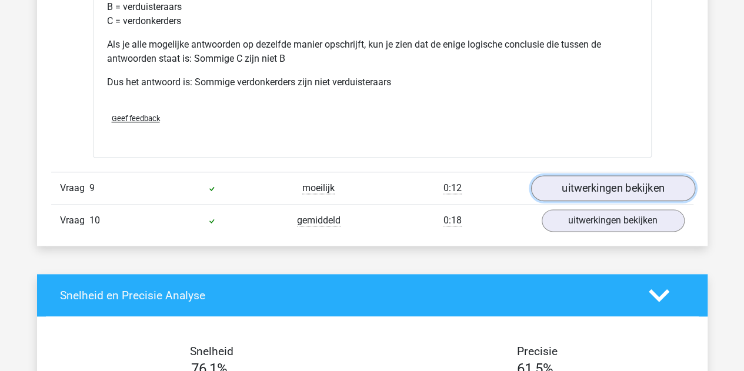
click at [581, 183] on link "uitwerkingen bekijken" at bounding box center [612, 188] width 164 height 26
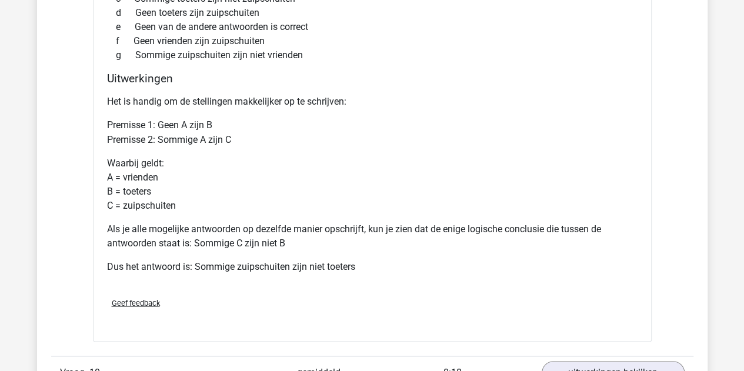
scroll to position [3234, 0]
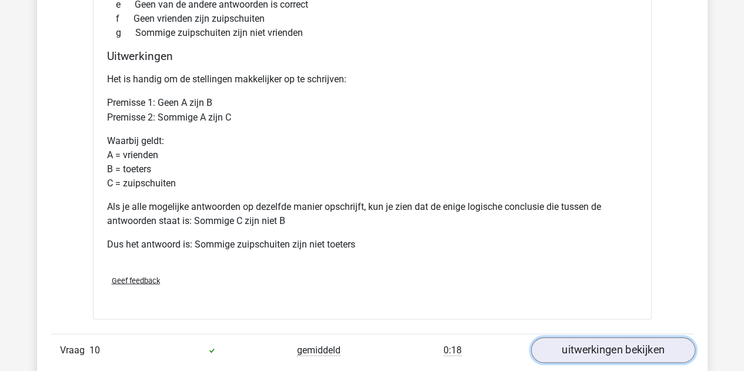
click at [595, 337] on link "uitwerkingen bekijken" at bounding box center [612, 350] width 164 height 26
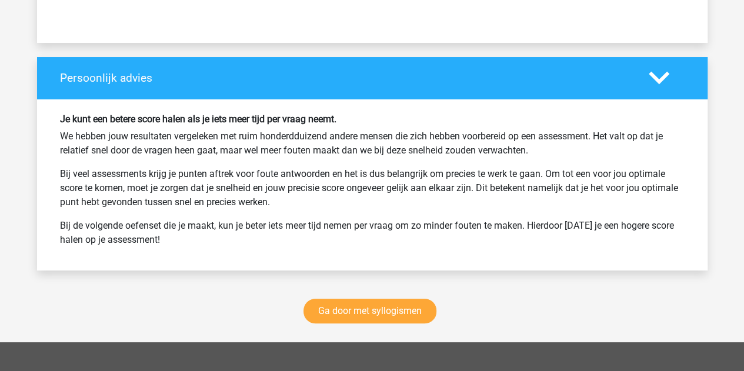
scroll to position [4468, 0]
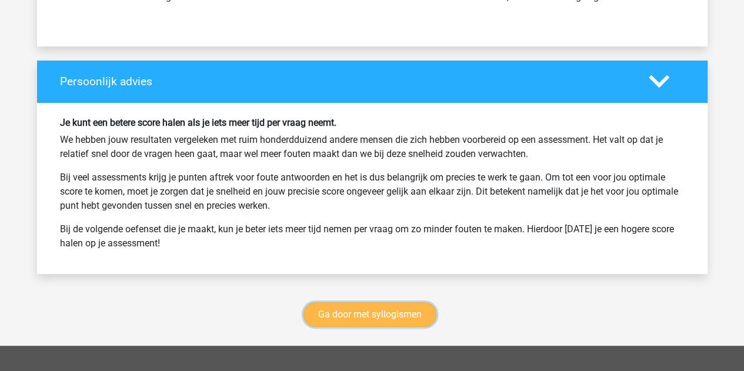
click at [376, 303] on link "Ga door met syllogismen" at bounding box center [369, 314] width 133 height 25
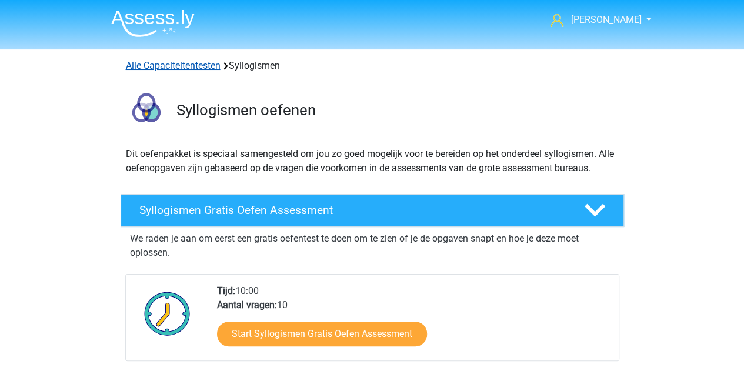
click at [183, 68] on link "Alle Capaciteitentesten" at bounding box center [173, 65] width 95 height 11
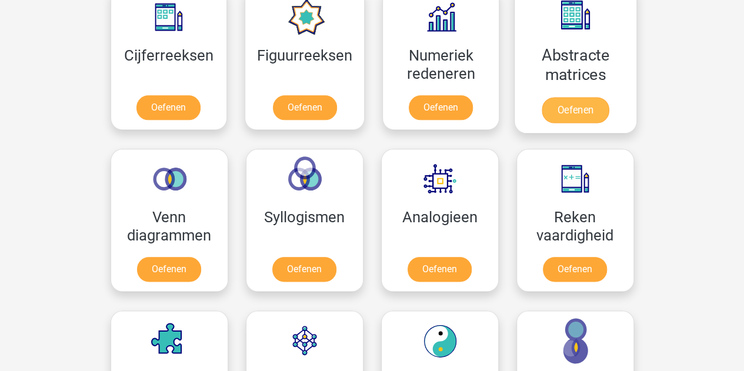
scroll to position [440, 0]
